Goal: Ask a question: Seek information or help from site administrators or community

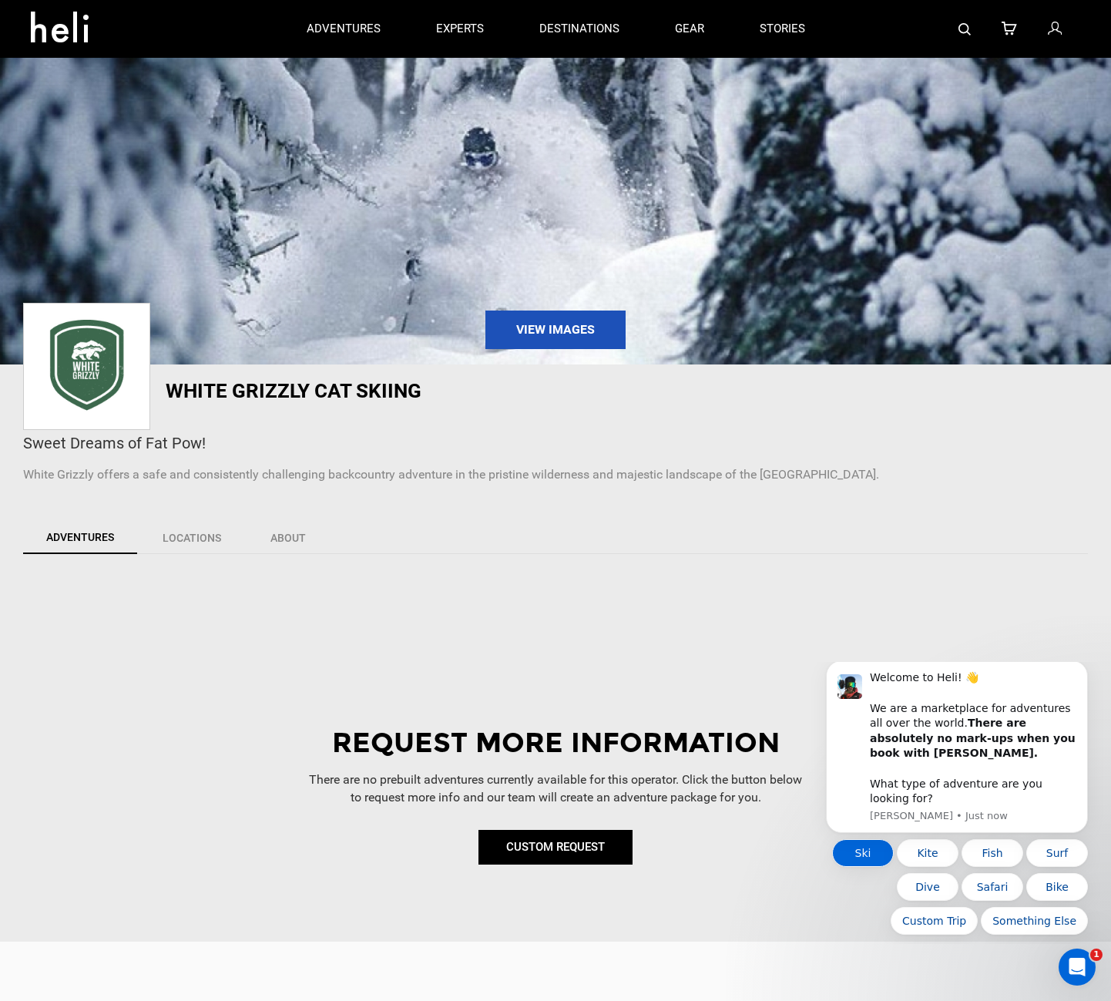
click at [858, 852] on button "Ski" at bounding box center [863, 853] width 62 height 28
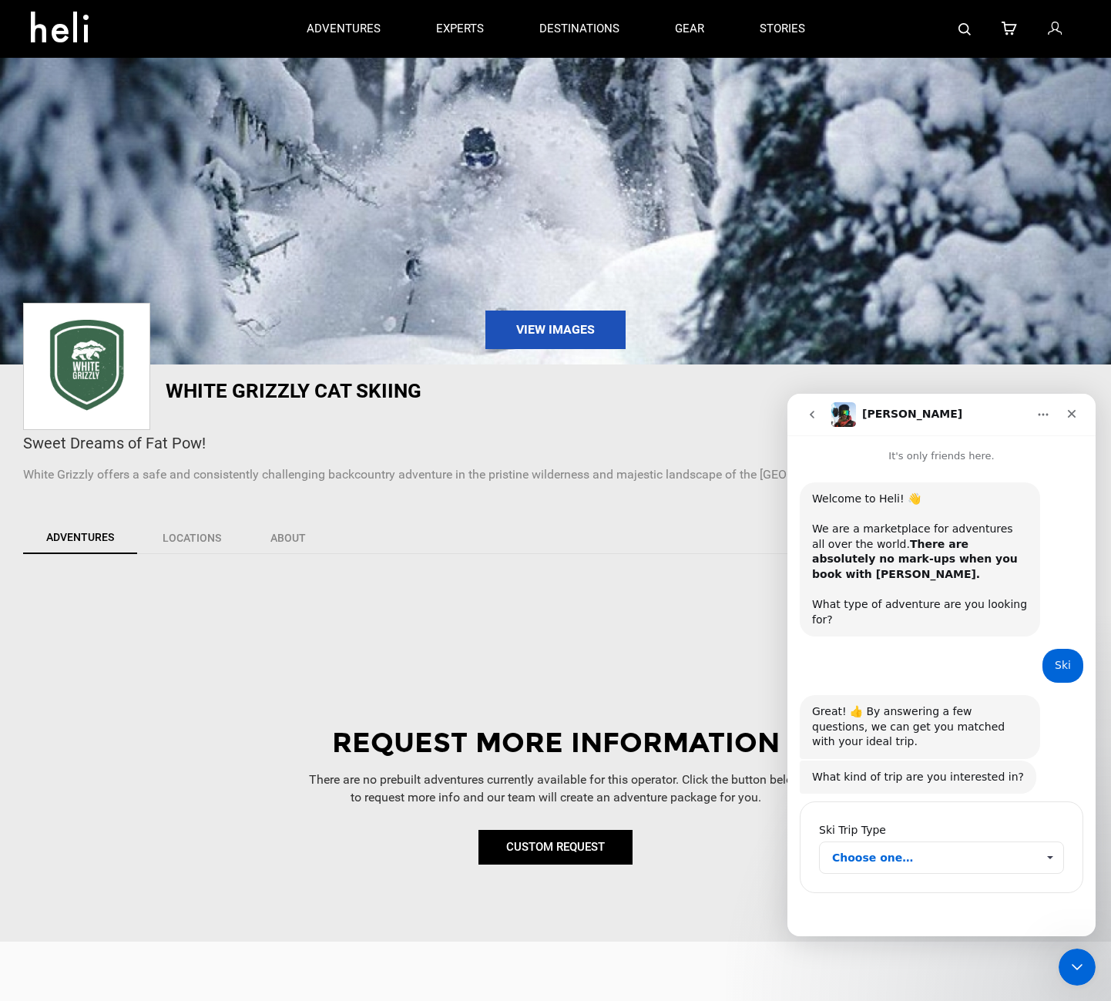
click at [1049, 842] on span "Choose one…" at bounding box center [1049, 857] width 27 height 31
click at [955, 874] on div "cat skiing" at bounding box center [941, 873] width 245 height 25
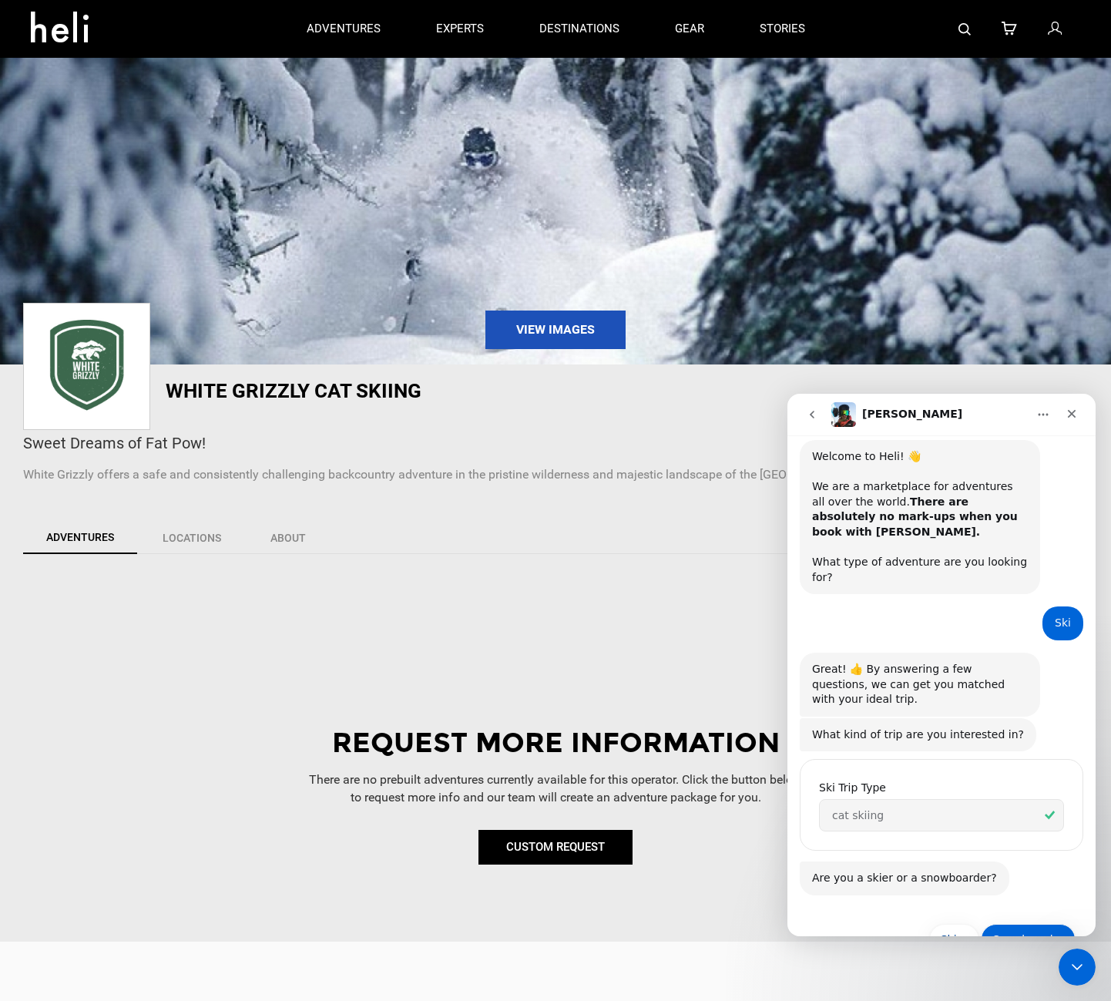
click at [1007, 924] on button "Snowboarder" at bounding box center [1028, 939] width 95 height 31
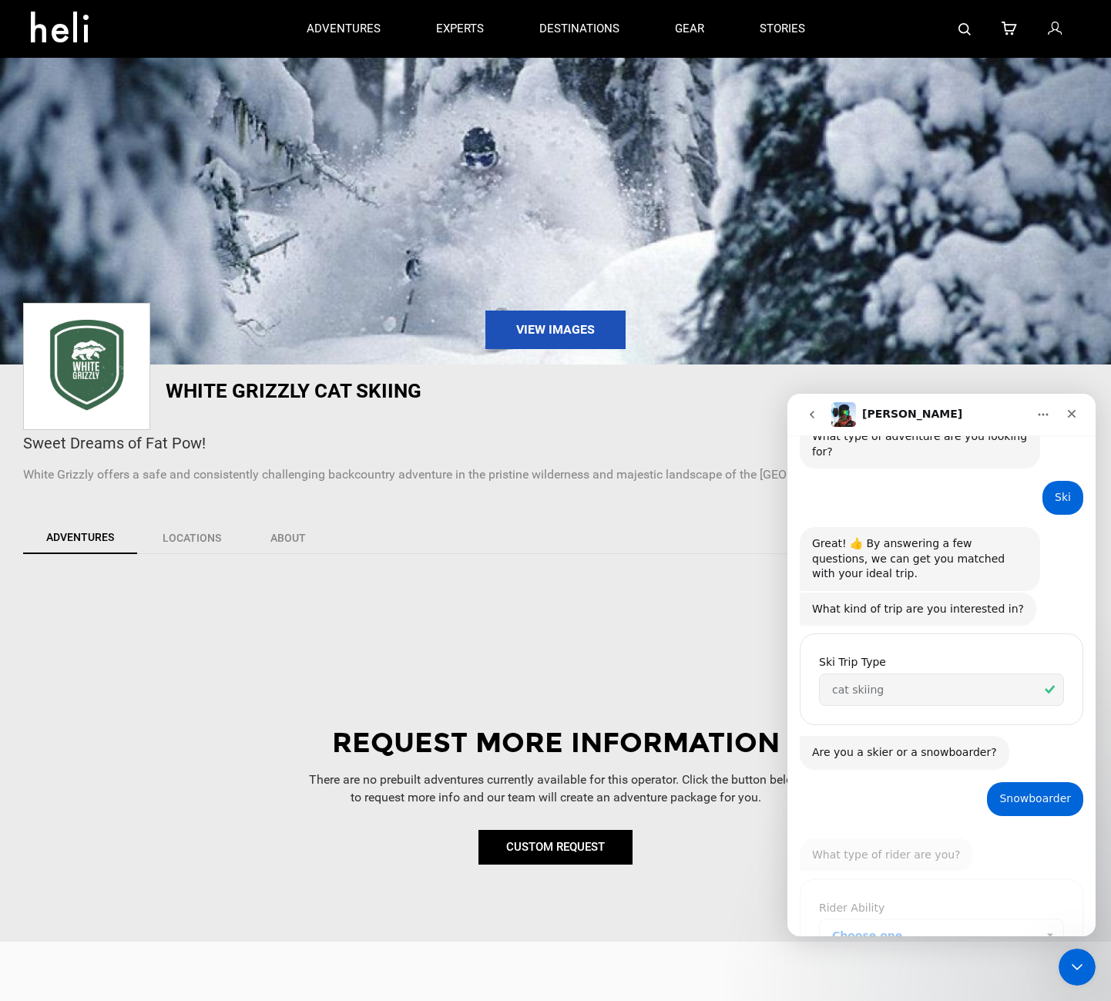
scroll to position [188, 0]
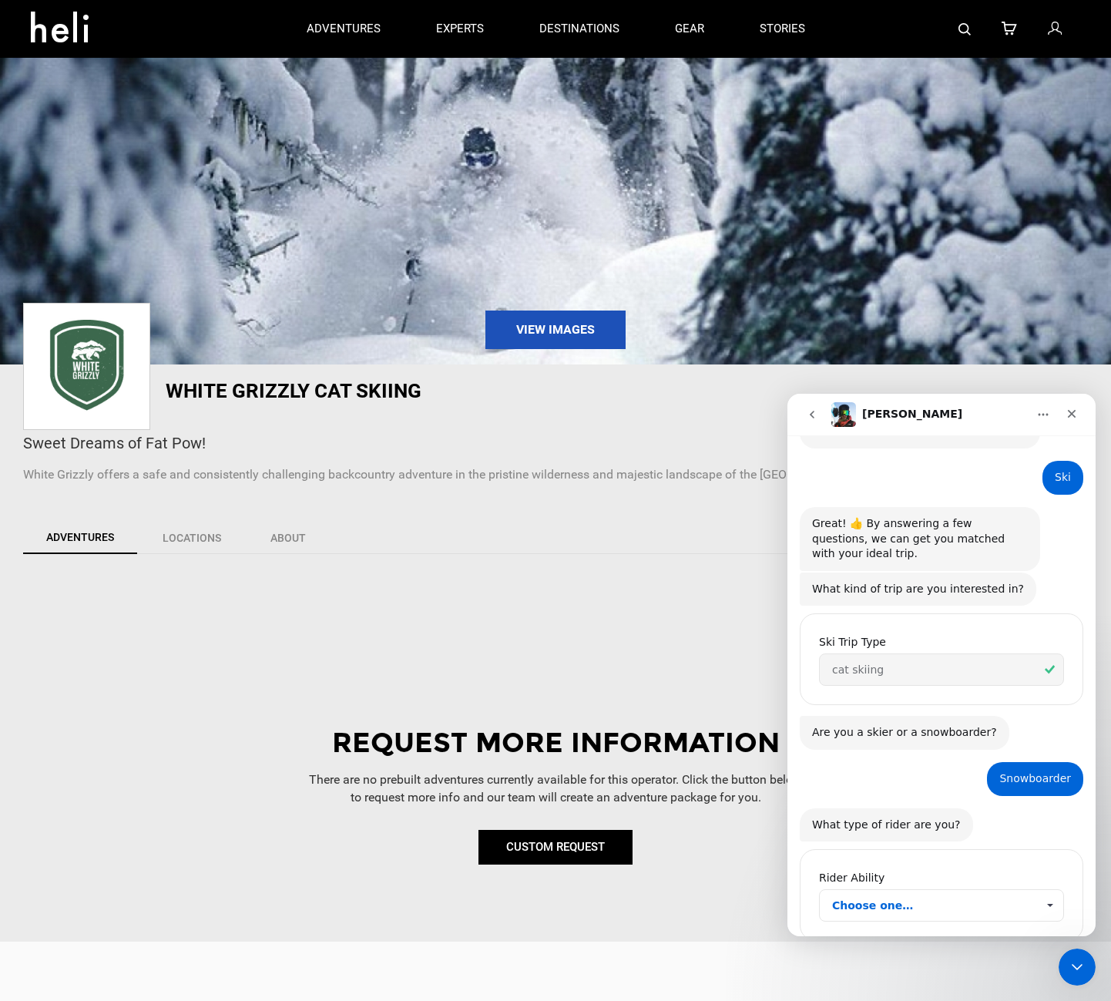
click at [1040, 890] on span "Choose one…" at bounding box center [1049, 905] width 27 height 31
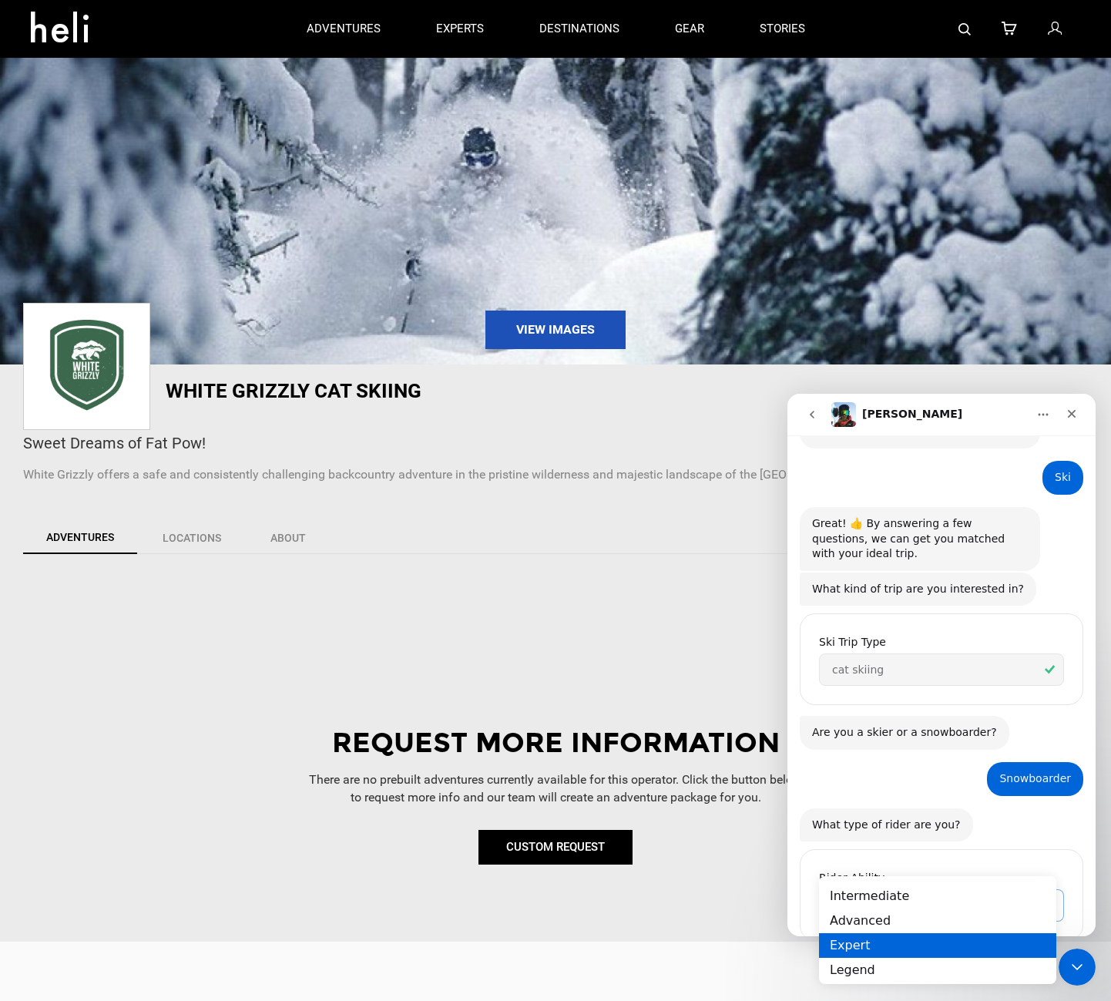
click at [875, 948] on div "Expert" at bounding box center [937, 945] width 237 height 25
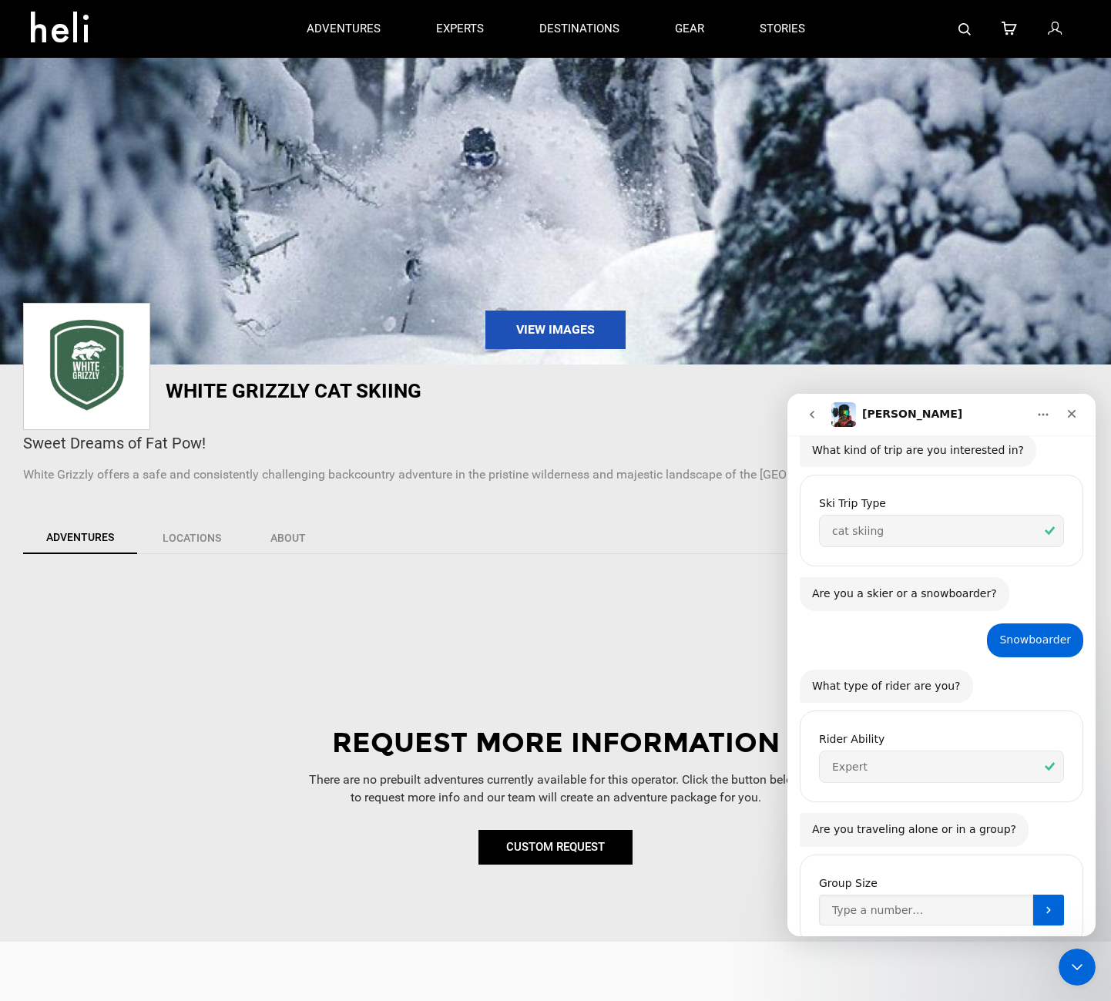
scroll to position [331, 0]
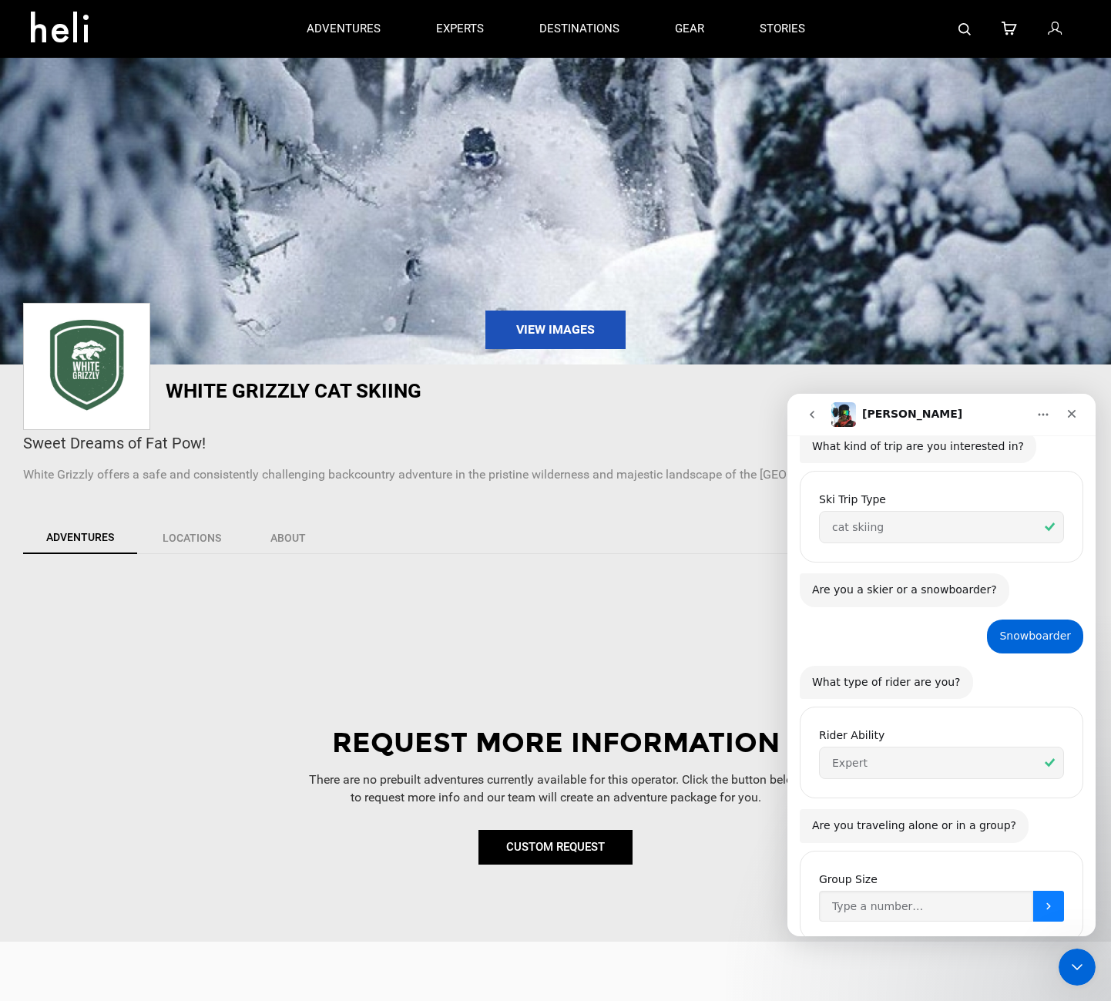
click at [1046, 900] on icon "Submit" at bounding box center [1048, 906] width 12 height 12
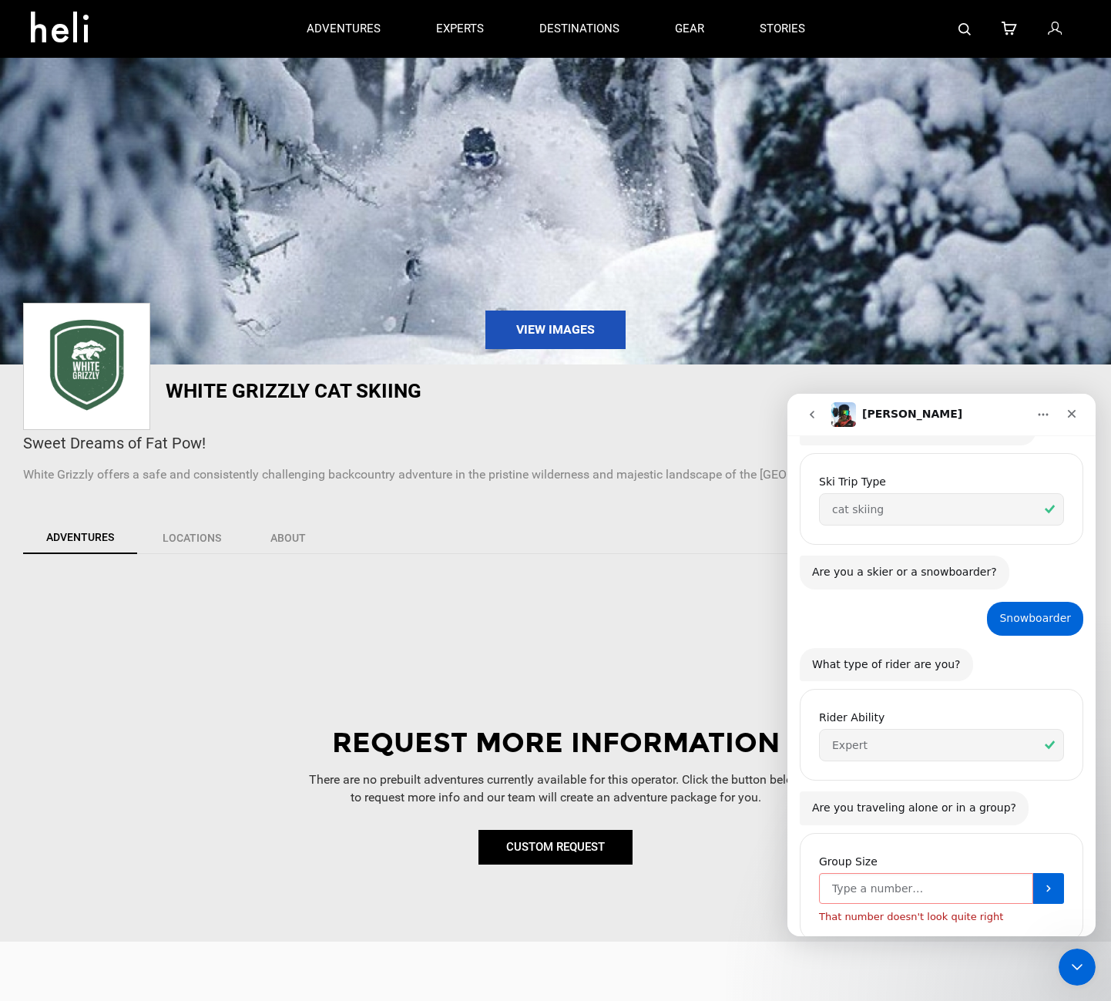
click at [908, 873] on input "Group Size" at bounding box center [926, 888] width 214 height 31
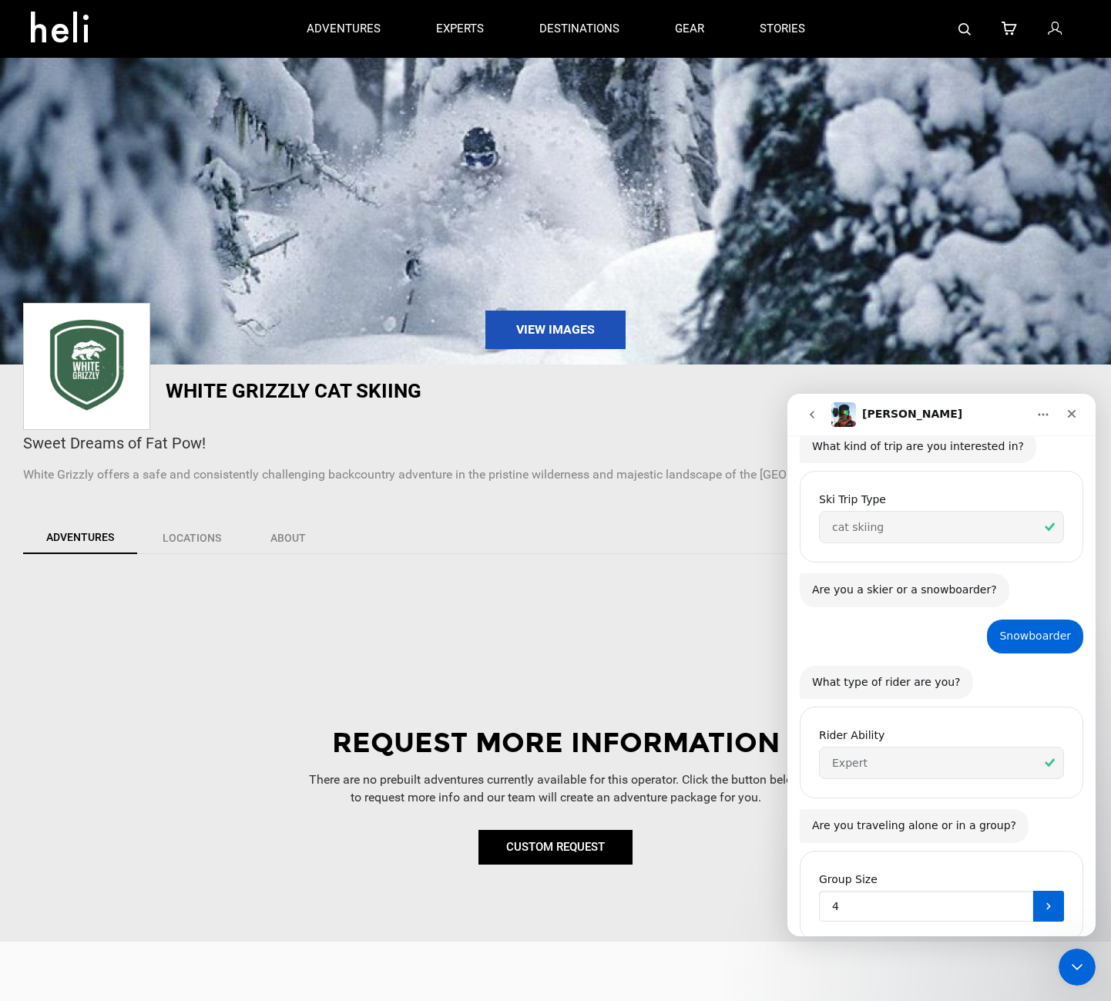
type input "4"
click at [1007, 914] on div "Group Size 4" at bounding box center [942, 906] width 284 height 124
click at [1067, 961] on icon "Close Intercom Messenger" at bounding box center [1075, 964] width 18 height 18
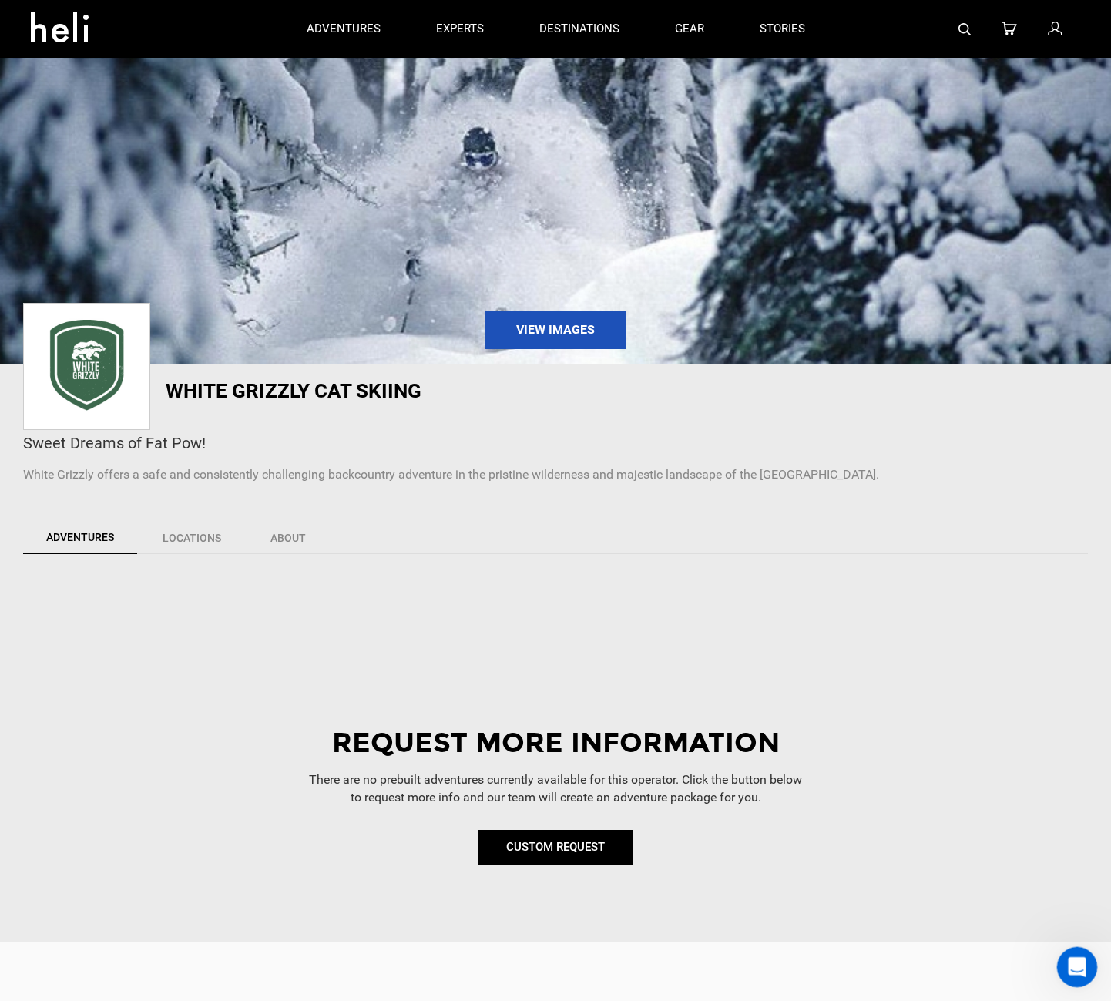
click at [1065, 966] on icon "Open Intercom Messenger" at bounding box center [1075, 964] width 25 height 25
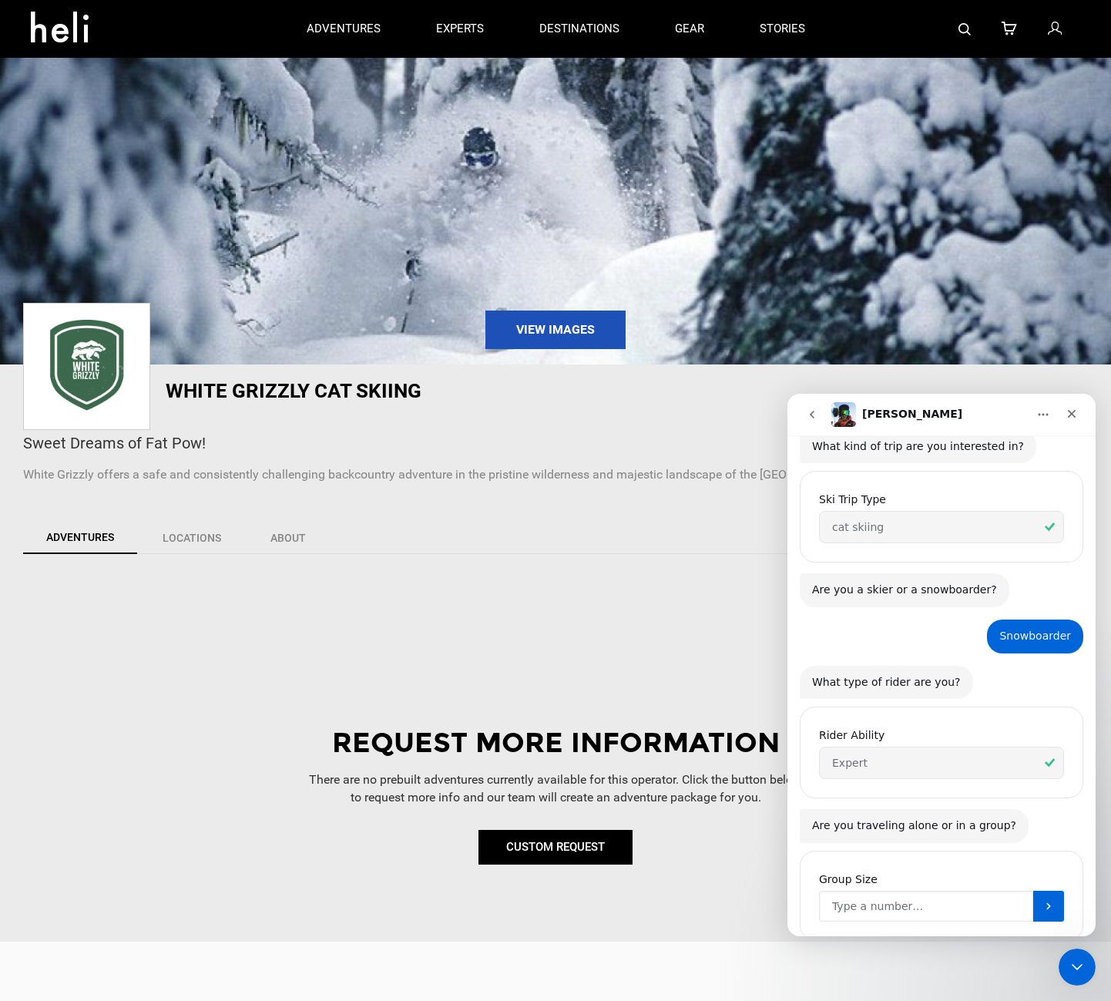
click at [868, 891] on input "Group Size" at bounding box center [926, 906] width 214 height 31
type input "4"
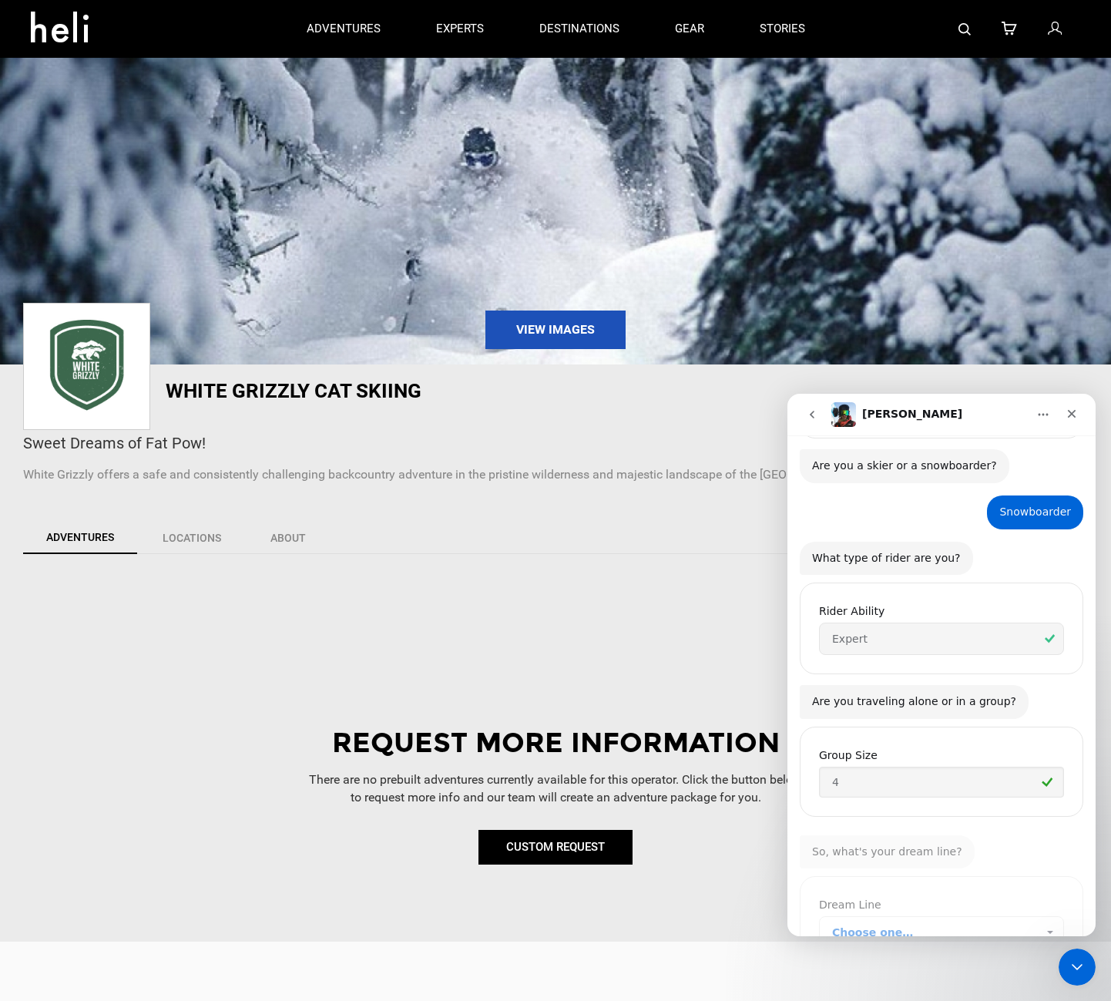
scroll to position [475, 0]
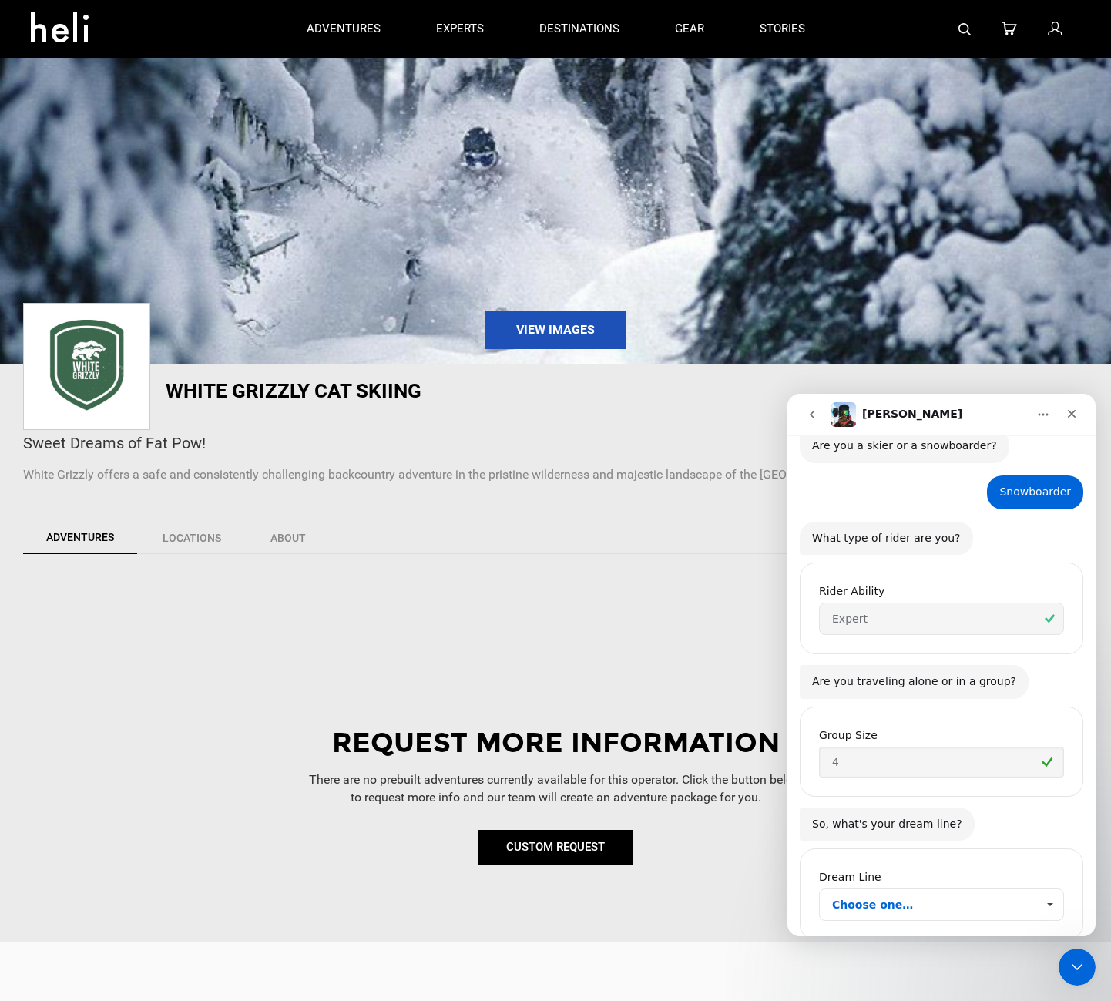
click at [1042, 889] on span "Choose one…" at bounding box center [1049, 904] width 27 height 31
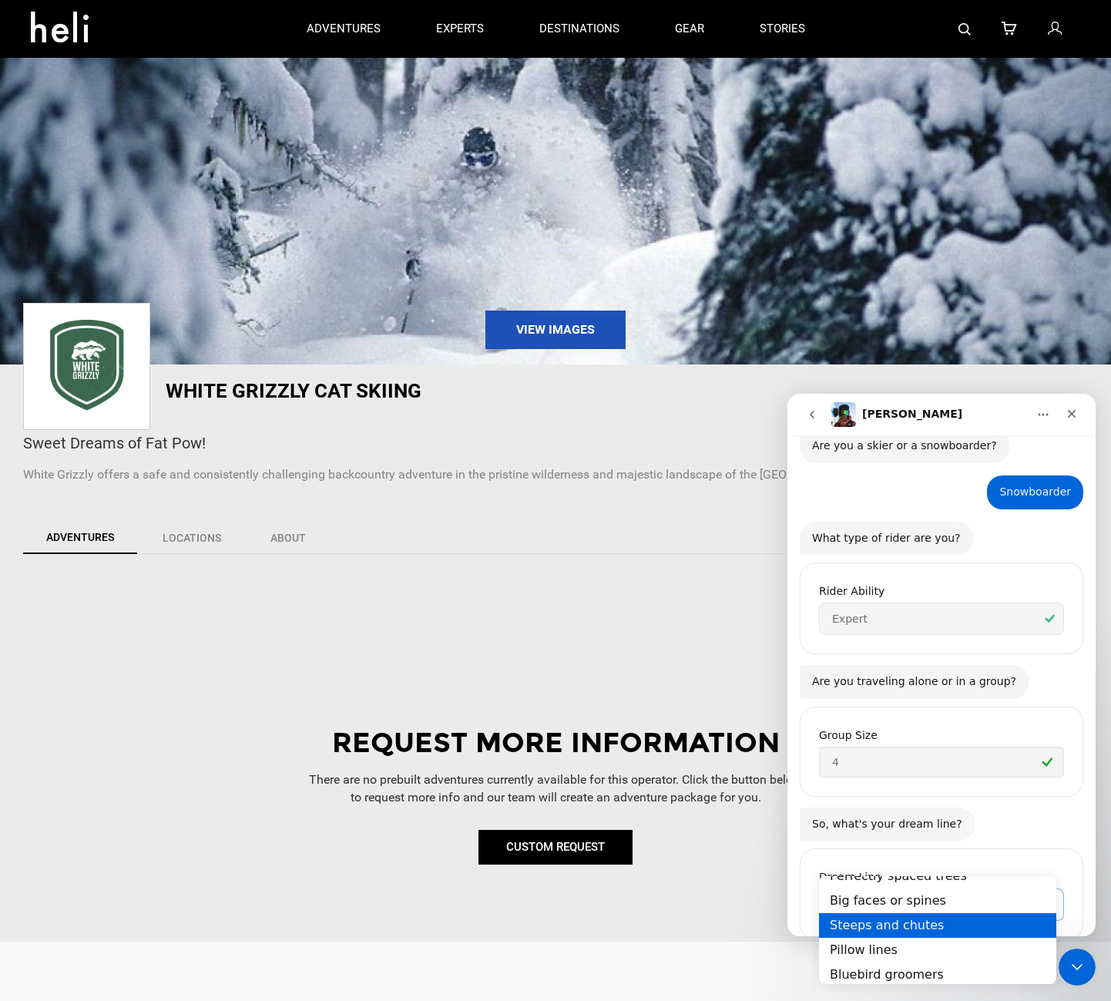
scroll to position [63, 0]
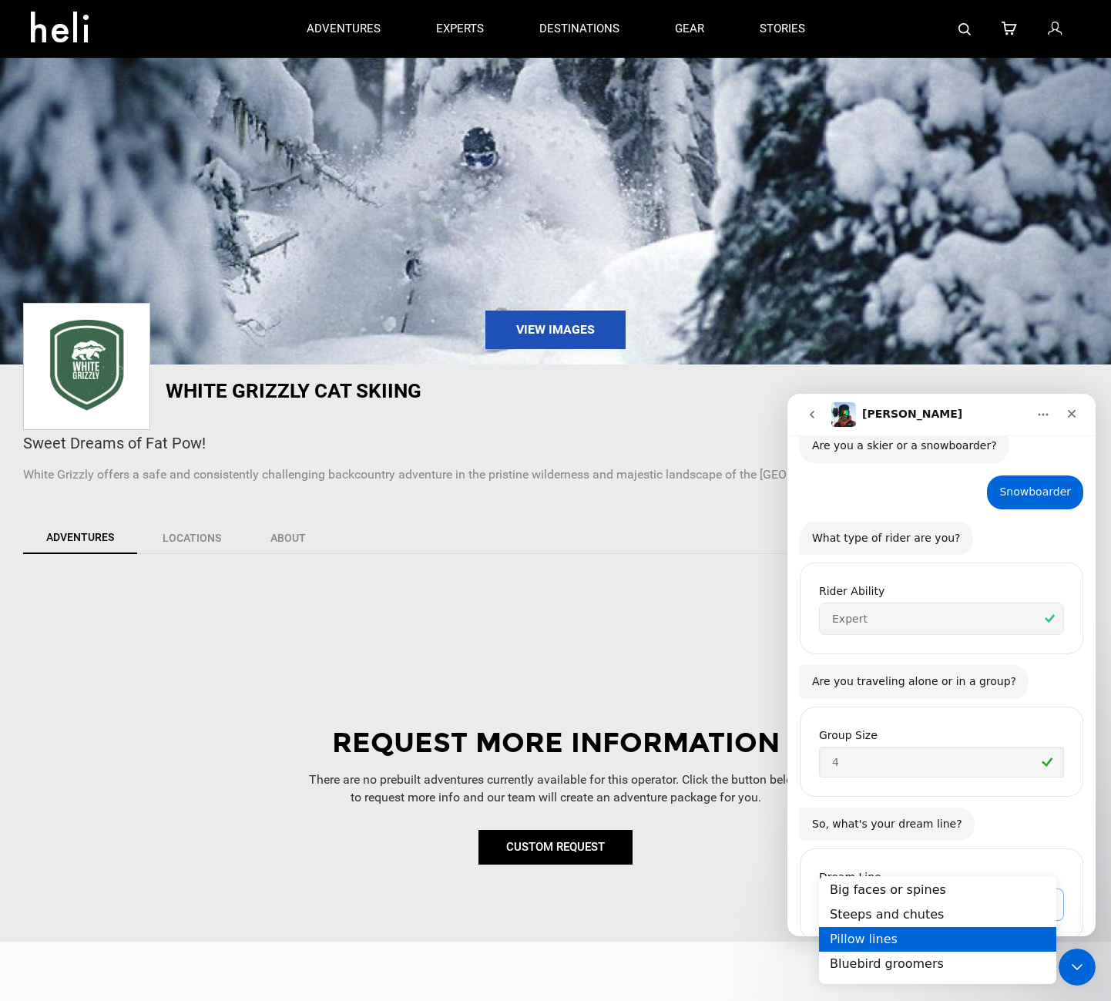
click at [981, 928] on div "Pillow lines" at bounding box center [937, 938] width 237 height 25
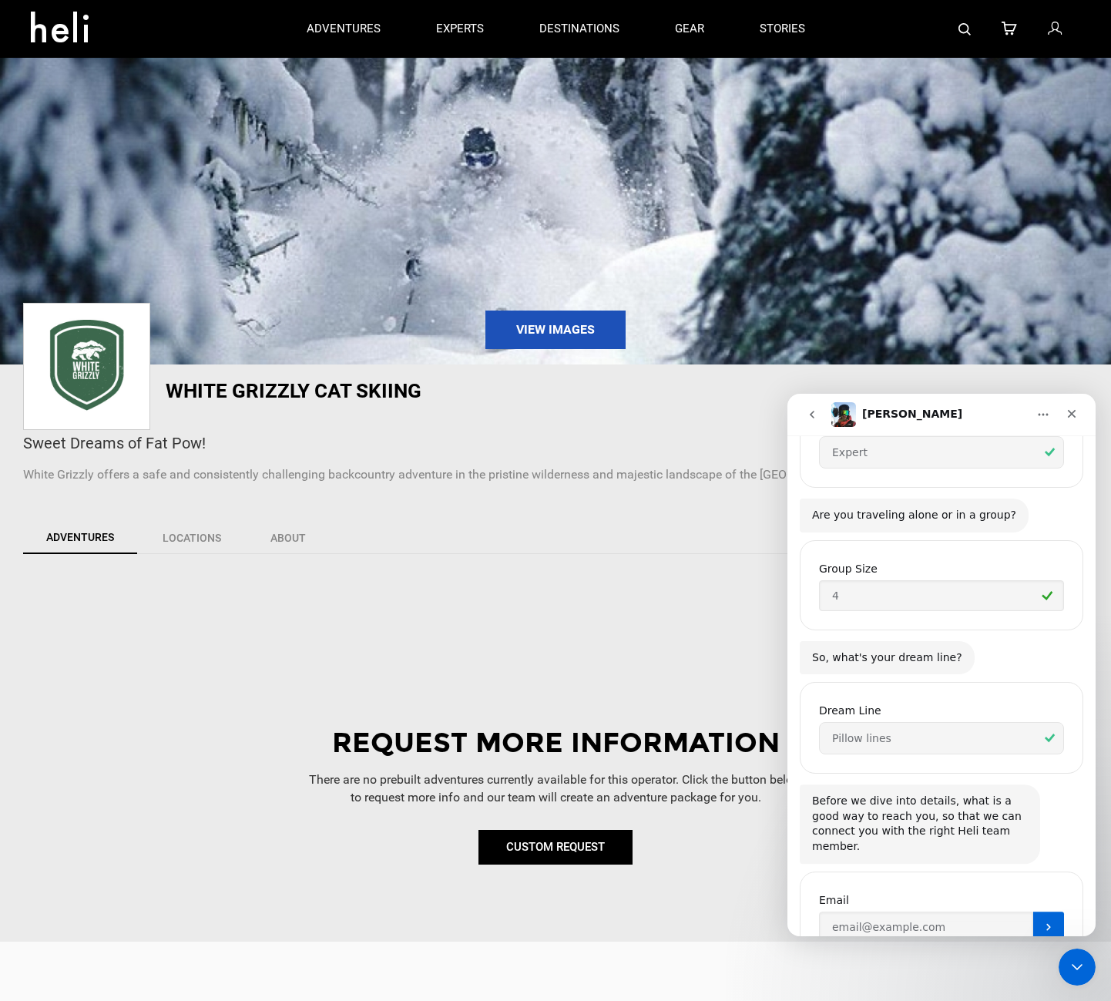
scroll to position [646, 0]
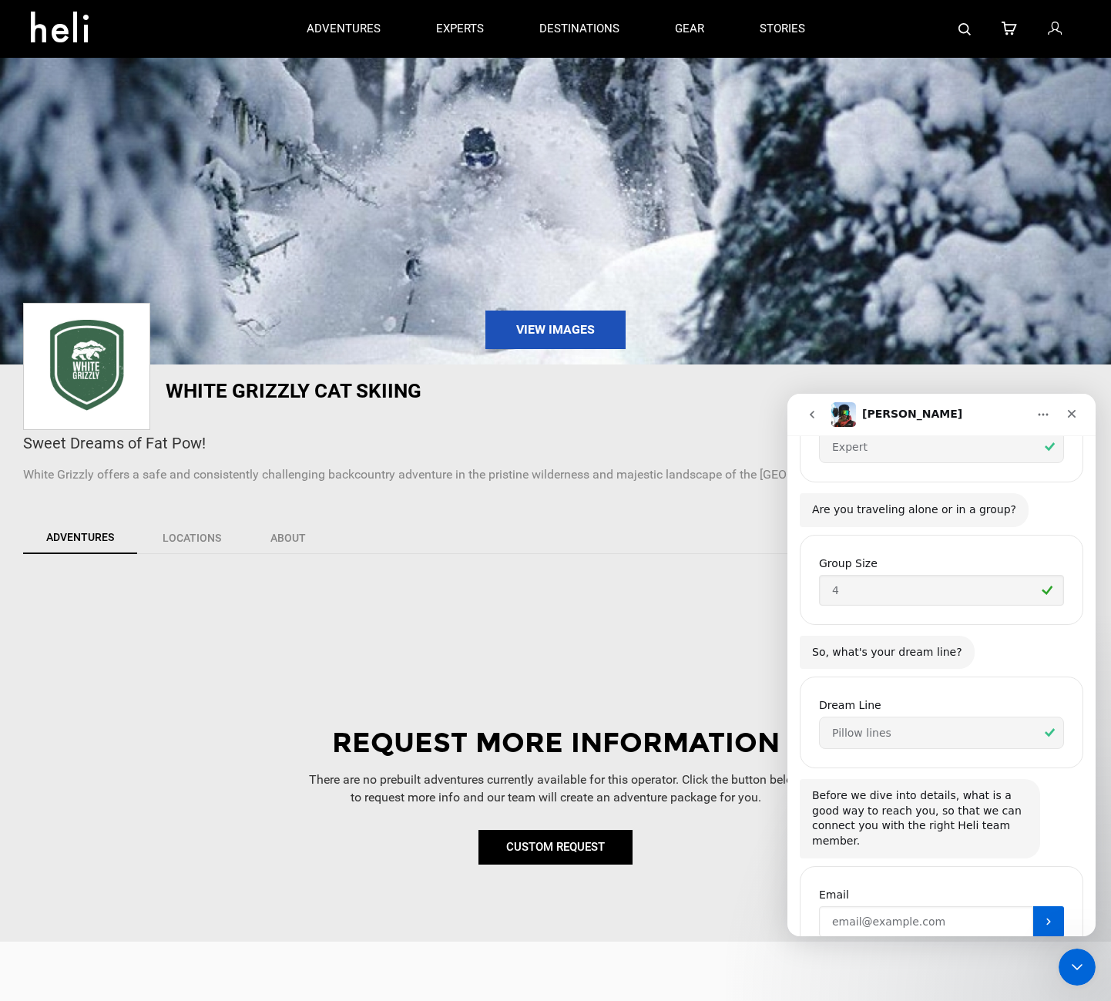
click at [924, 906] on input "Enter your email" at bounding box center [926, 921] width 214 height 31
click at [989, 906] on input "evanwalkernyc@gmail.com" at bounding box center [926, 921] width 214 height 31
drag, startPoint x: 989, startPoint y: 860, endPoint x: 1479, endPoint y: 1229, distance: 612.8
click at [787, 835] on html "Carl It's only friends here. Welcome to Heli! 👋 We are a marketplace for advent…" at bounding box center [941, 665] width 308 height 542
type input "[EMAIL_ADDRESS][DOMAIN_NAME]"
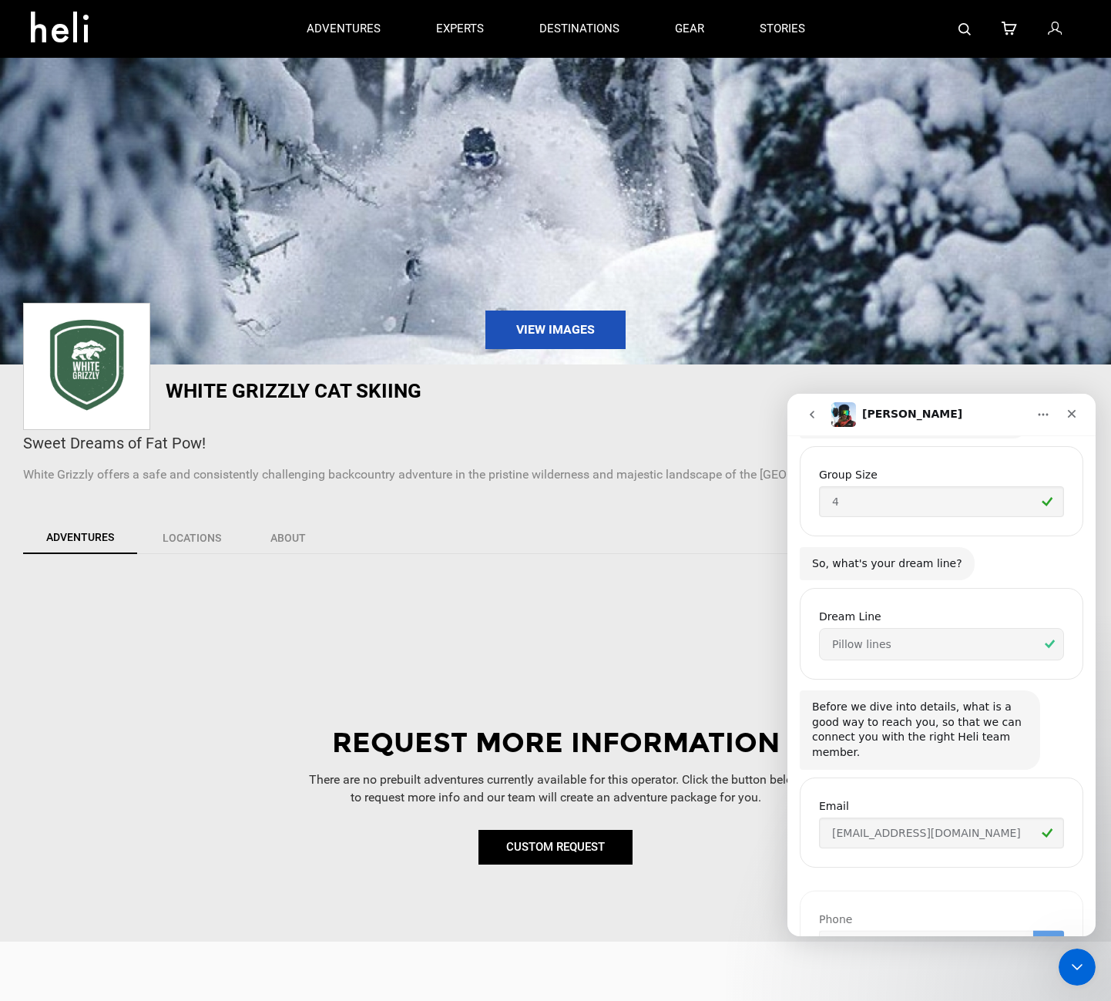
scroll to position [754, 0]
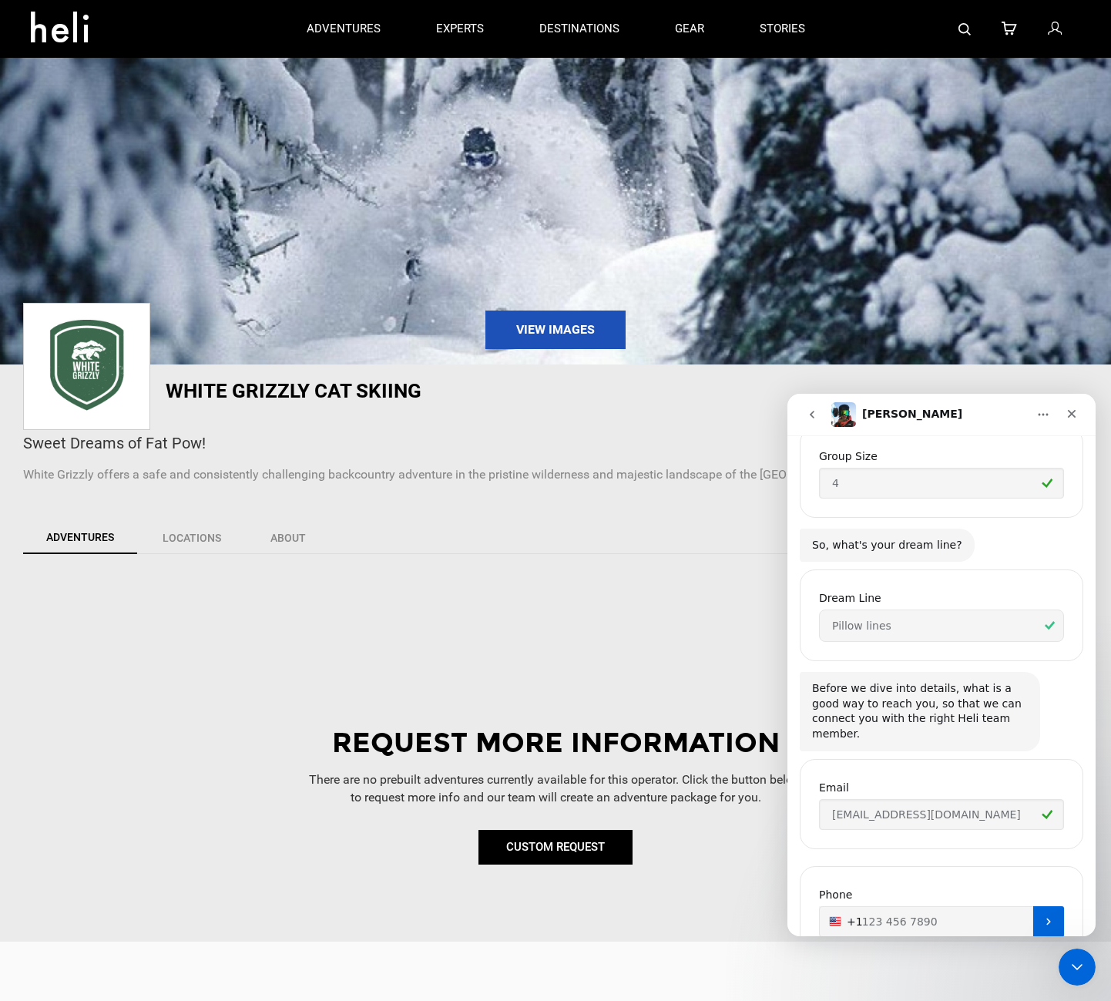
click at [952, 906] on input "+1" at bounding box center [941, 921] width 245 height 31
type input "[PHONE_NUMBER]"
click at [1046, 918] on icon "Submit" at bounding box center [1048, 921] width 4 height 7
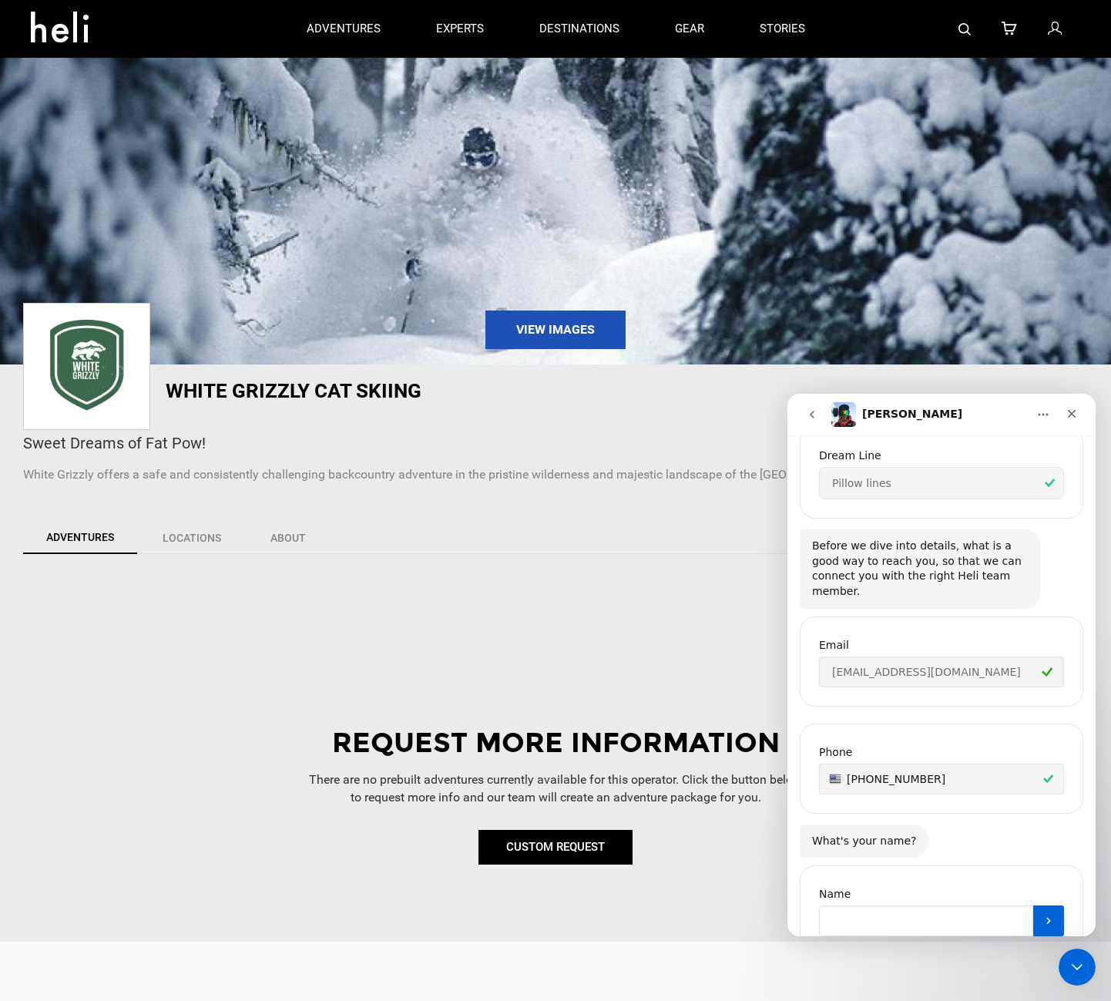
click at [922, 905] on input "Name" at bounding box center [926, 920] width 214 height 31
type input "[PERSON_NAME]"
click at [1042, 915] on icon "Submit" at bounding box center [1048, 921] width 12 height 12
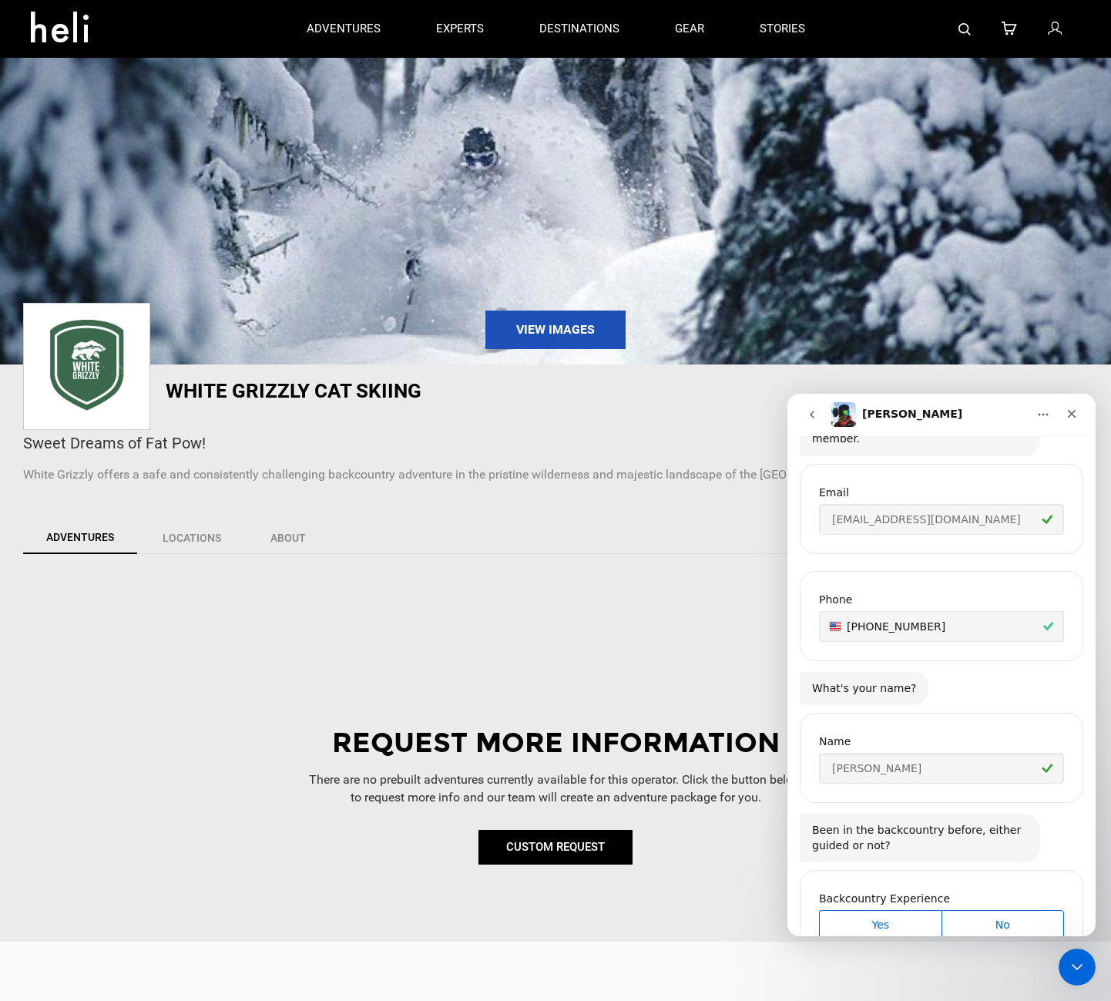
scroll to position [1059, 0]
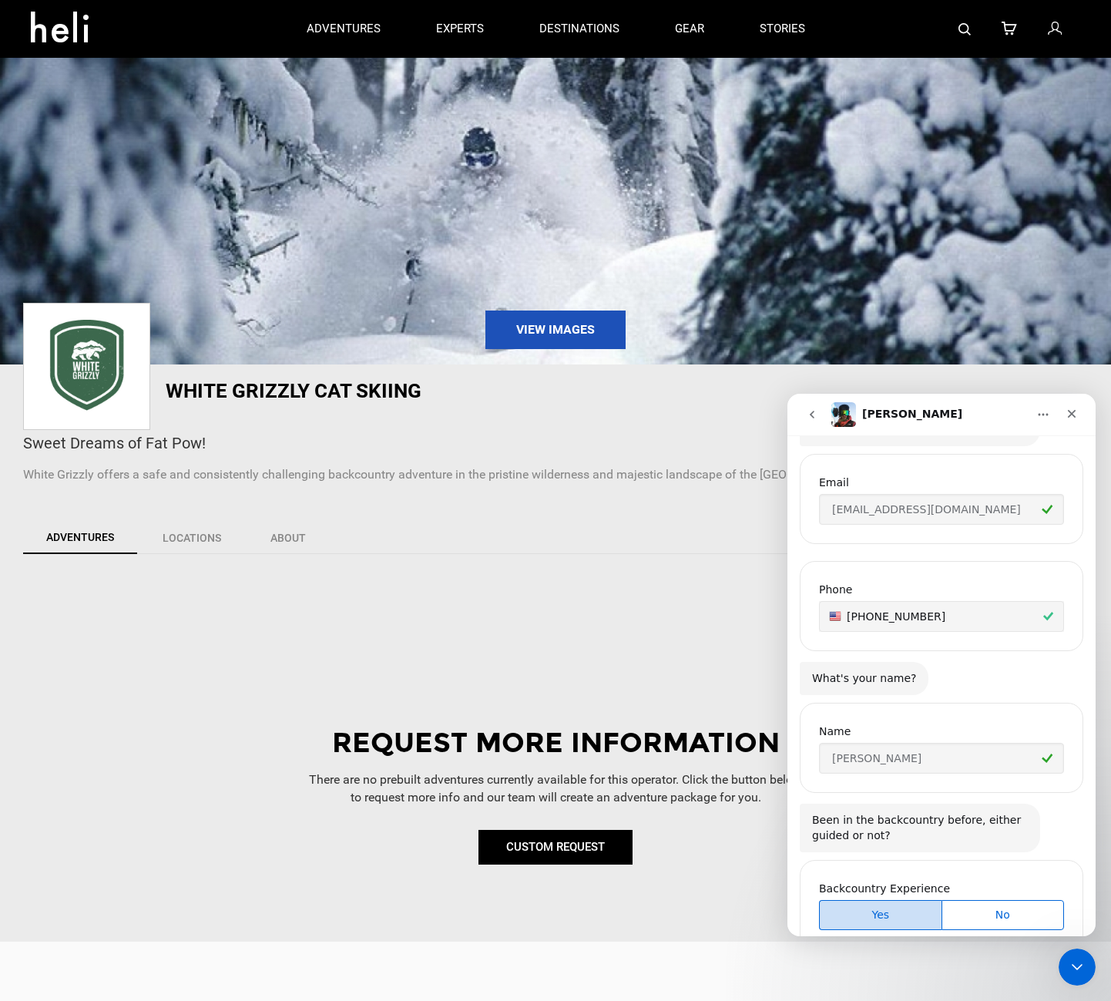
click at [881, 907] on span "Yes" at bounding box center [880, 915] width 119 height 16
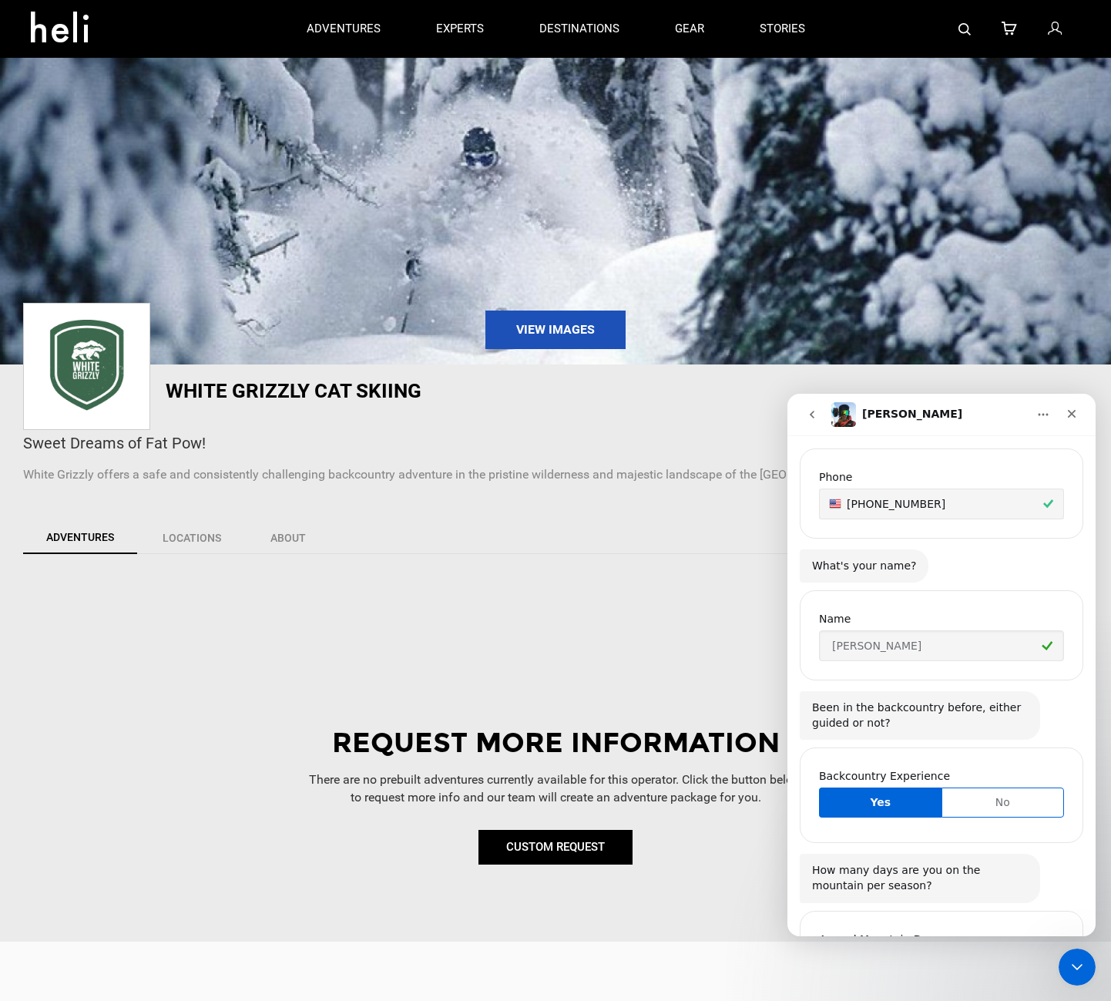
scroll to position [1216, 0]
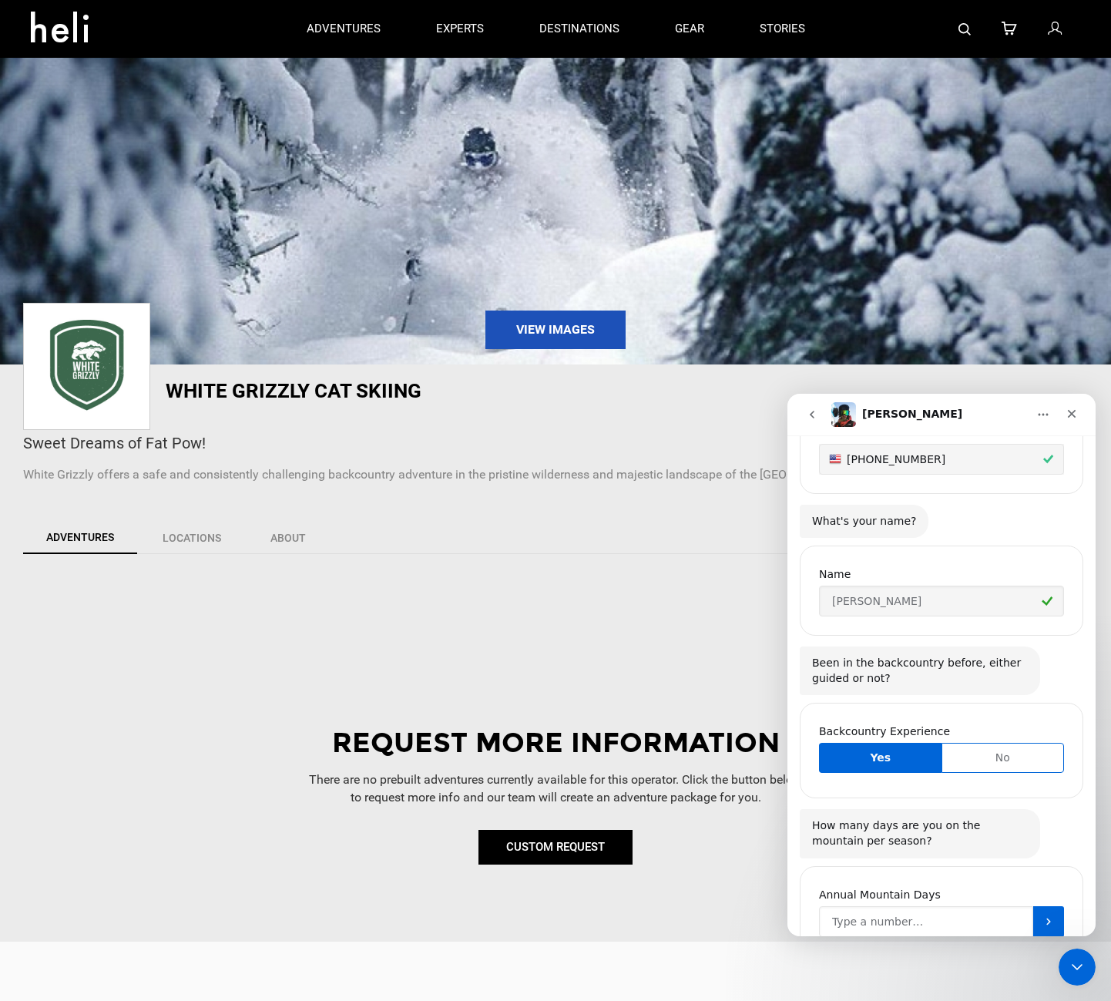
click at [873, 906] on input "Annual Mountain Days" at bounding box center [926, 921] width 214 height 31
type input "40"
click at [1042, 915] on icon "Submit" at bounding box center [1048, 921] width 12 height 12
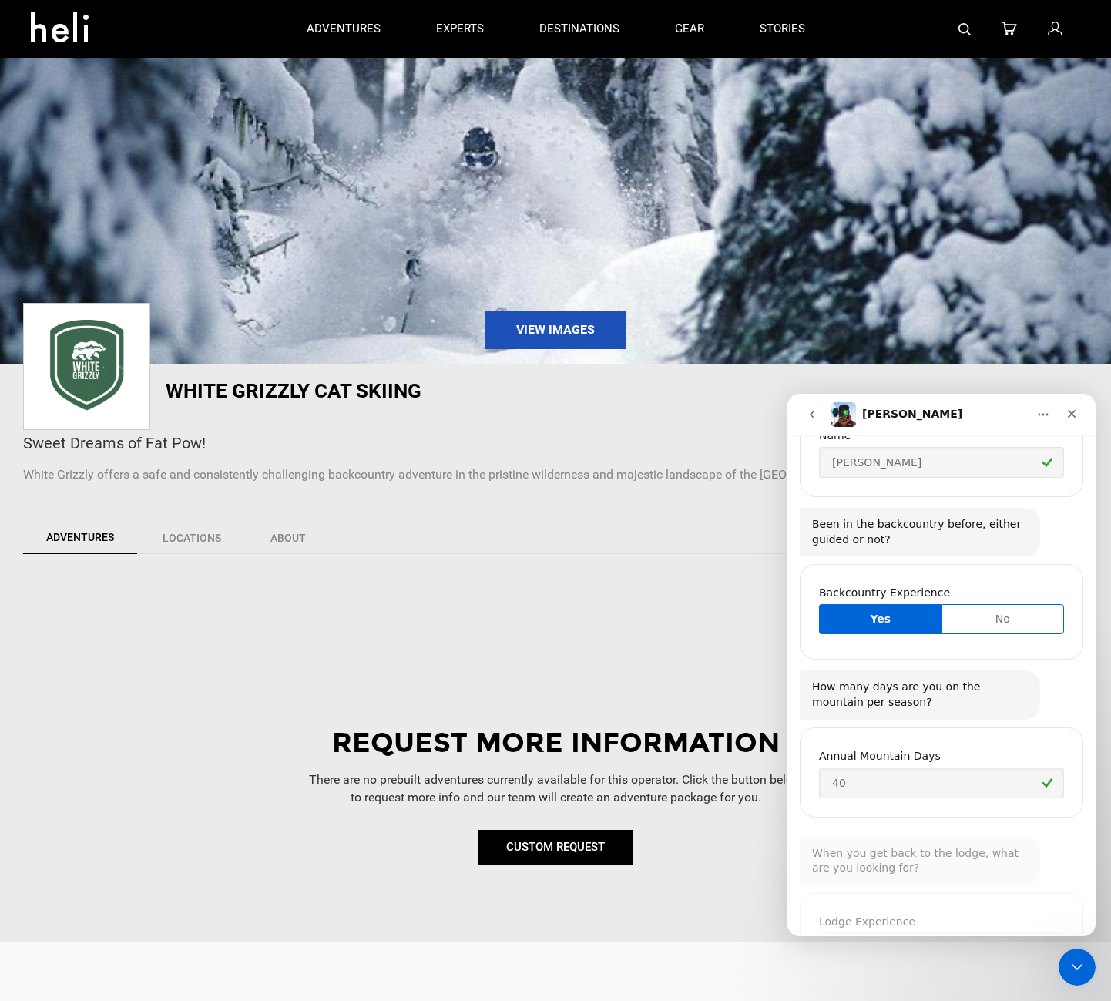
scroll to position [1375, 0]
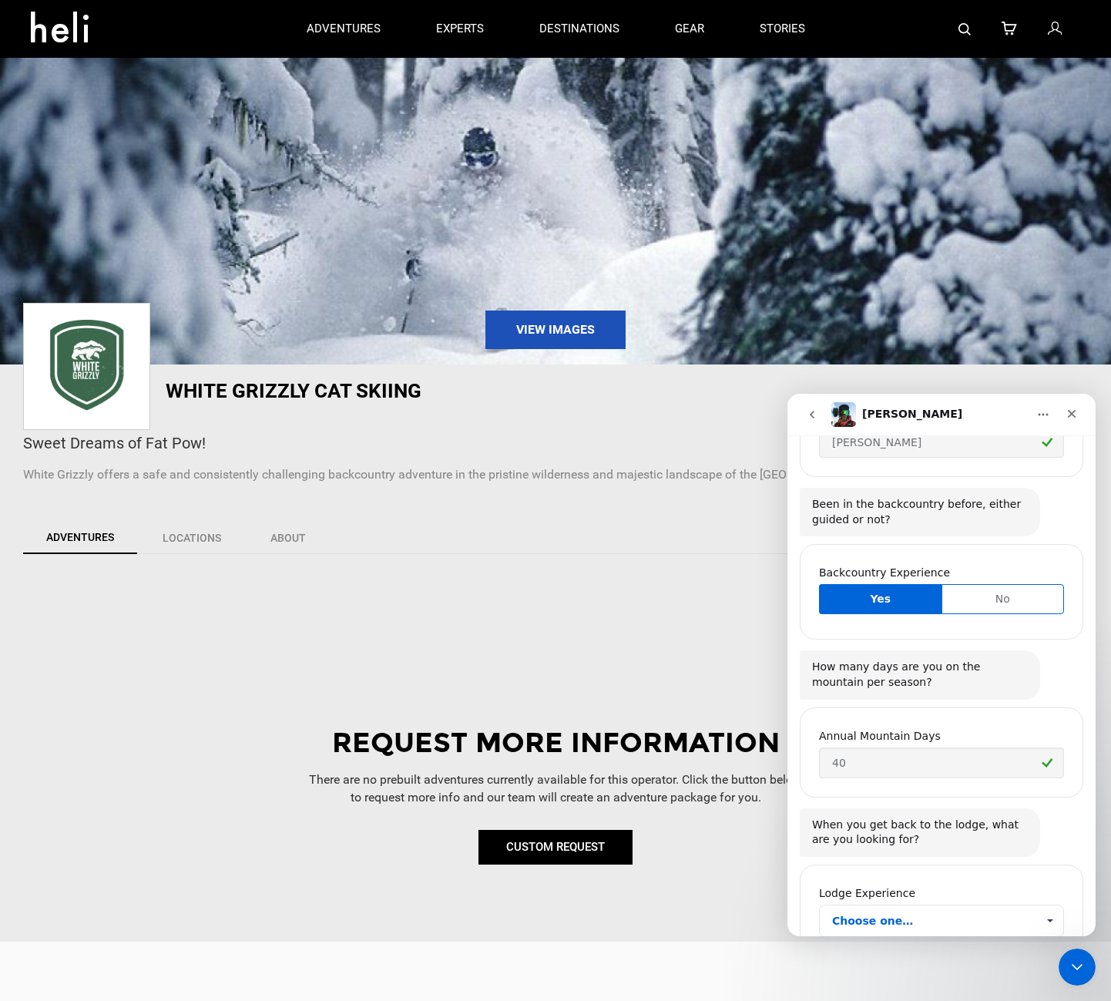
click at [1041, 905] on span "Choose one…" at bounding box center [1049, 920] width 27 height 31
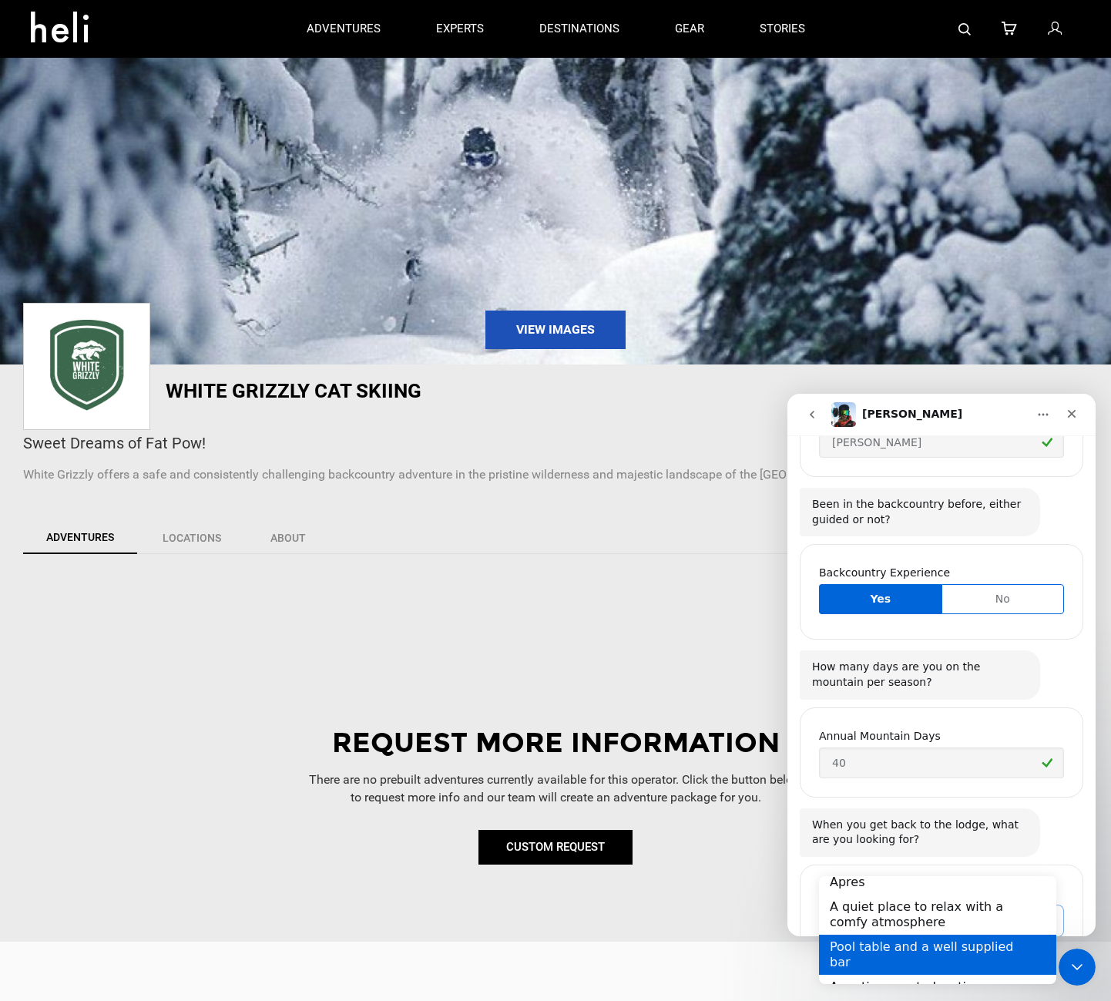
scroll to position [45, 0]
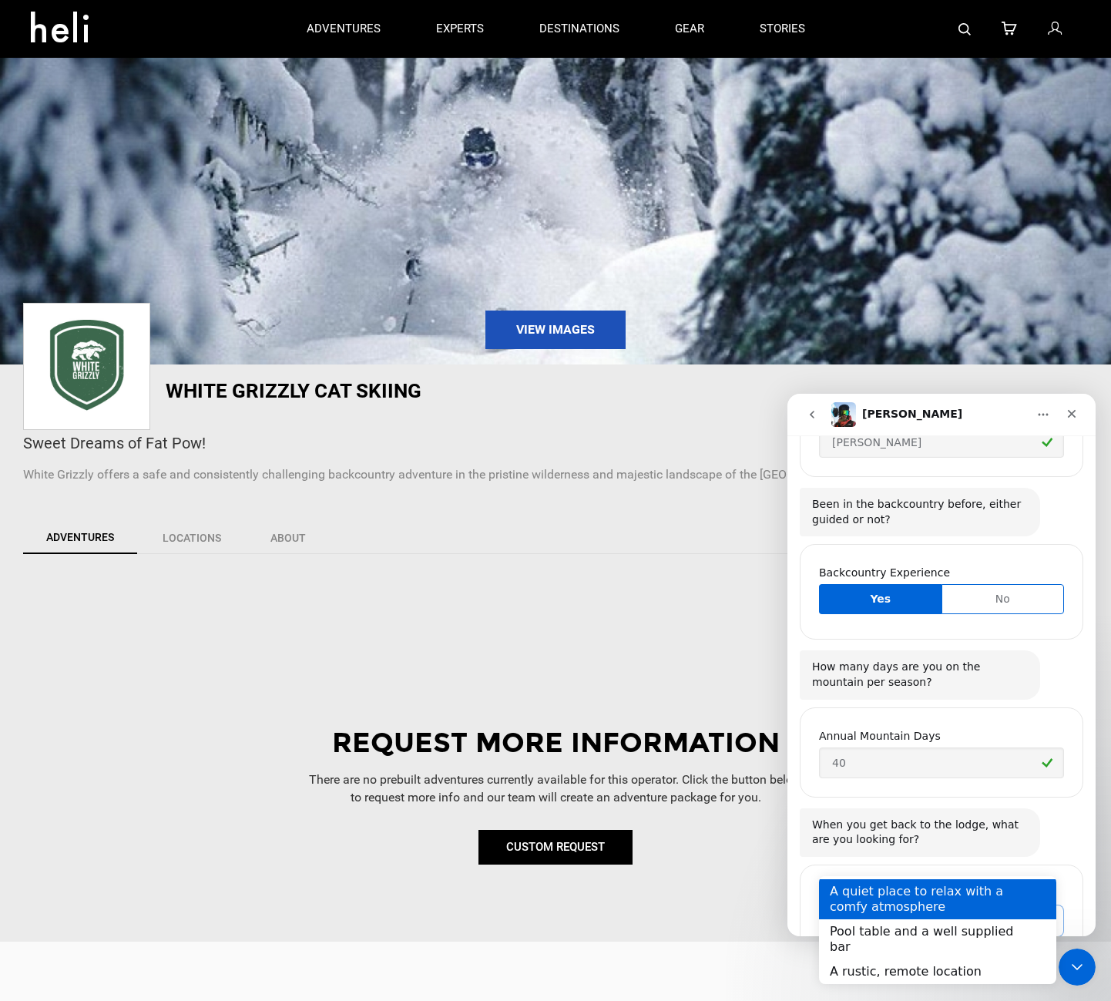
click at [946, 894] on div "A quiet place to relax with a comfy atmosphere" at bounding box center [937, 899] width 237 height 40
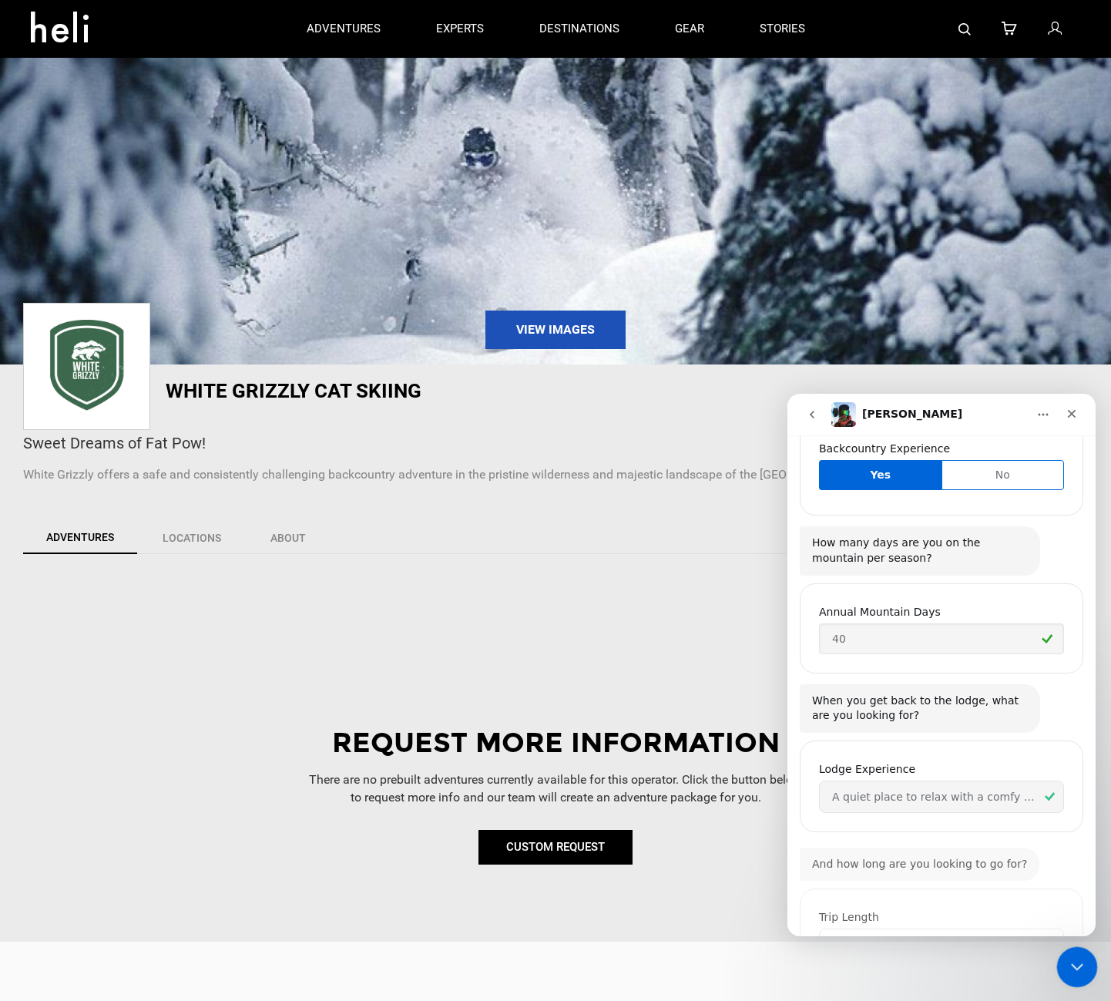
scroll to position [1519, 0]
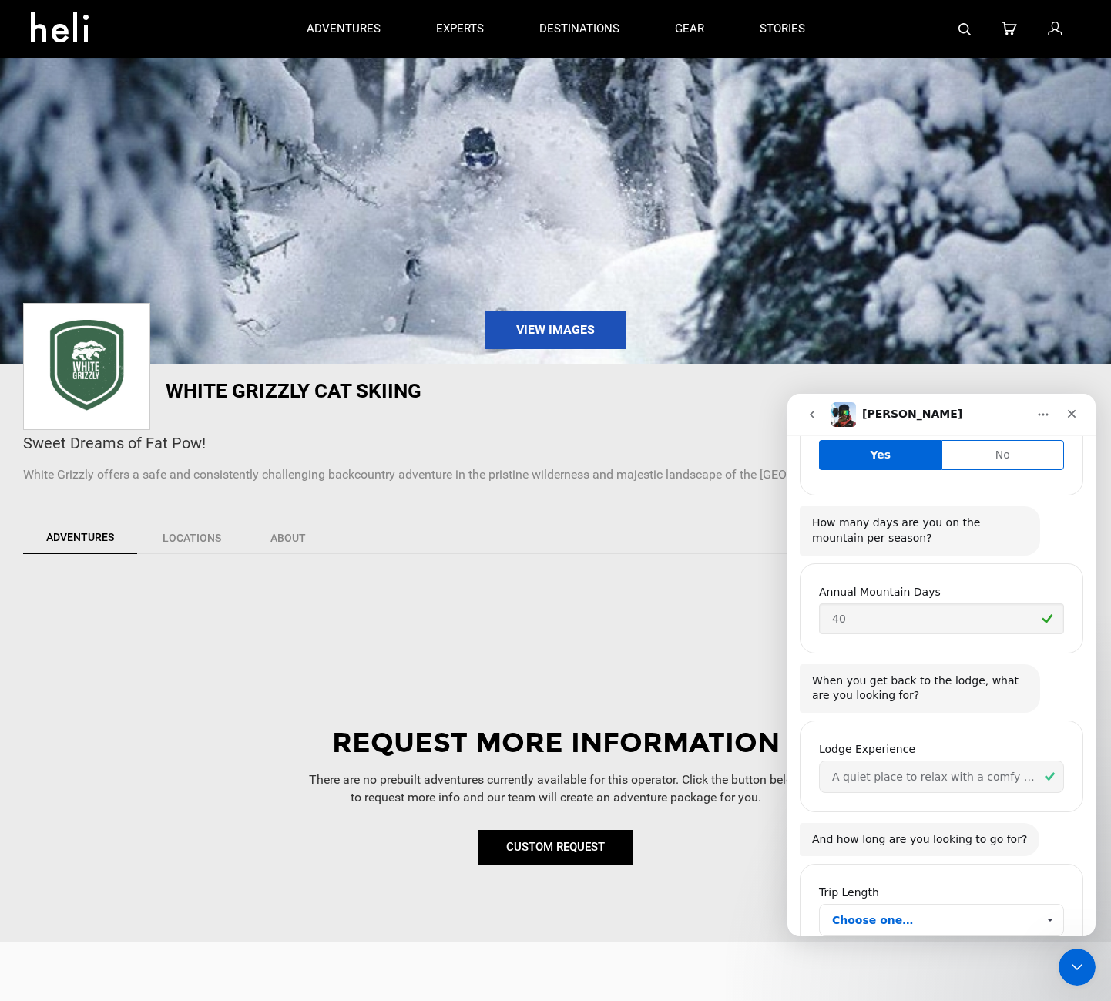
click at [1044, 905] on span "Choose one…" at bounding box center [1049, 920] width 27 height 31
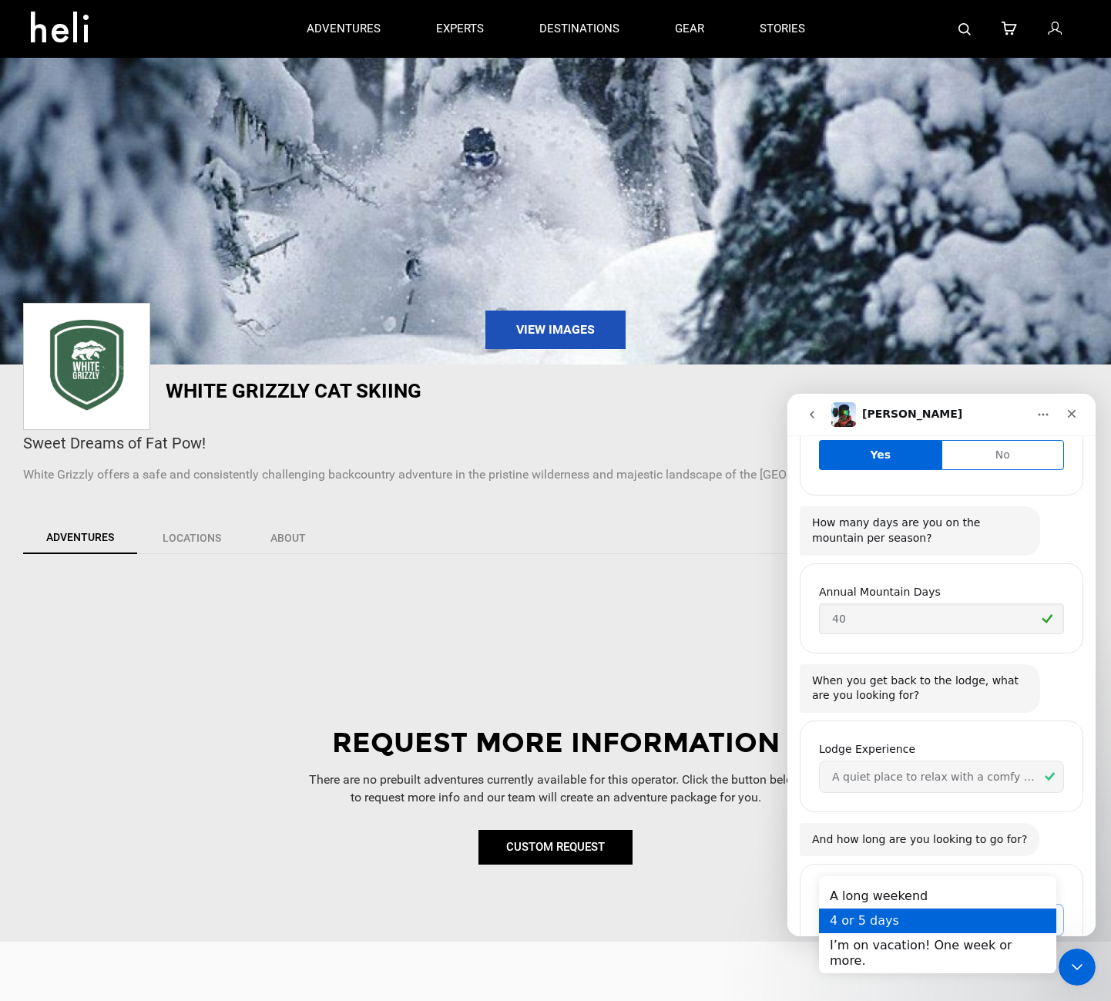
click at [911, 918] on div "4 or 5 days" at bounding box center [937, 920] width 237 height 25
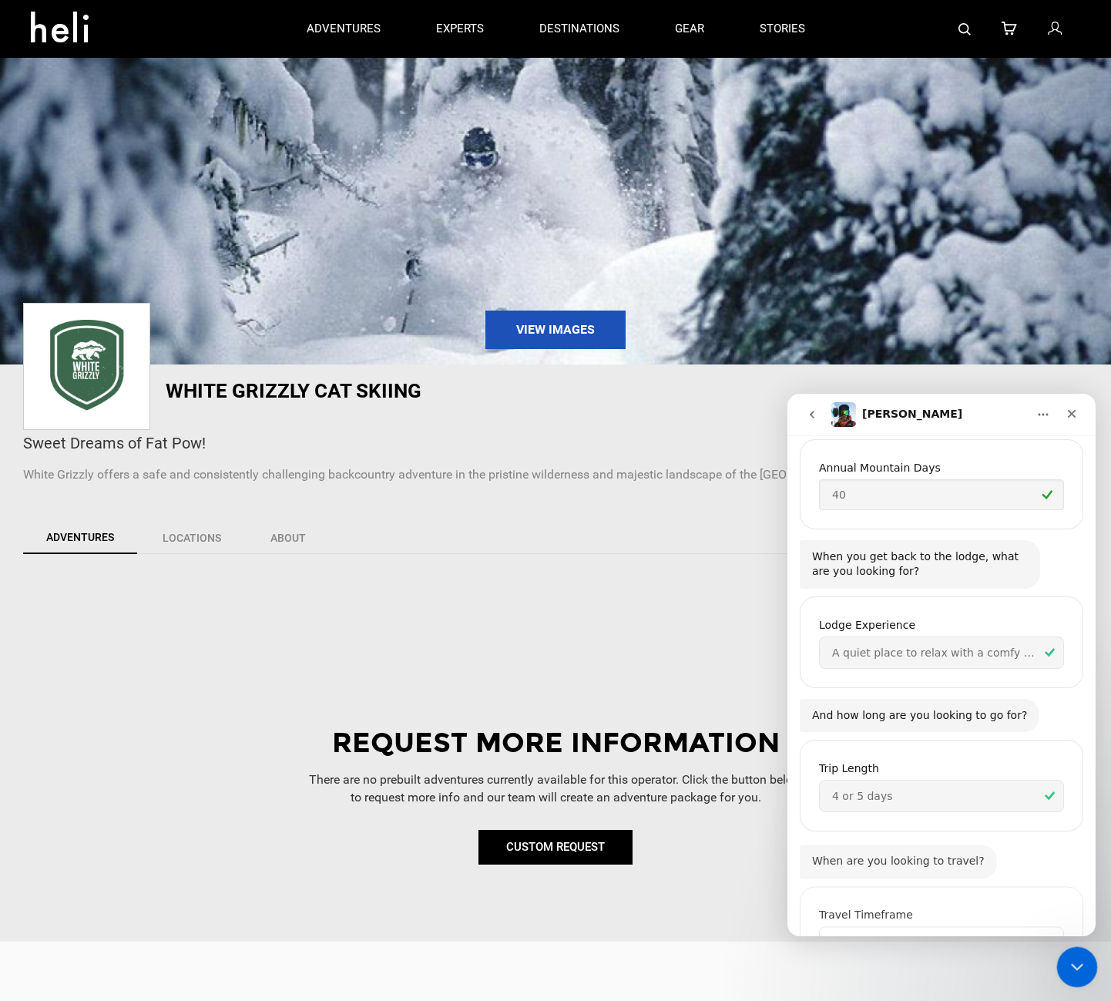
scroll to position [1663, 0]
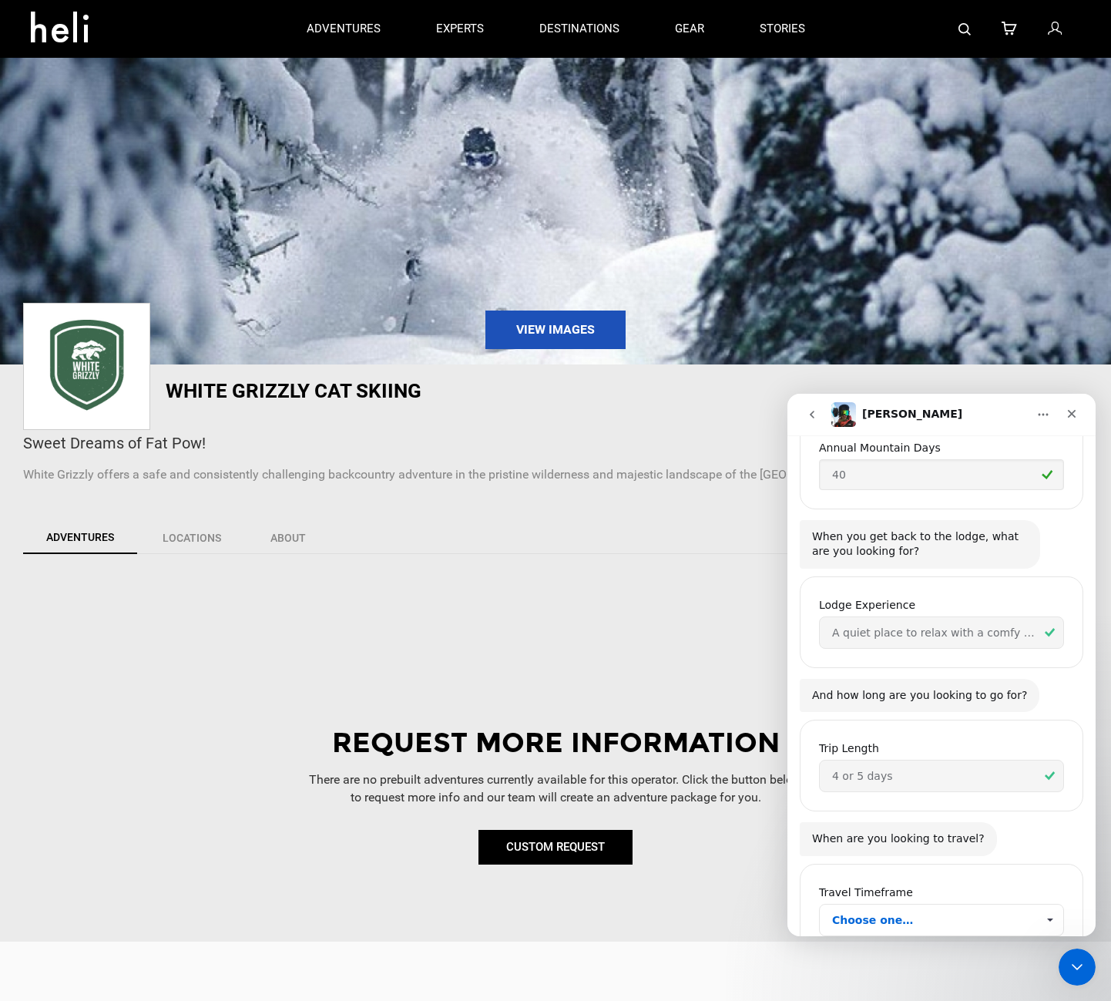
click at [1044, 905] on span "Choose one…" at bounding box center [1049, 920] width 27 height 31
click at [958, 948] on div "Planning far in advance" at bounding box center [937, 944] width 237 height 25
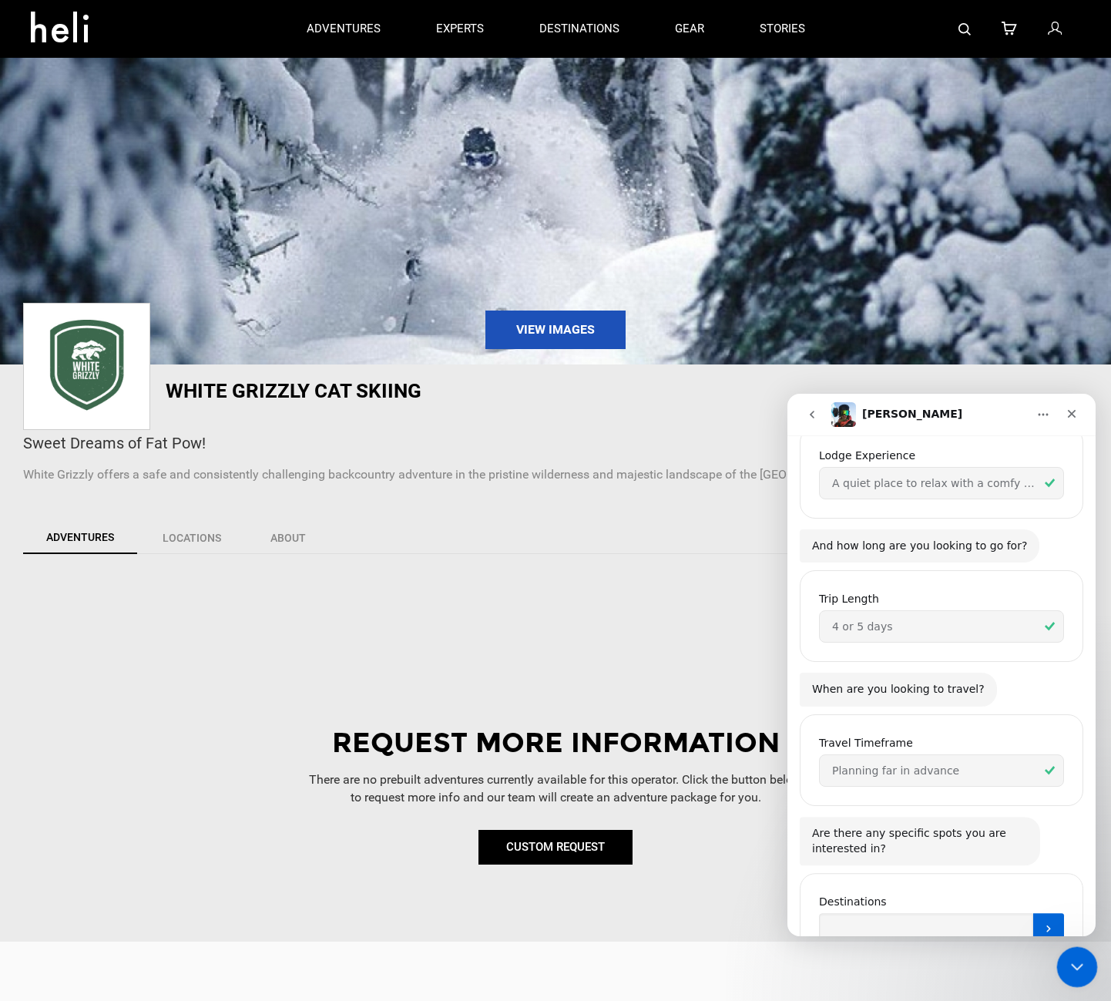
scroll to position [1820, 0]
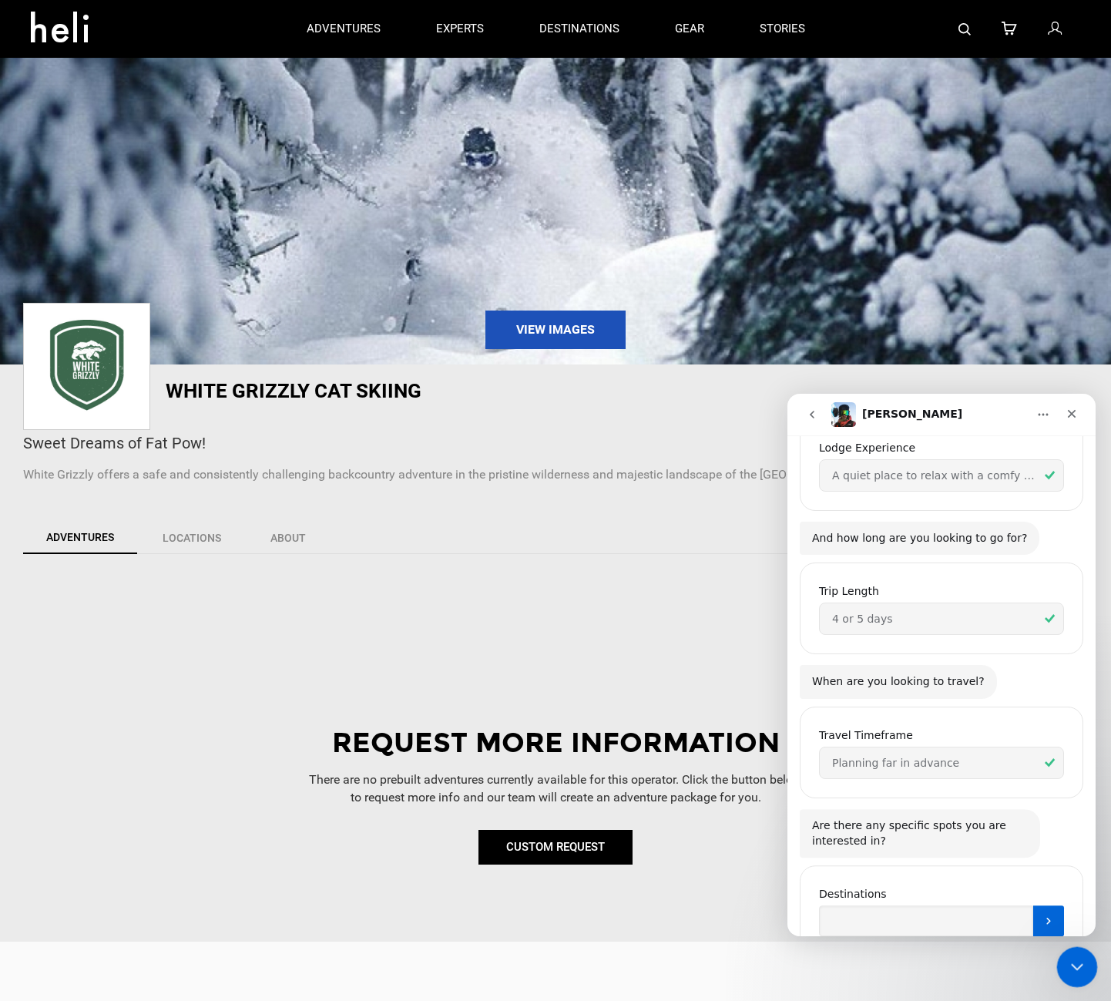
click at [1070, 963] on icon "Close Intercom Messenger" at bounding box center [1075, 964] width 18 height 18
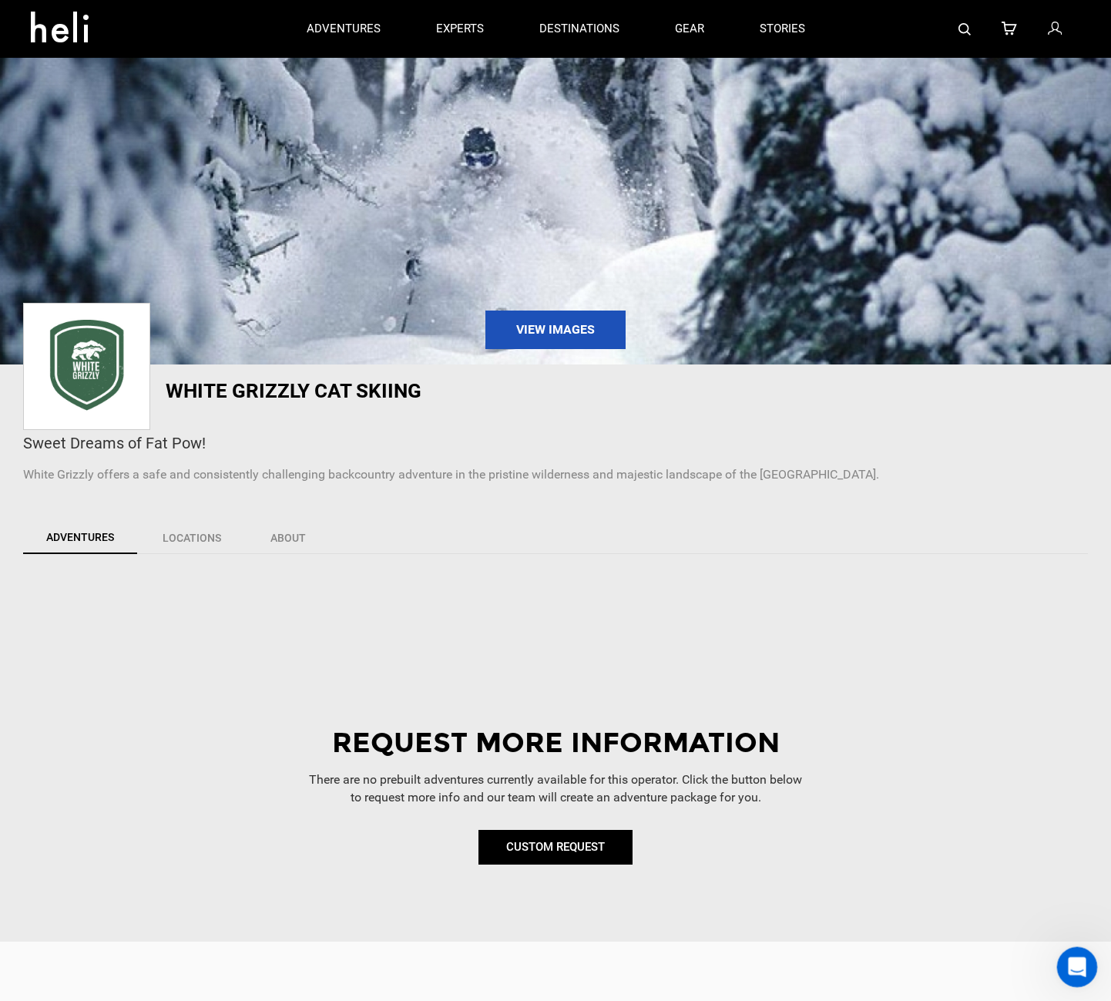
click at [1073, 962] on icon "Open Intercom Messenger" at bounding box center [1075, 964] width 25 height 25
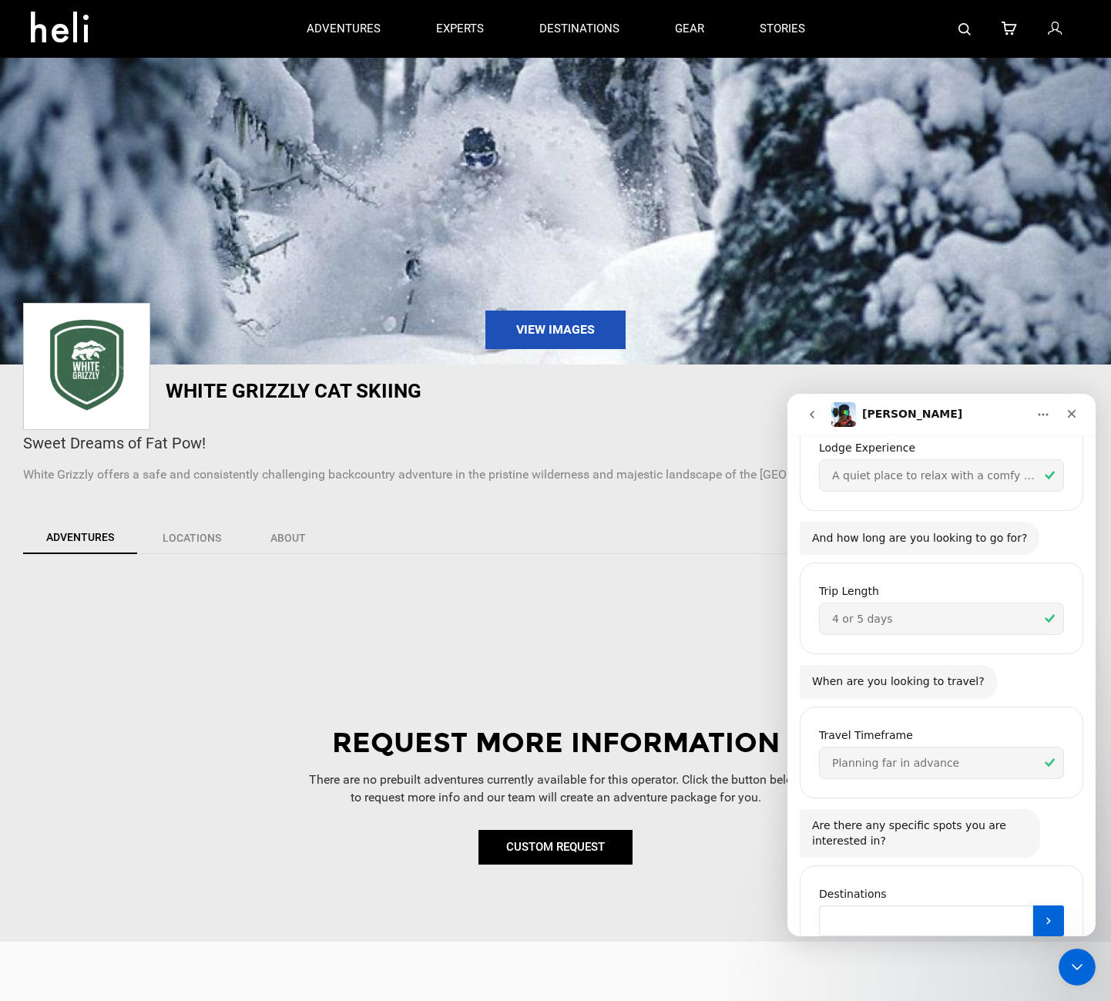
click at [880, 905] on input "Destinations" at bounding box center [926, 920] width 214 height 31
click at [1046, 918] on icon "Submit" at bounding box center [1048, 921] width 4 height 7
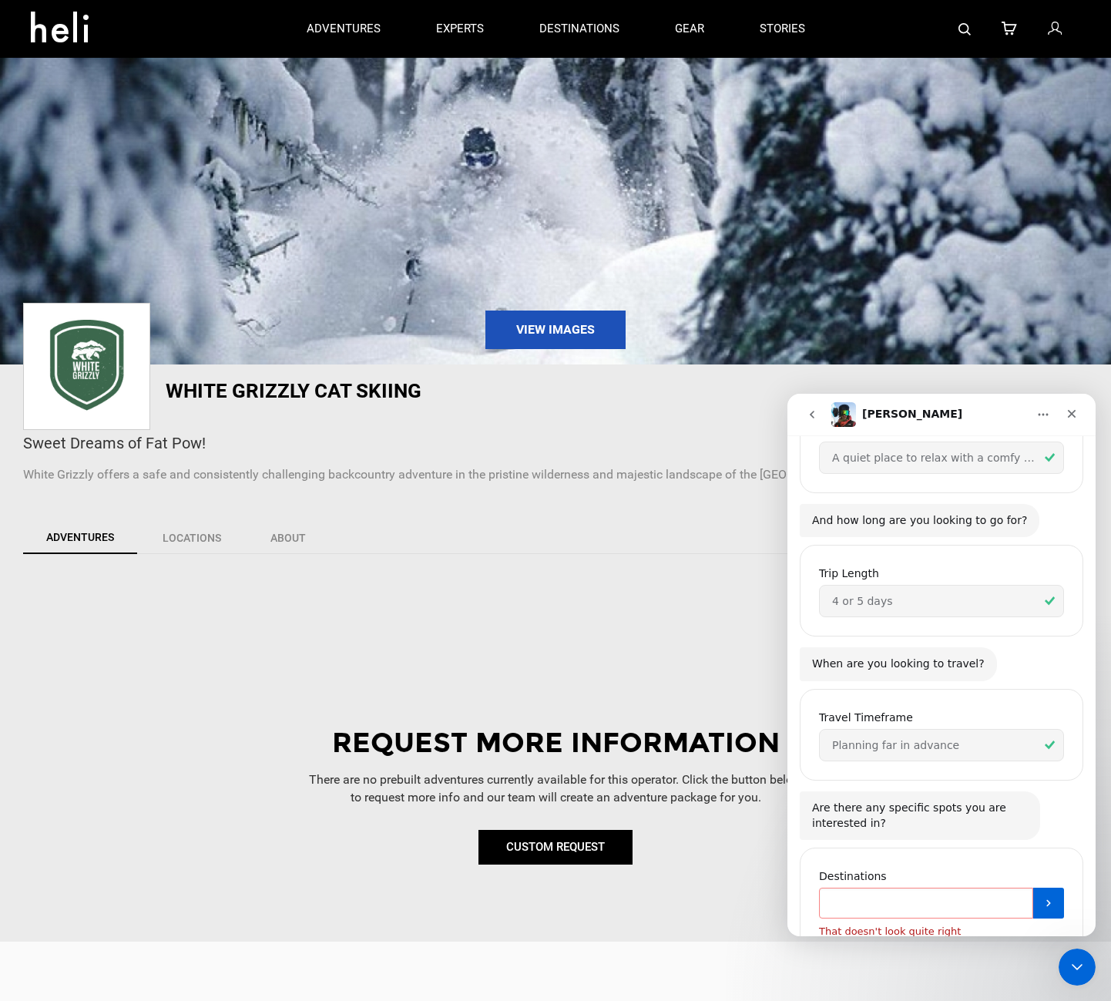
click at [892, 888] on input "Destinations" at bounding box center [926, 903] width 214 height 31
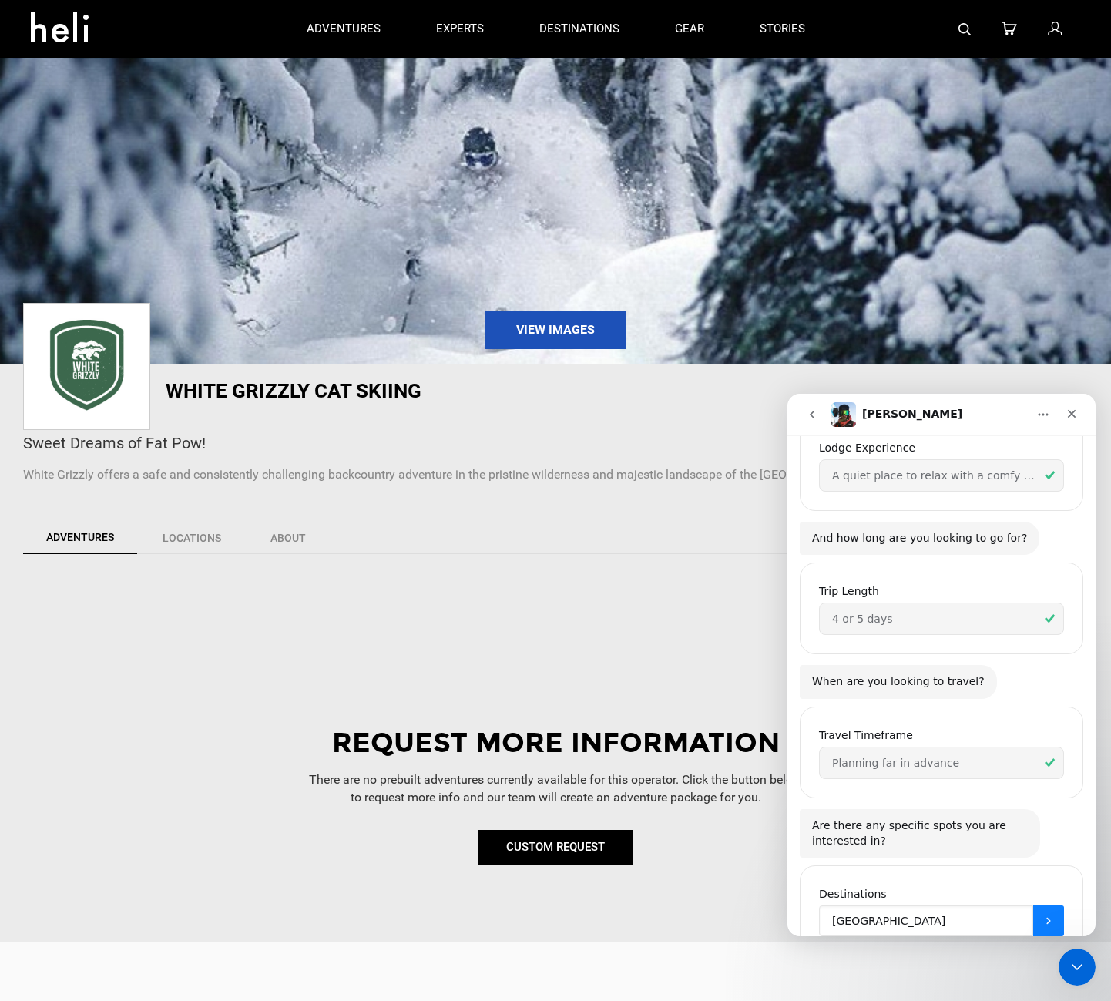
type input "[GEOGRAPHIC_DATA]"
click at [1049, 905] on button "Submit" at bounding box center [1048, 920] width 31 height 31
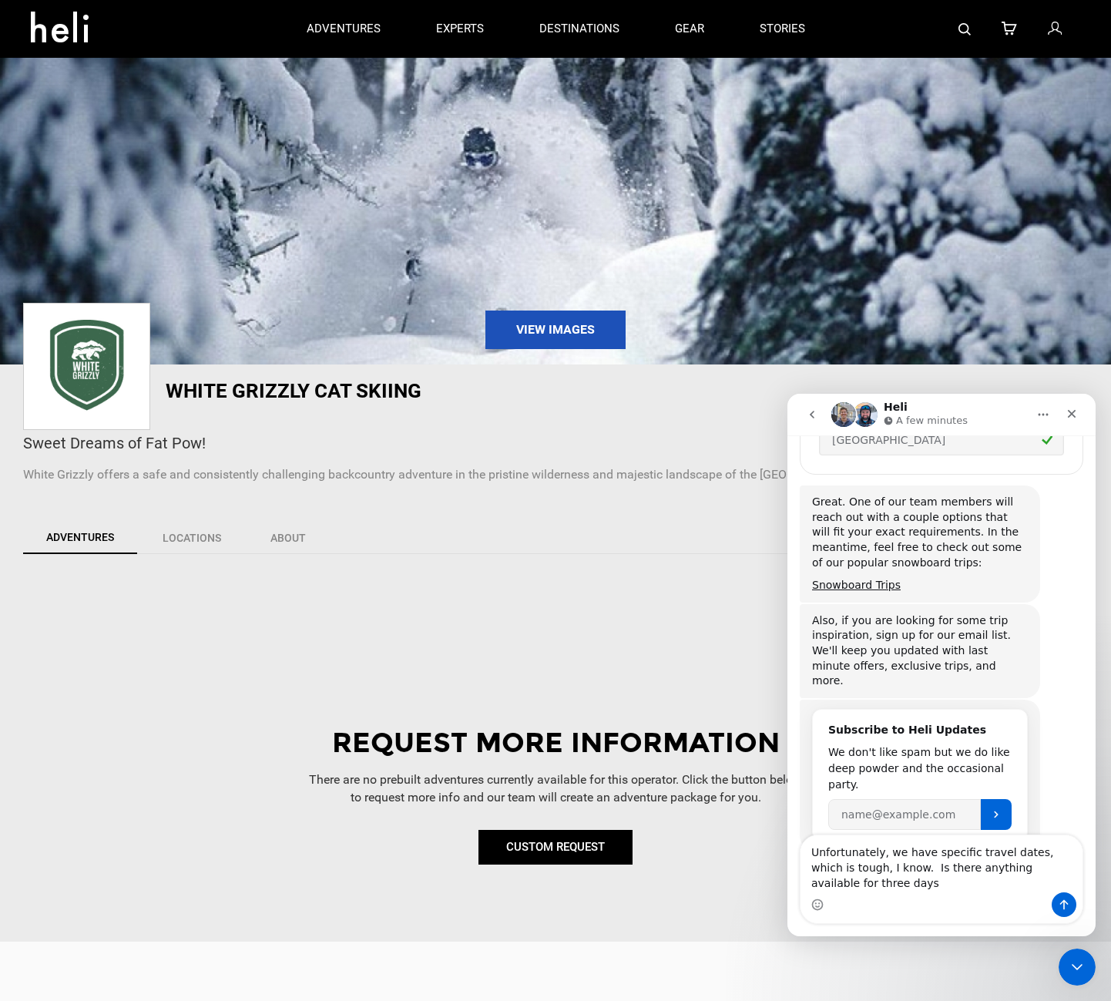
scroll to position [2316, 0]
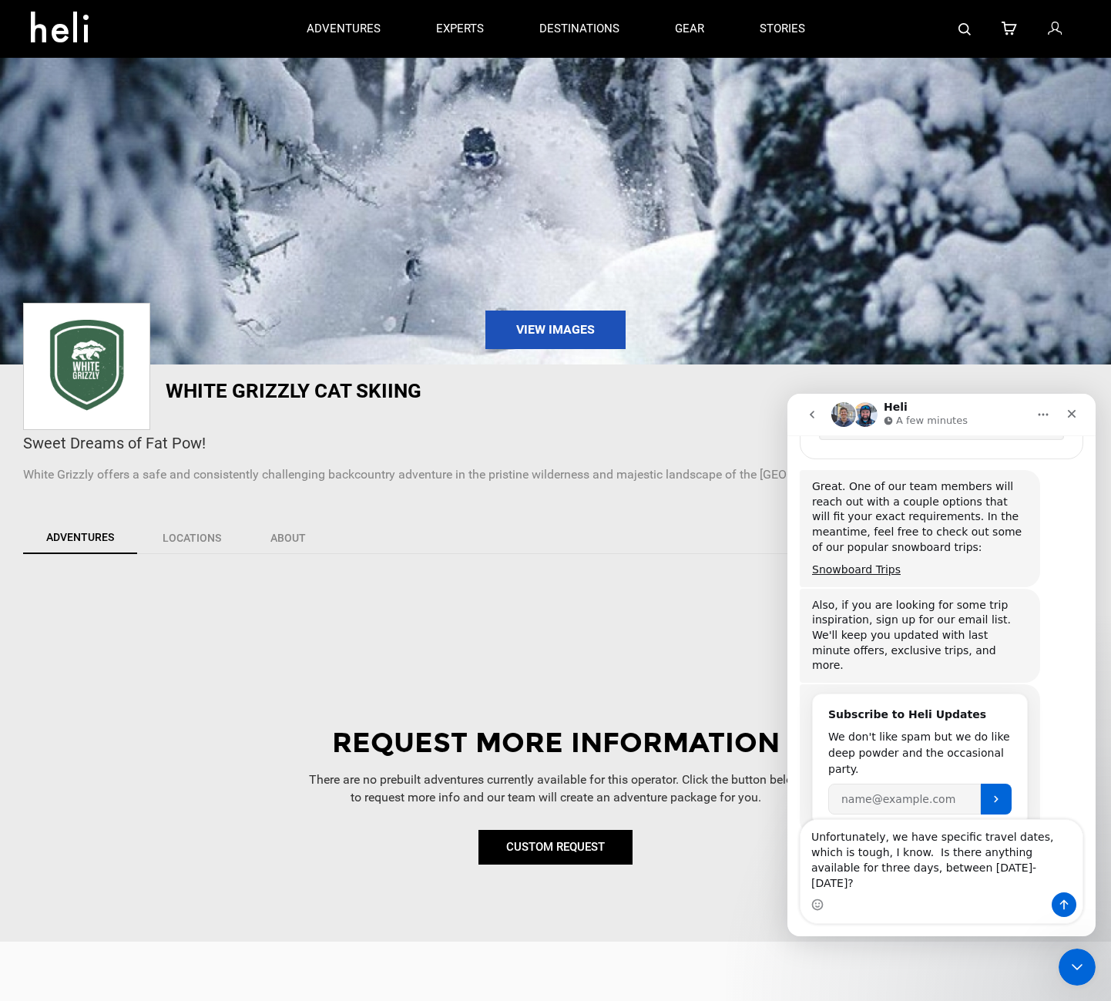
type textarea "Unfortunately, we have specific travel dates, which is tough, I know. Is there …"
click at [1063, 903] on icon "Send a message…" at bounding box center [1064, 904] width 12 height 12
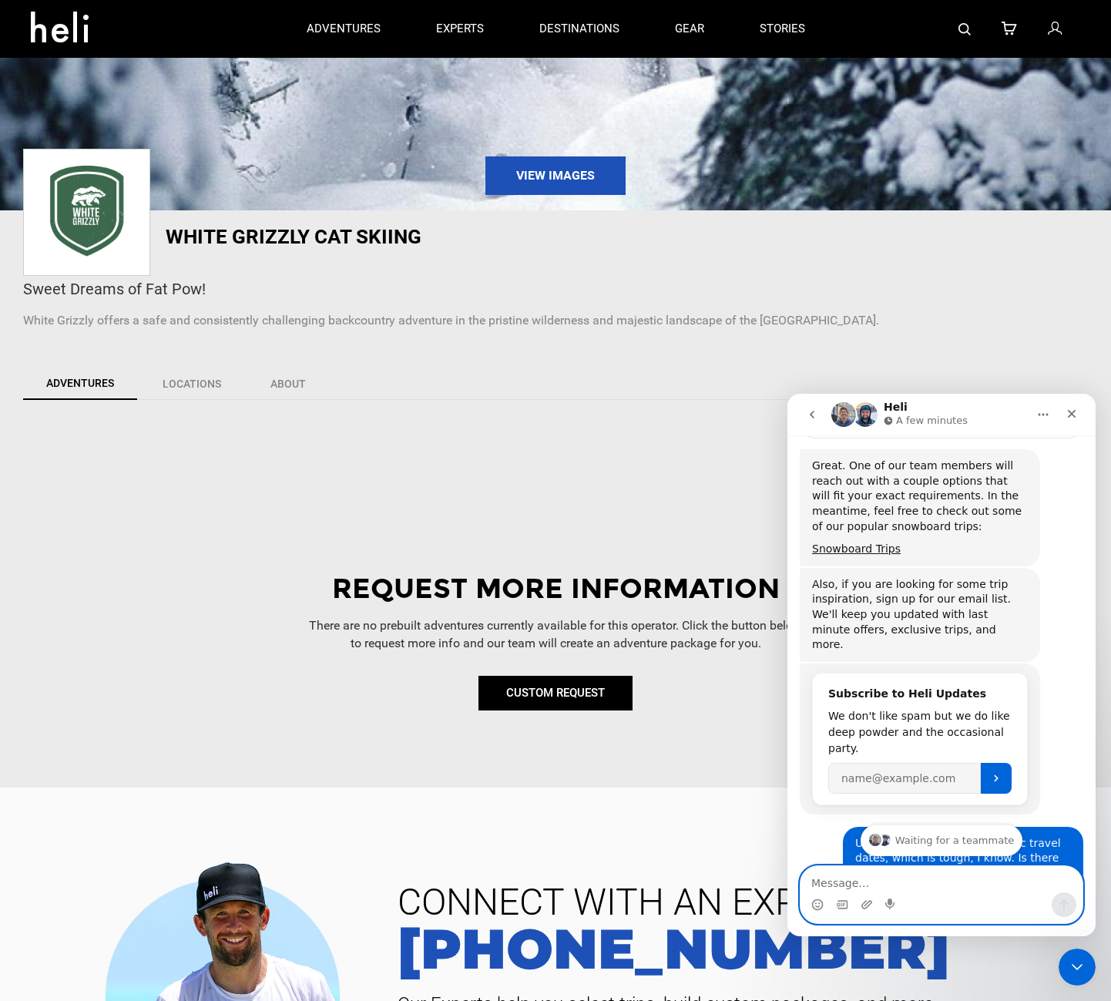
scroll to position [2437, 0]
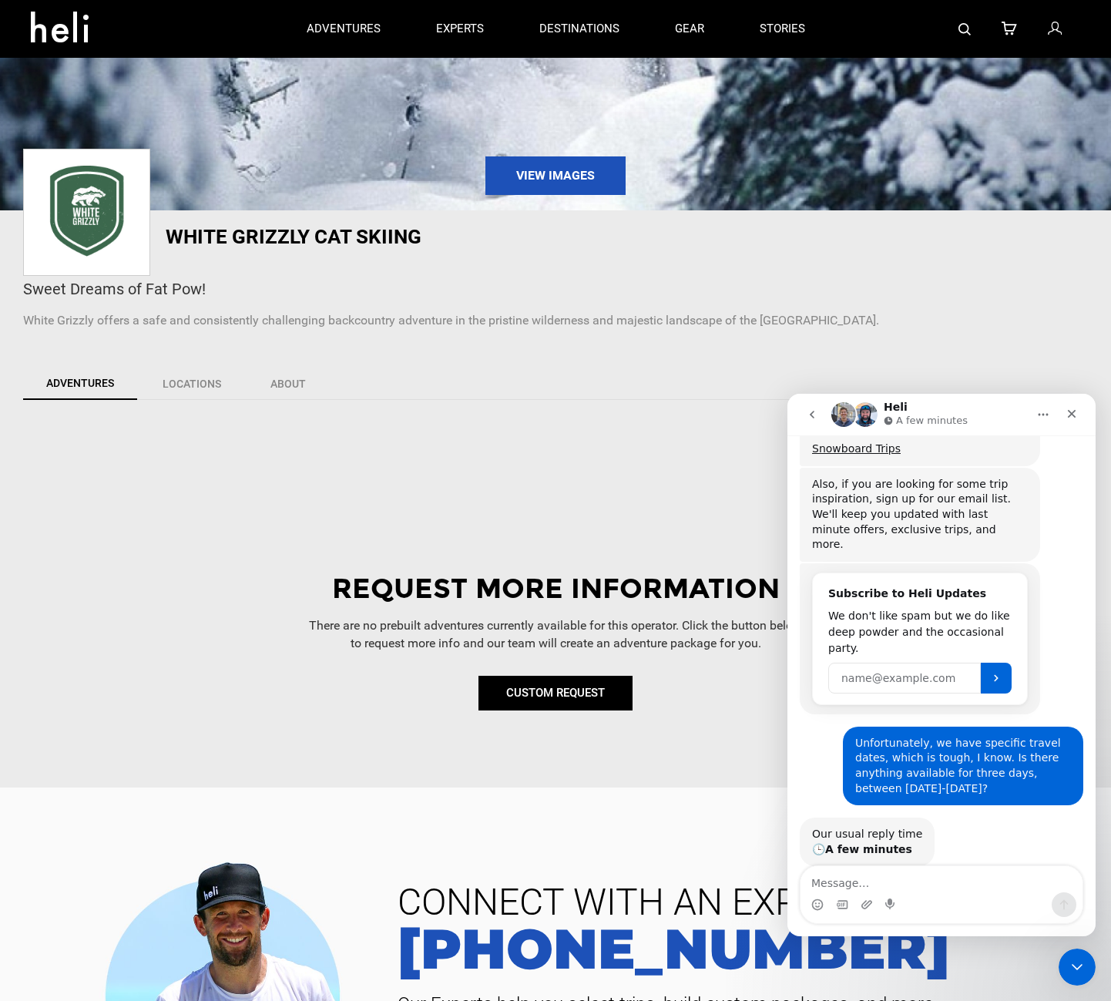
click at [864, 663] on input "Your email" at bounding box center [904, 678] width 153 height 31
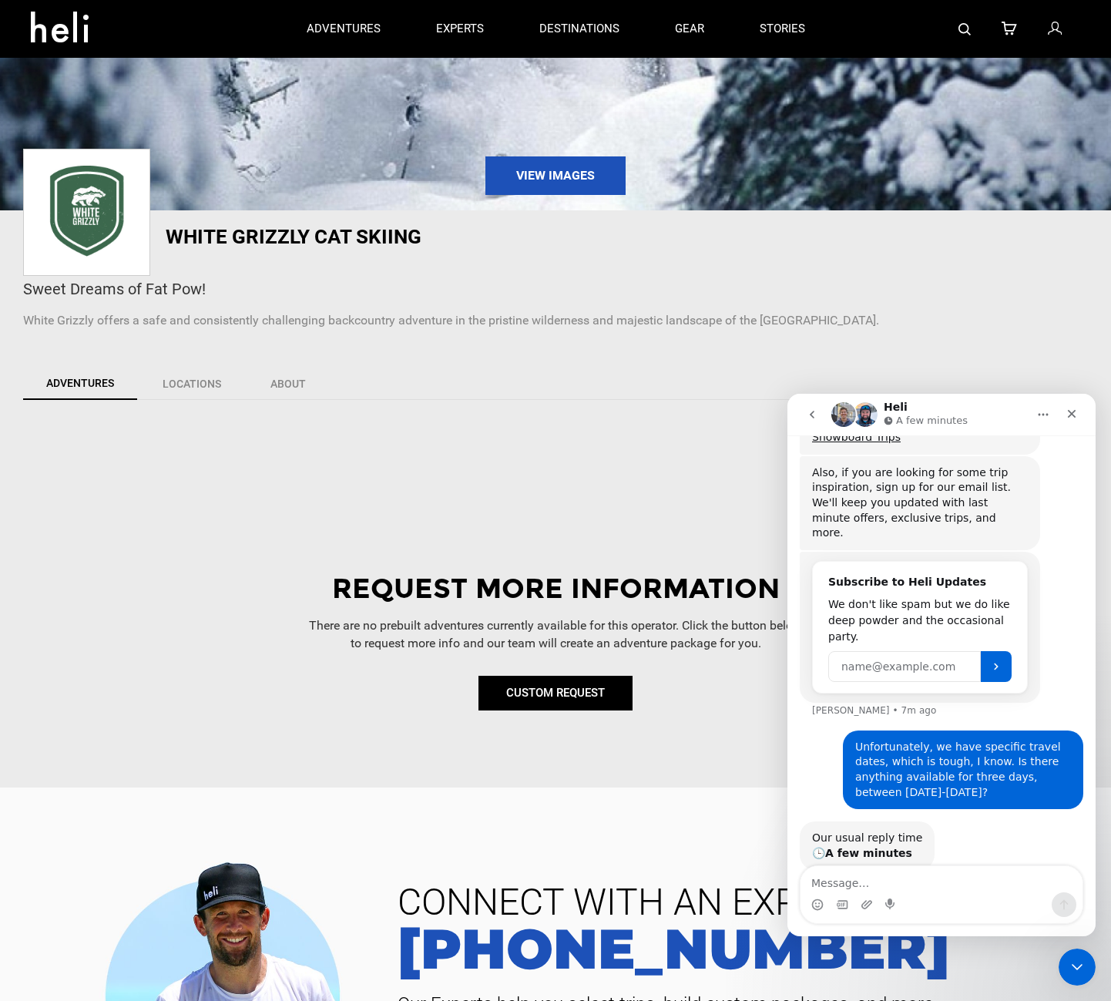
scroll to position [2452, 0]
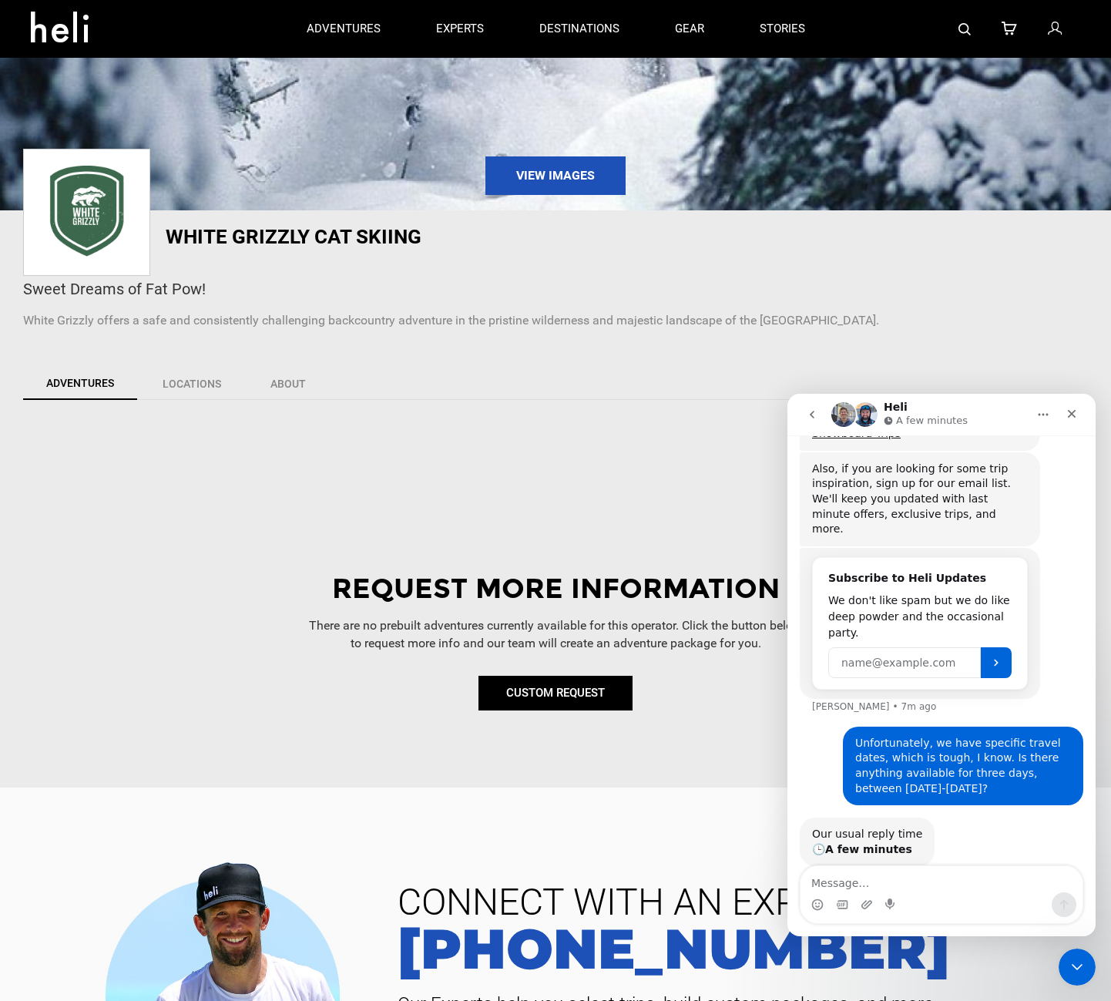
type input "evanwalkernyc@gmail.com"
click at [865, 647] on input "evanwalkernyc@gmail.com" at bounding box center [904, 662] width 153 height 31
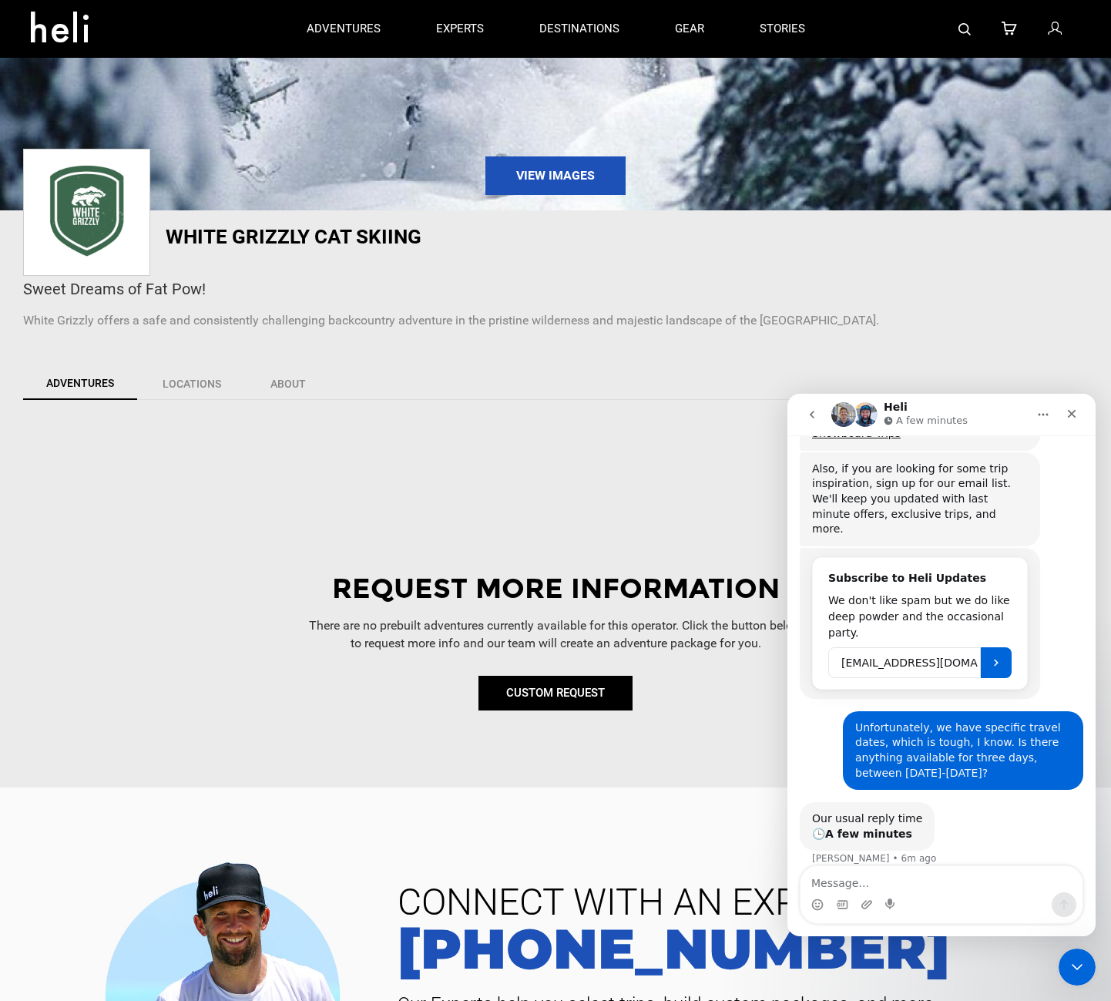
scroll to position [2437, 0]
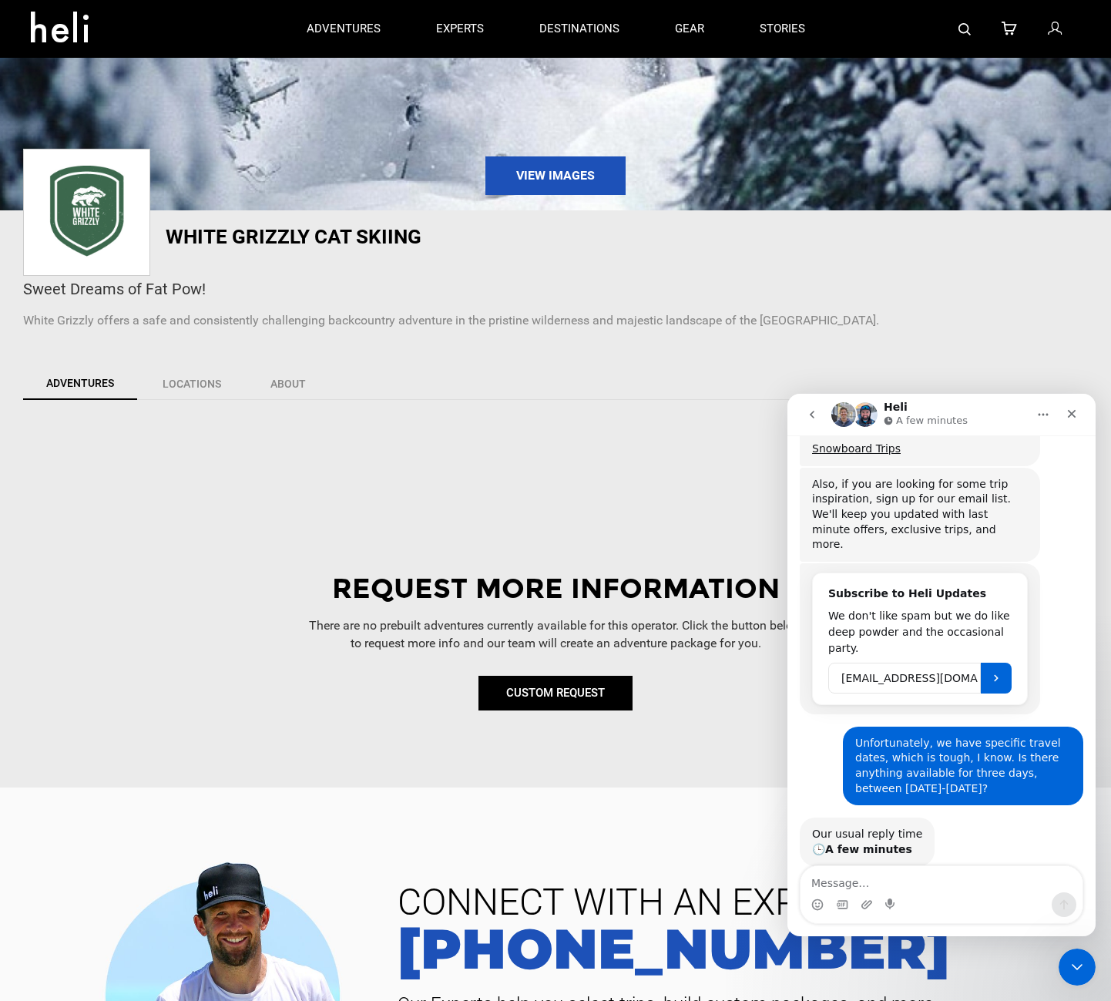
drag, startPoint x: 836, startPoint y: 603, endPoint x: 1134, endPoint y: 603, distance: 298.2
click at [1096, 603] on html "Heli A few minutes It's only friends here. Welcome to Heli! 👋 We are a marketpl…" at bounding box center [941, 665] width 308 height 542
click at [855, 663] on input "Your email" at bounding box center [904, 678] width 153 height 31
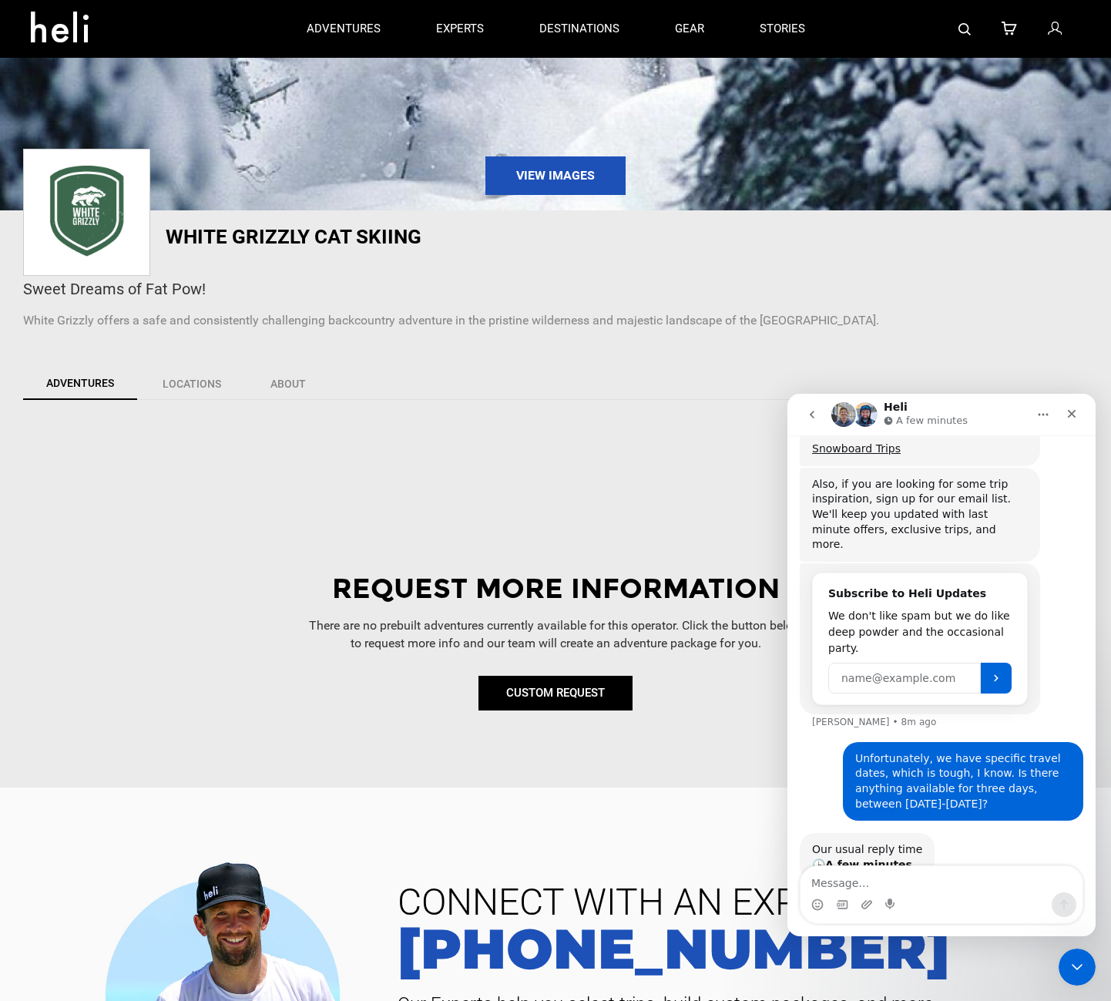
scroll to position [2452, 0]
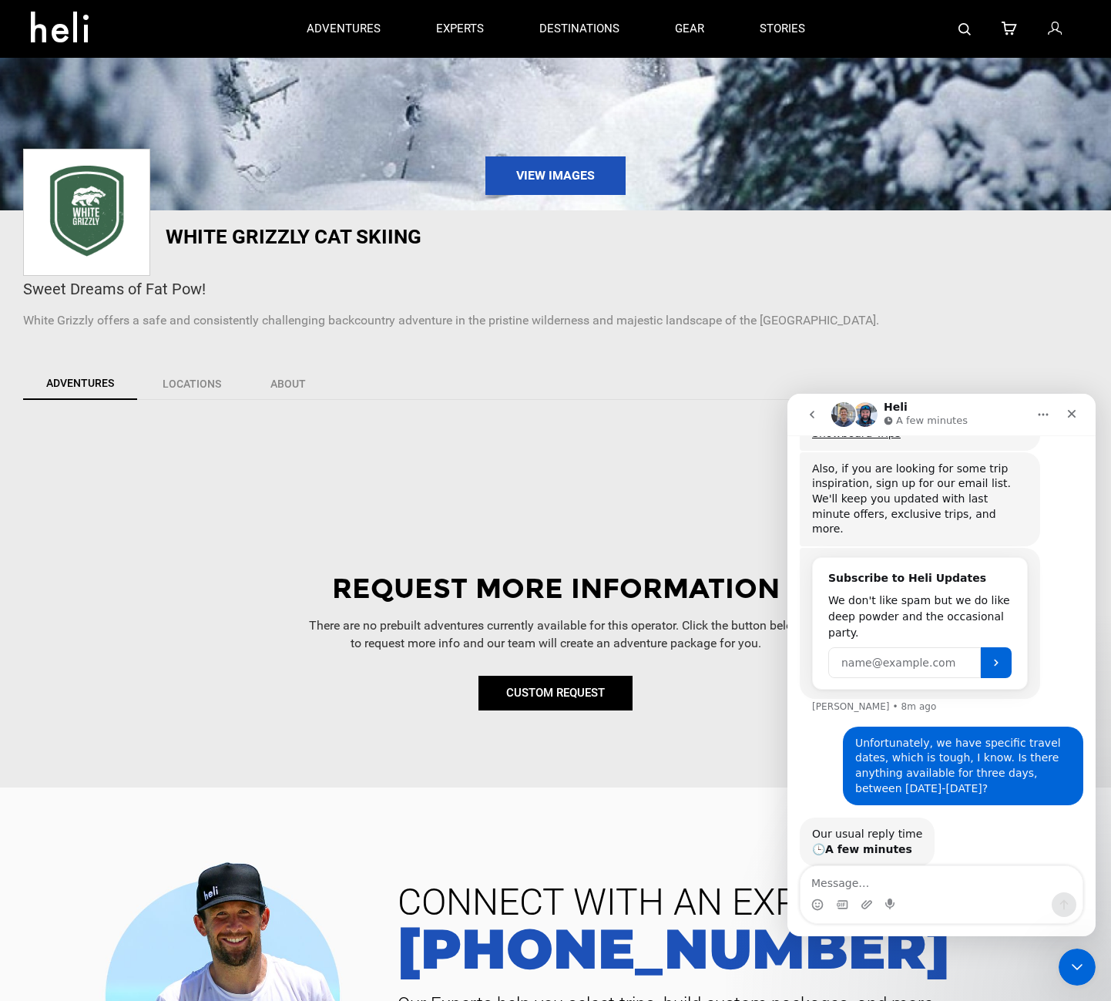
type input "[EMAIL_ADDRESS][DOMAIN_NAME]"
click at [1001, 656] on icon "Submit" at bounding box center [996, 662] width 12 height 12
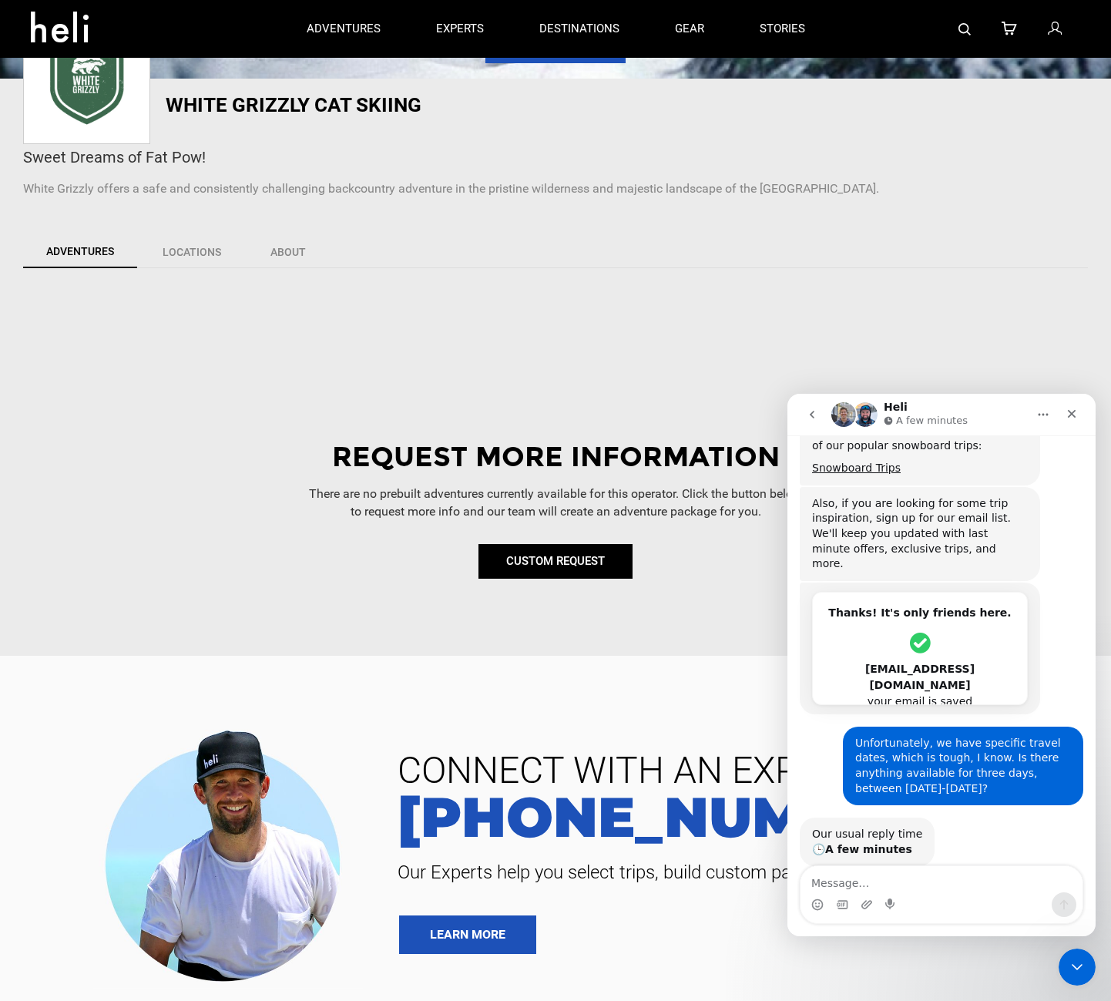
scroll to position [283, 0]
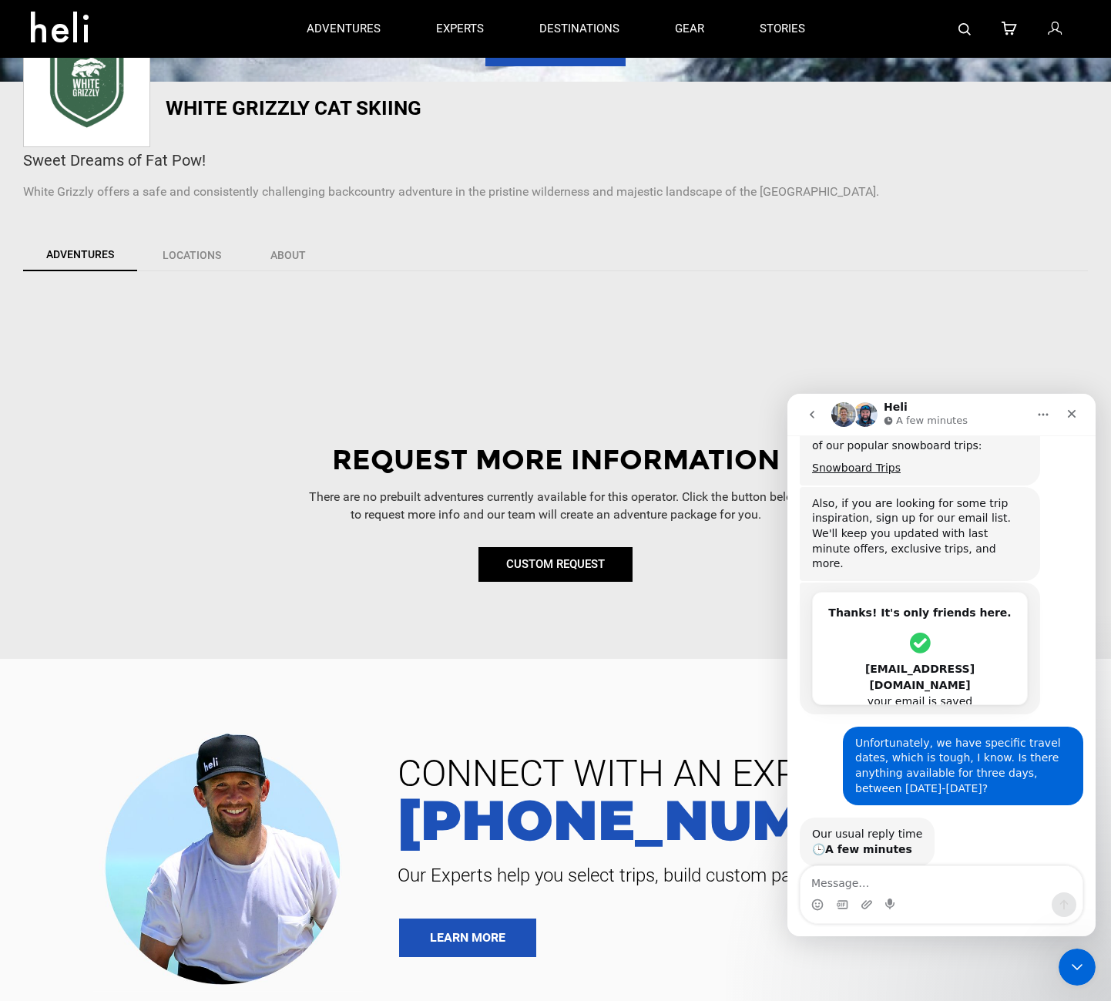
click at [963, 817] on div "Our usual reply time 🕒 A few minutes Carl • 8m ago" at bounding box center [942, 858] width 284 height 82
drag, startPoint x: 1093, startPoint y: 807, endPoint x: 1884, endPoint y: 1240, distance: 901.7
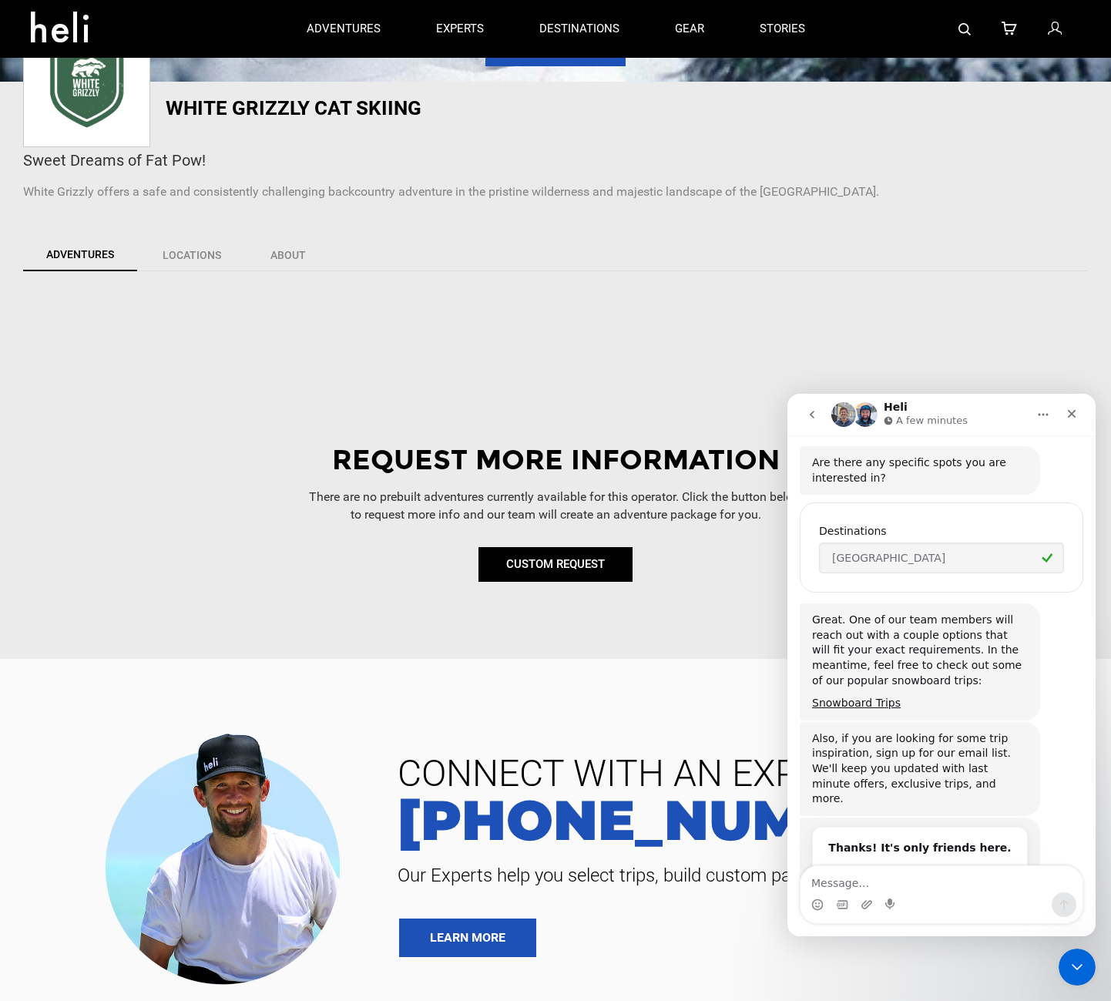
scroll to position [2418, 0]
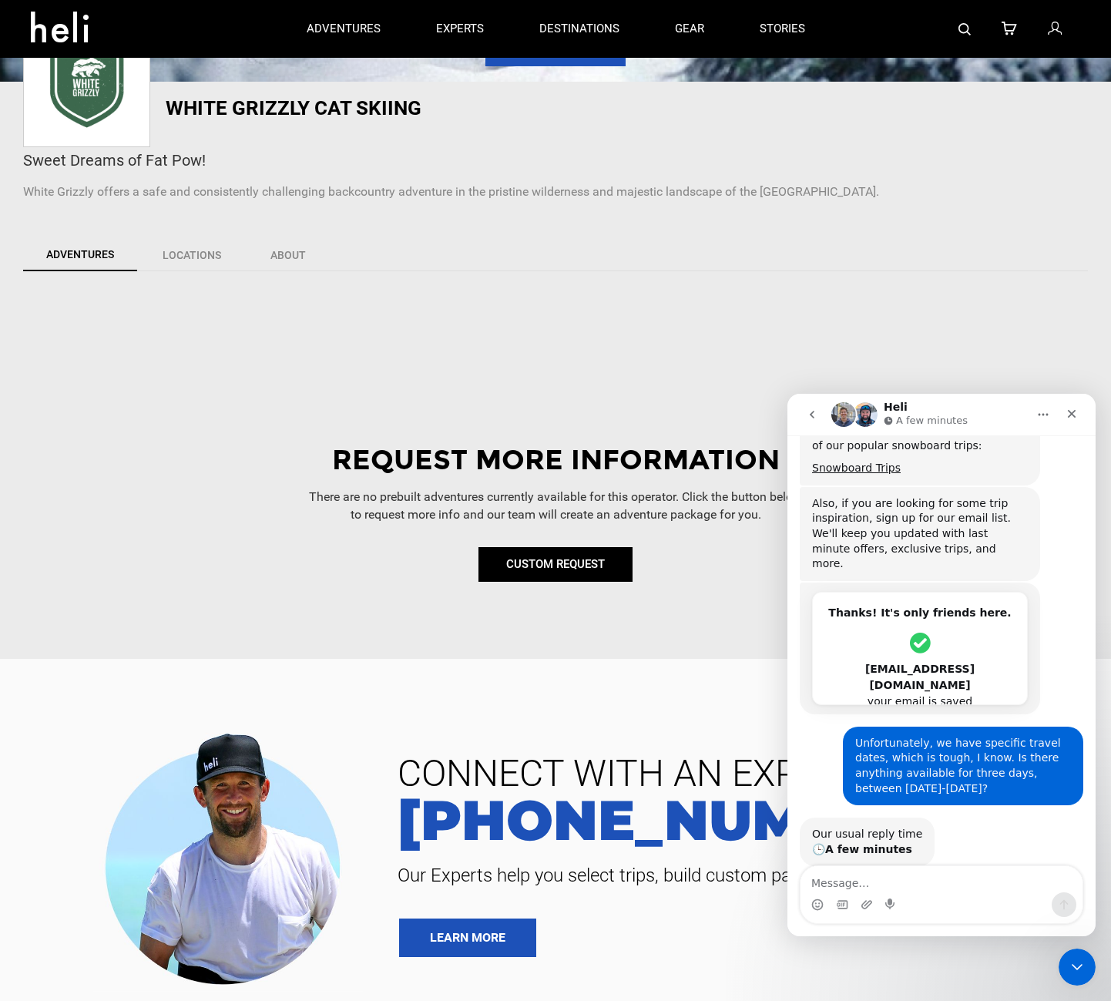
click at [983, 817] on div "Our usual reply time 🕒 A few minutes Carl • 9m ago" at bounding box center [942, 858] width 284 height 82
click at [143, 582] on div "Request More Information There are no prebuilt adventures currently available f…" at bounding box center [556, 499] width 1088 height 195
click at [673, 969] on div "CONNECT WITH AN EXPERT 888-420-6534 Our Experts help you select trips, build cu…" at bounding box center [555, 856] width 1111 height 272
click at [683, 963] on div "CONNECT WITH AN EXPERT 888-420-6534 Our Experts help you select trips, build cu…" at bounding box center [555, 856] width 1111 height 272
click at [688, 958] on div "CONNECT WITH AN EXPERT 888-420-6534 Our Experts help you select trips, build cu…" at bounding box center [555, 856] width 1111 height 272
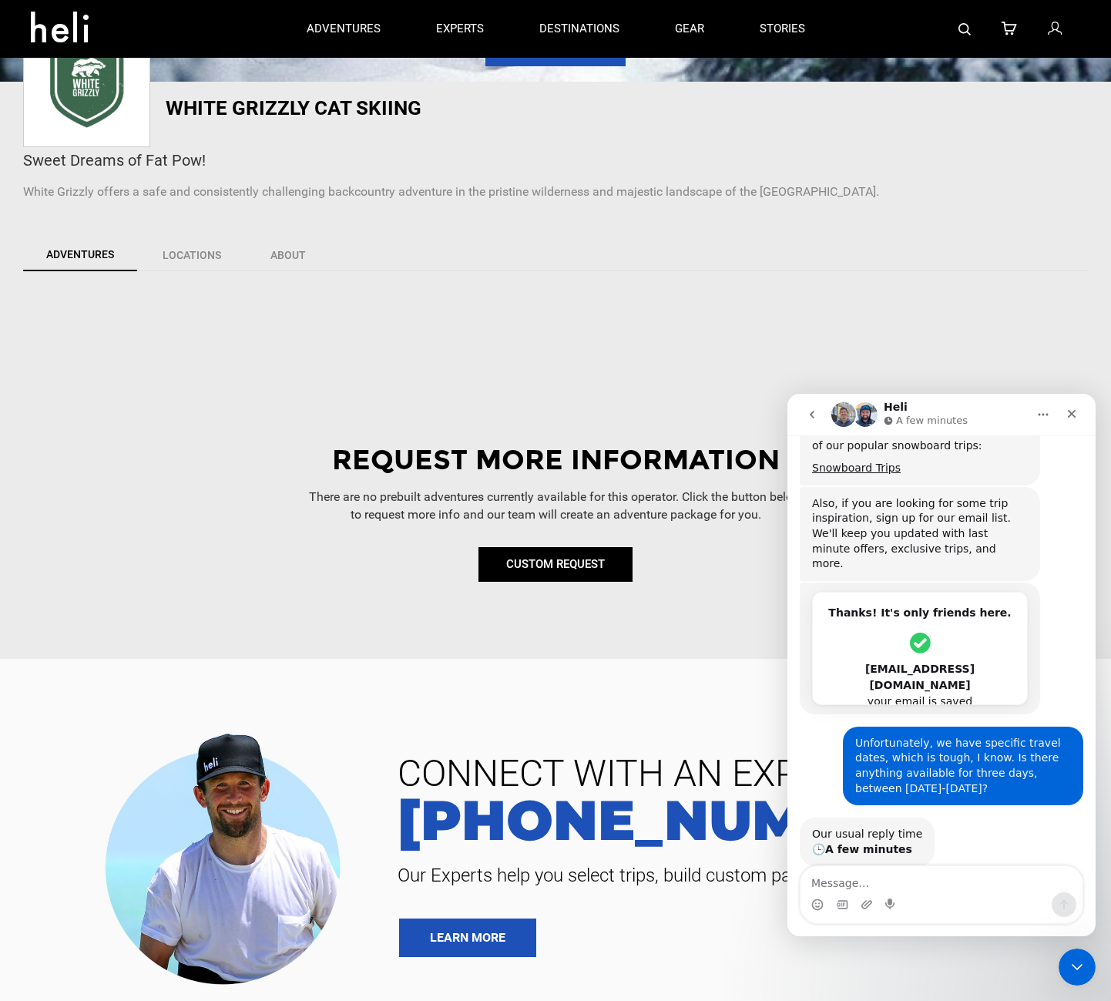
click at [692, 956] on div "CONNECT WITH AN EXPERT 888-420-6534 Our Experts help you select trips, build cu…" at bounding box center [736, 856] width 725 height 202
click at [56, 384] on div "Request More Information There are no prebuilt adventures currently available f…" at bounding box center [555, 442] width 1111 height 311
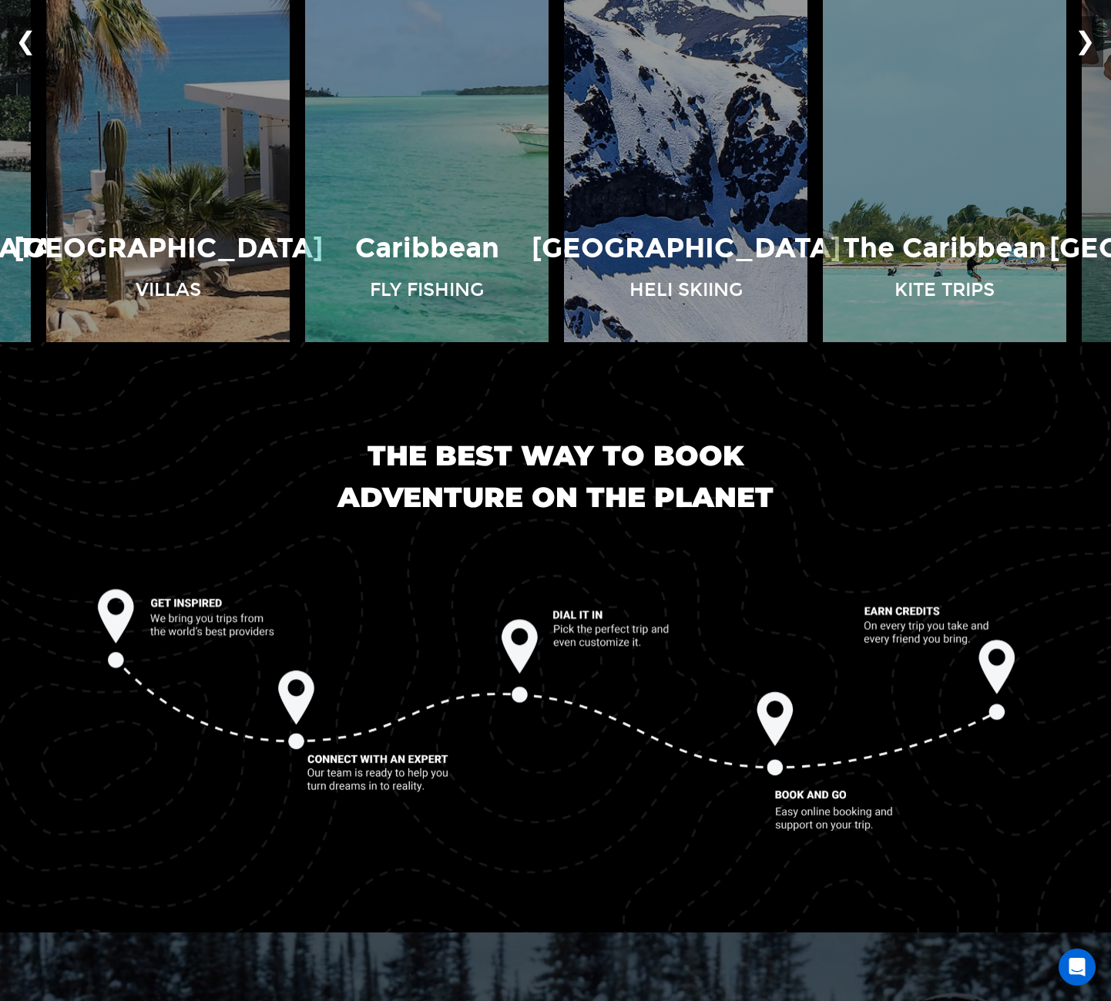
scroll to position [1849, 0]
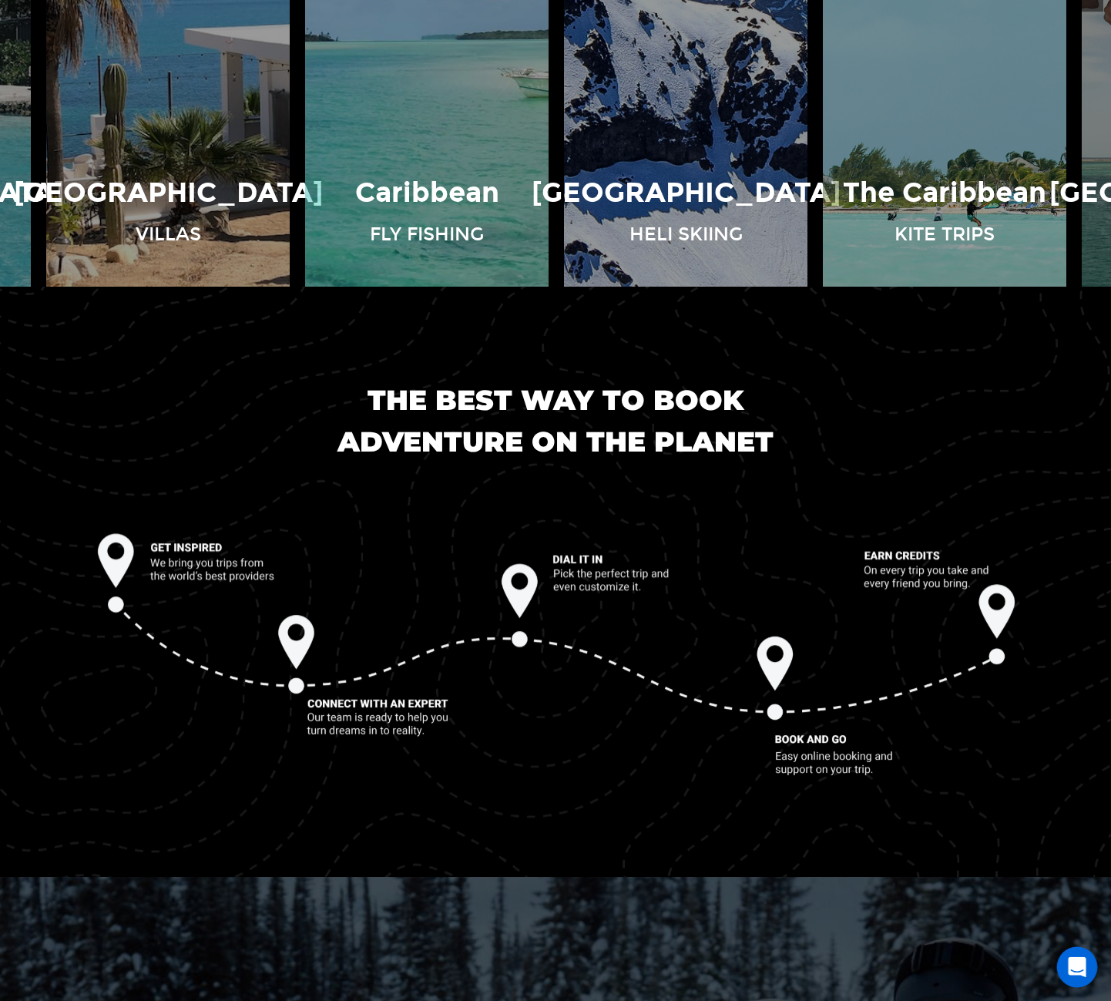
click at [1079, 961] on icon "Open Intercom Messenger" at bounding box center [1077, 967] width 18 height 20
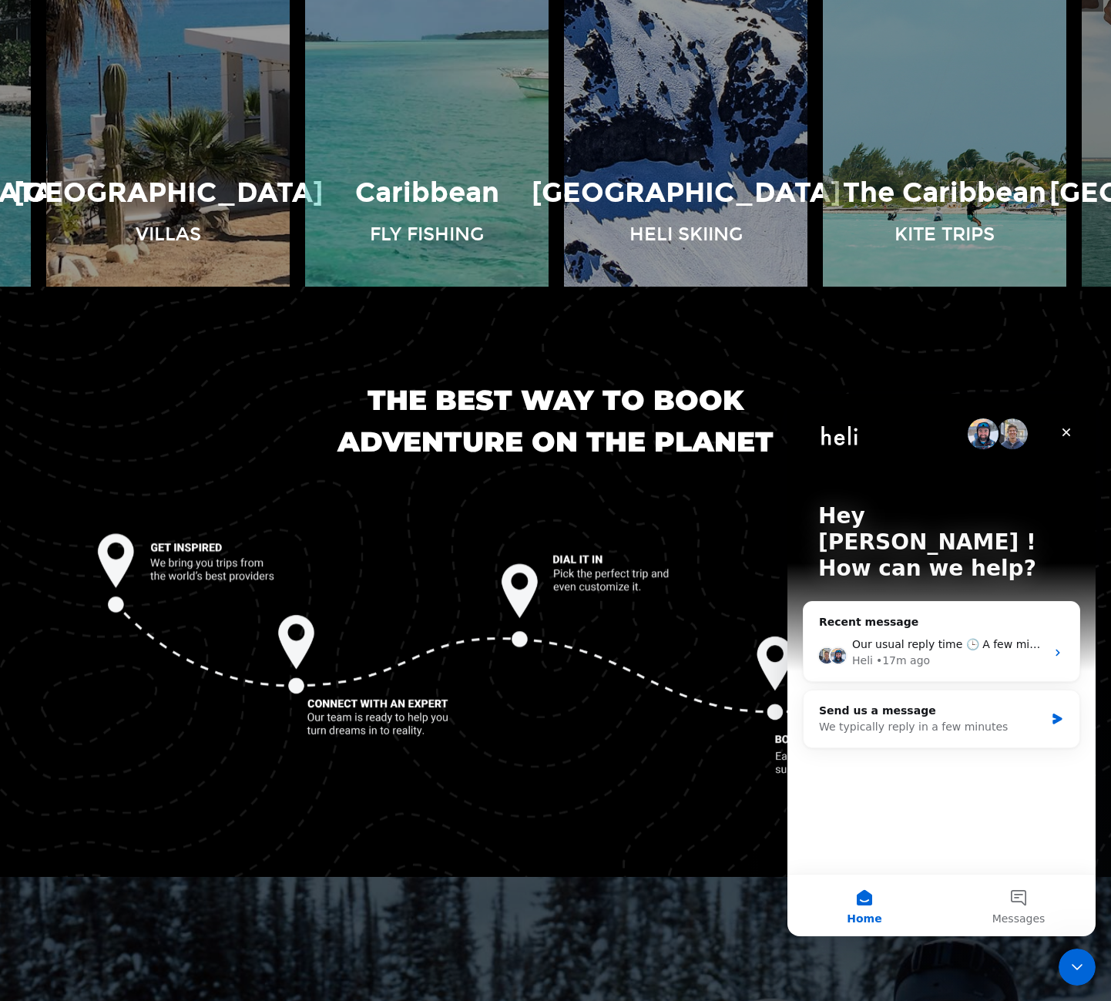
scroll to position [0, 0]
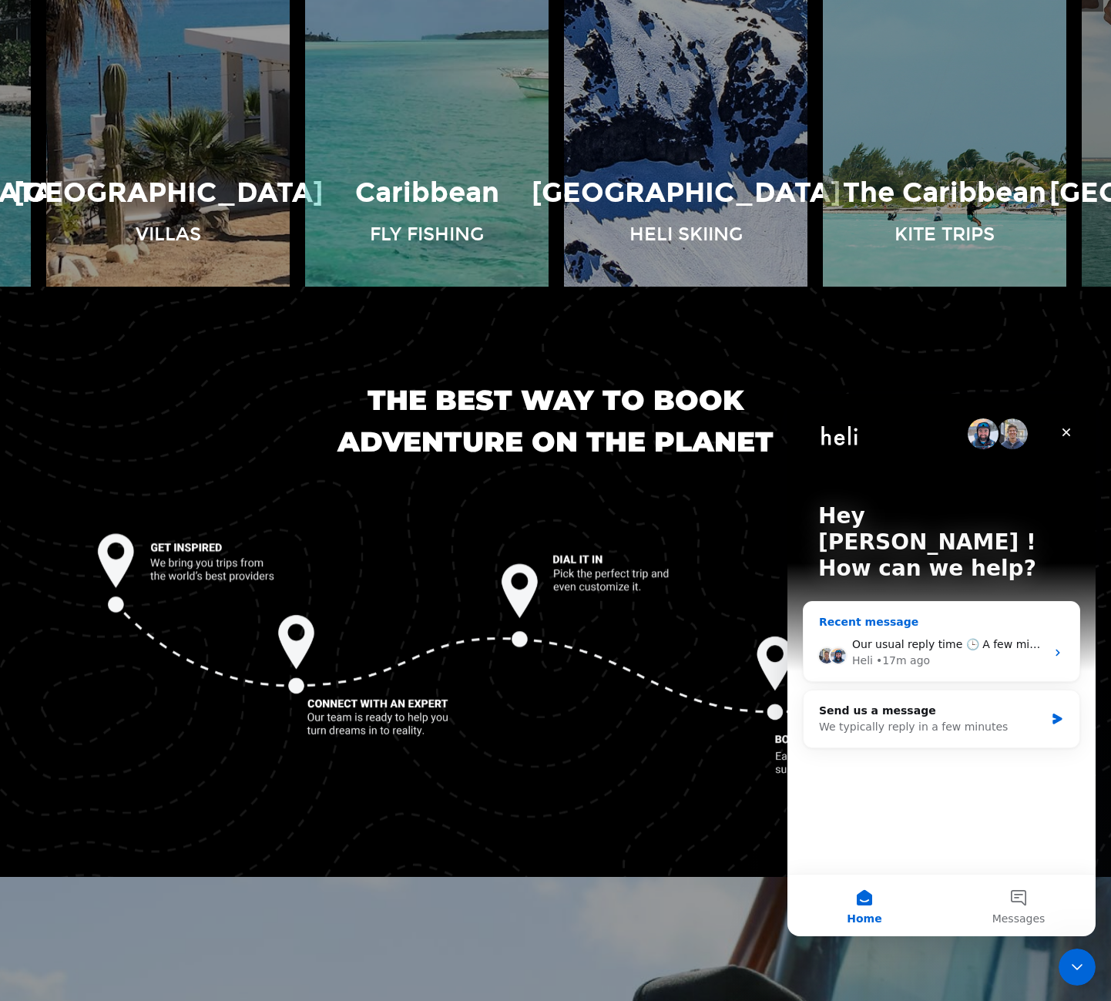
click at [1053, 646] on icon "Intercom messenger" at bounding box center [1058, 652] width 12 height 12
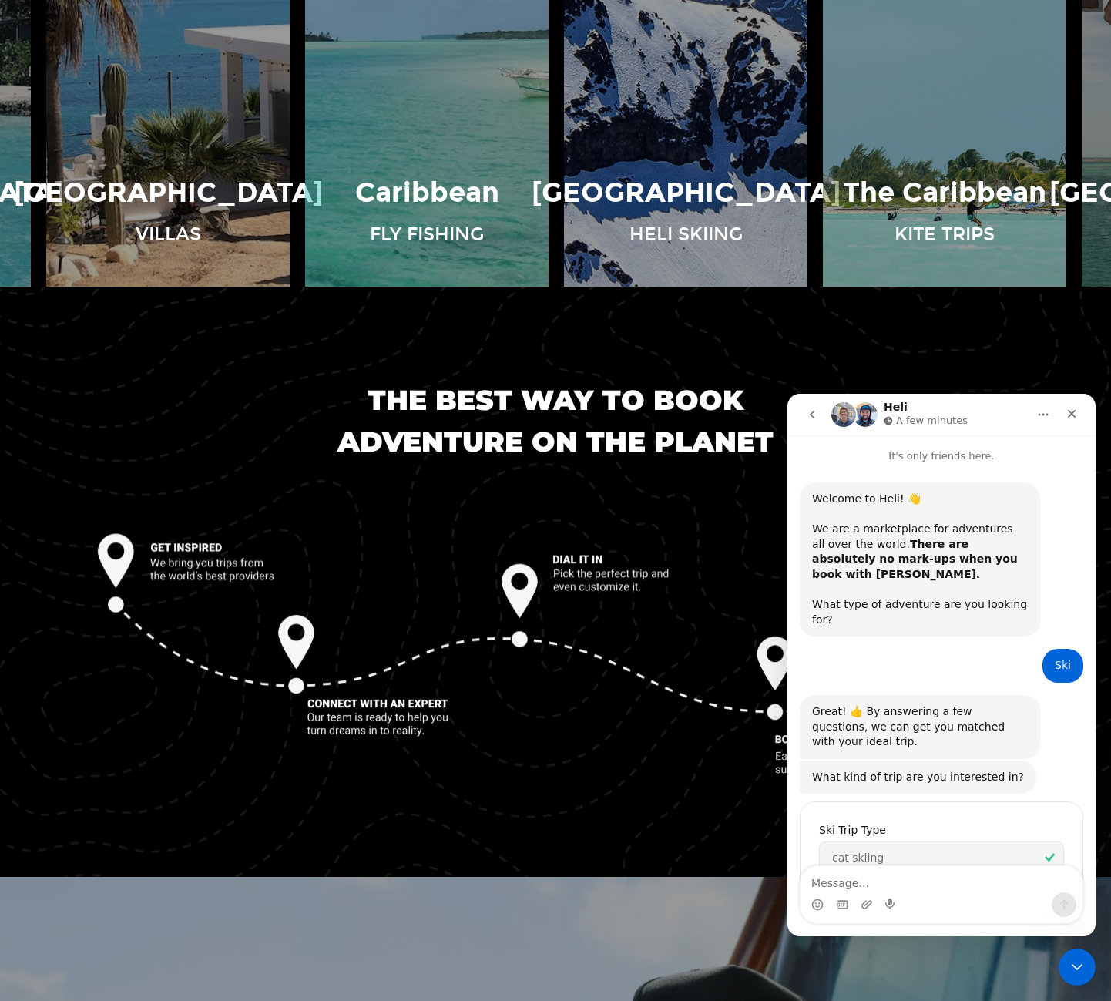
scroll to position [2418, 0]
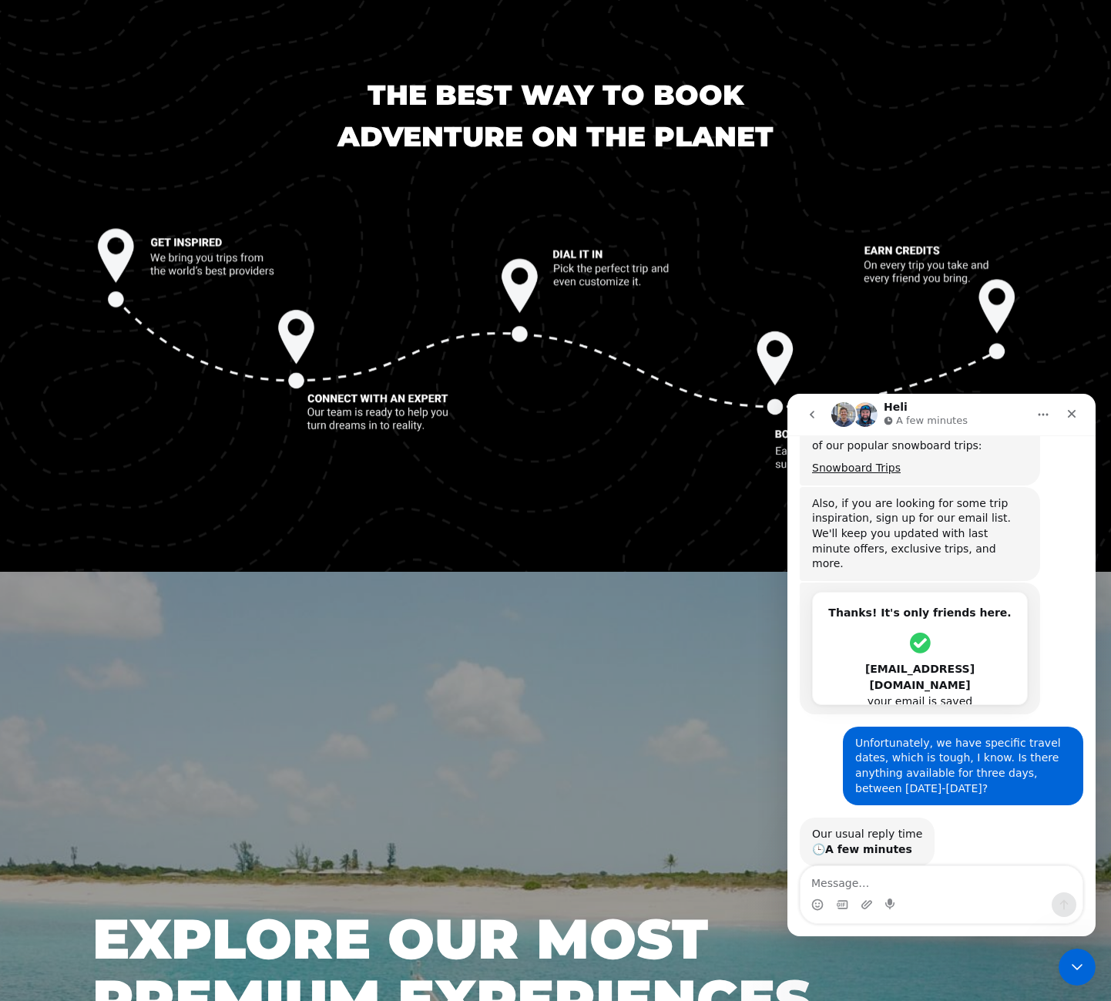
scroll to position [2157, 0]
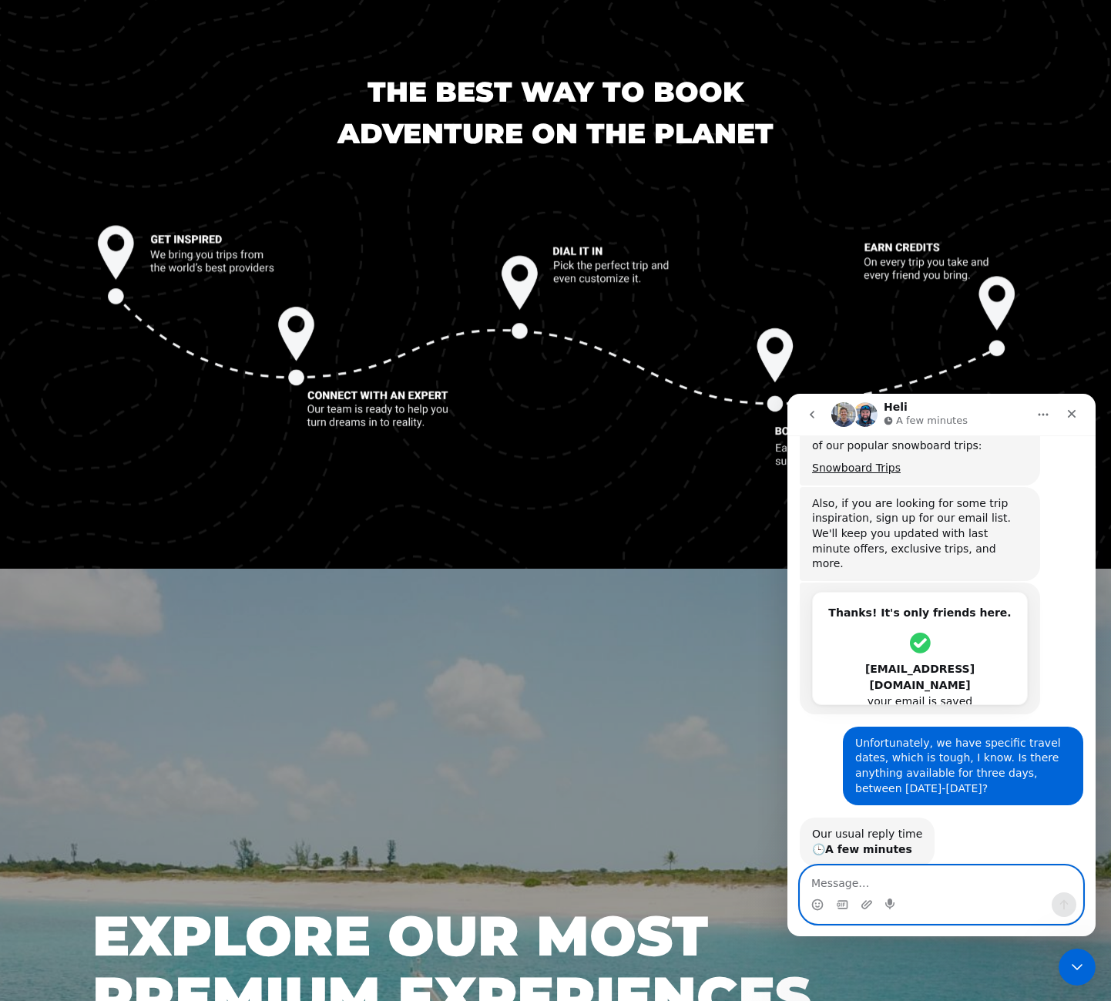
click at [991, 887] on textarea "Message…" at bounding box center [942, 879] width 282 height 26
click at [992, 817] on div "Our usual reply time 🕒 A few minutes [PERSON_NAME] • 24m ago" at bounding box center [942, 858] width 284 height 82
drag, startPoint x: 992, startPoint y: 792, endPoint x: 992, endPoint y: 818, distance: 26.2
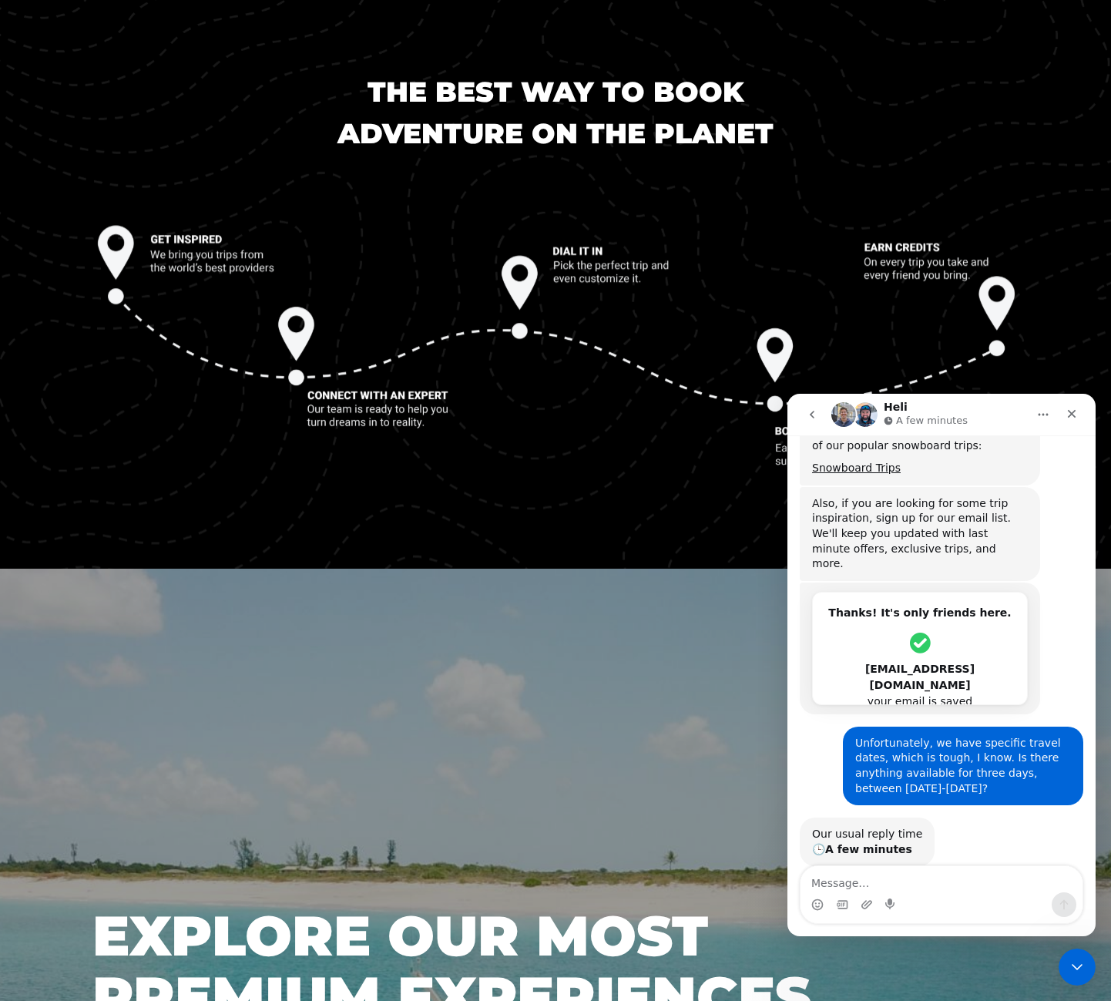
click at [992, 818] on div "Our usual reply time 🕒 A few minutes [PERSON_NAME] • 24m ago" at bounding box center [942, 858] width 284 height 82
click at [1007, 904] on div "Intercom messenger" at bounding box center [942, 904] width 282 height 25
click at [1071, 966] on icon "Close Intercom Messenger" at bounding box center [1075, 964] width 18 height 18
click at [1070, 966] on icon "Open Intercom Messenger" at bounding box center [1075, 964] width 25 height 25
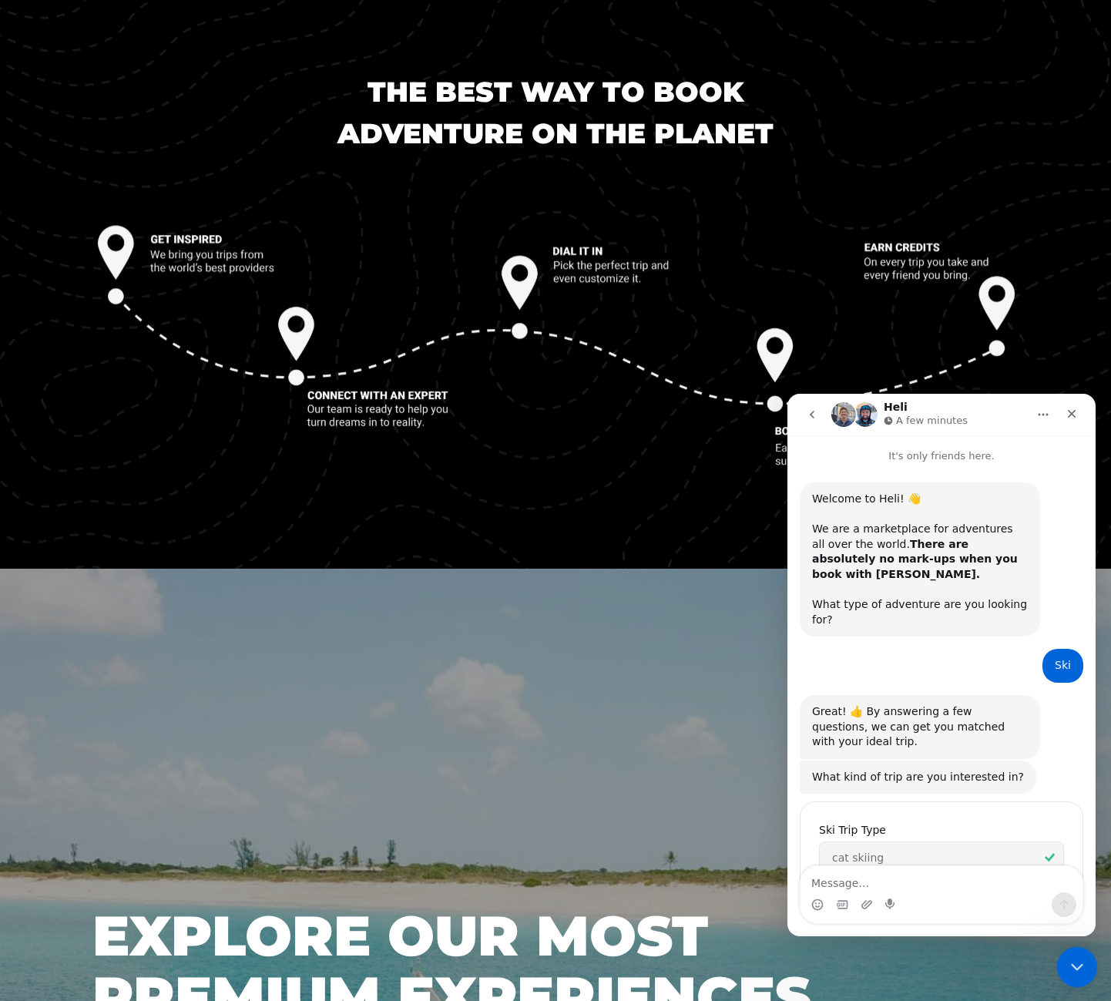
scroll to position [2418, 0]
